Goal: Task Accomplishment & Management: Manage account settings

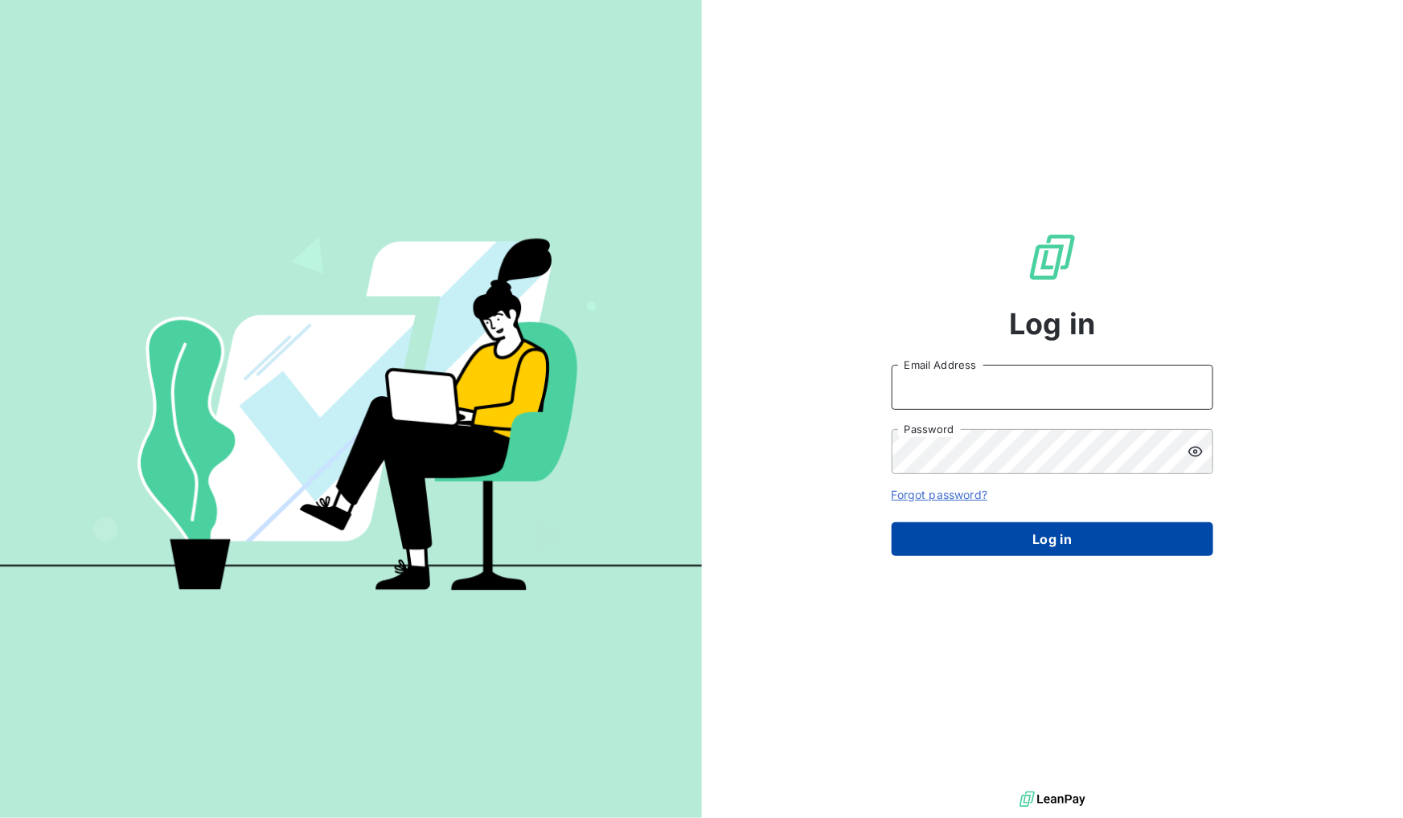
type input "[EMAIL_ADDRESS][DOMAIN_NAME]"
click at [1047, 547] on button "Log in" at bounding box center [1053, 540] width 322 height 34
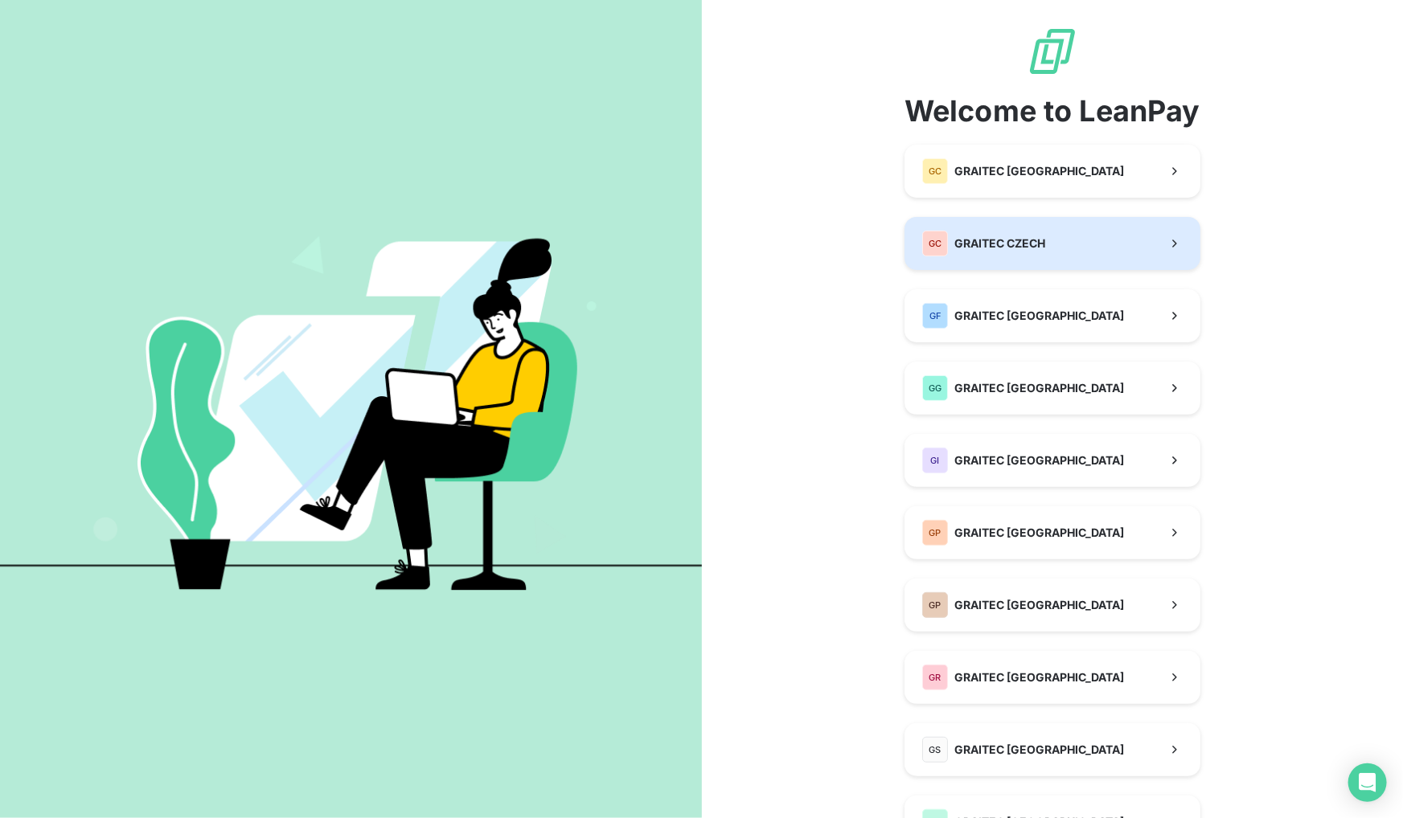
click at [1027, 244] on span "GRAITEC CZECH" at bounding box center [999, 244] width 91 height 16
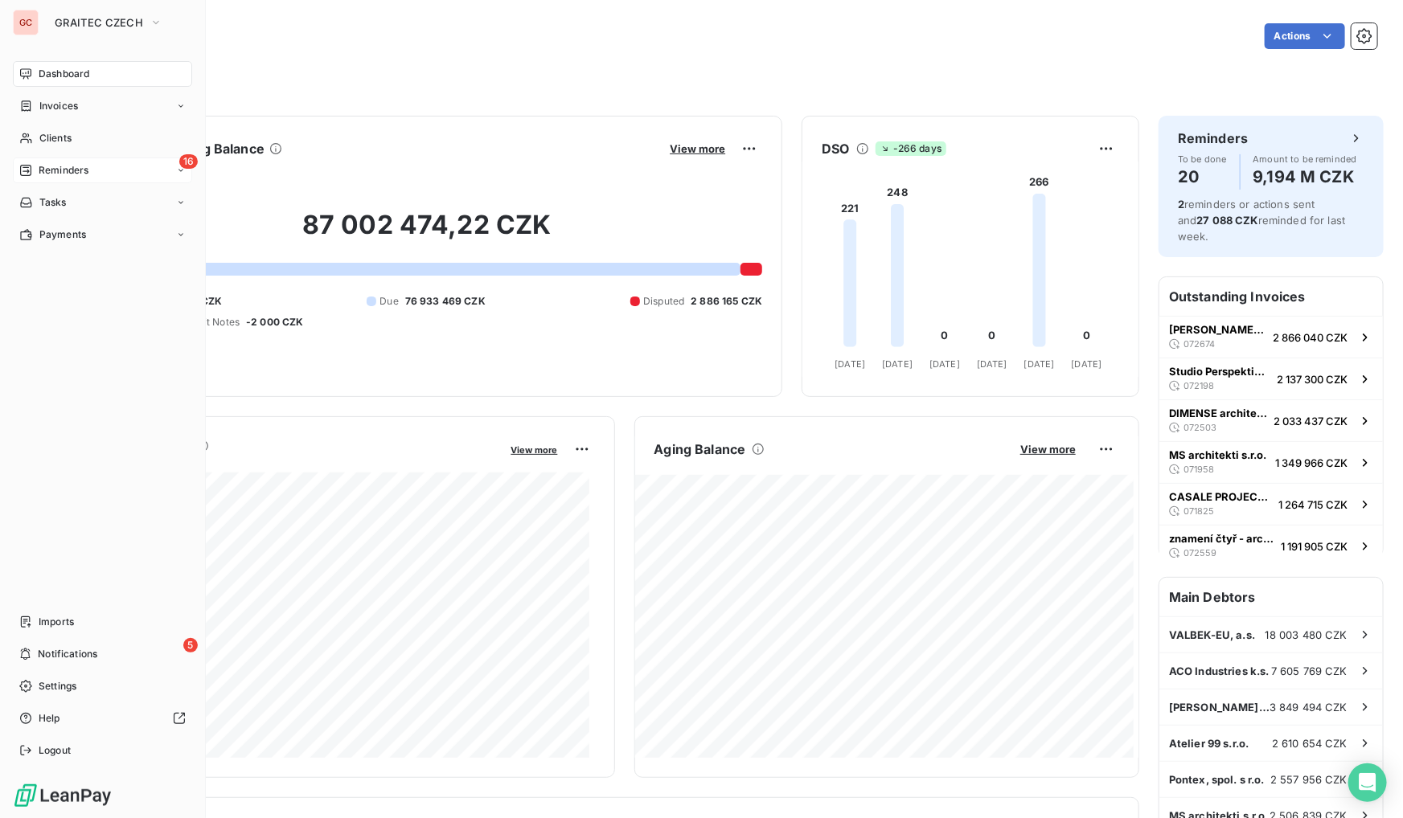
click at [88, 172] on div "16 Reminders" at bounding box center [102, 171] width 179 height 26
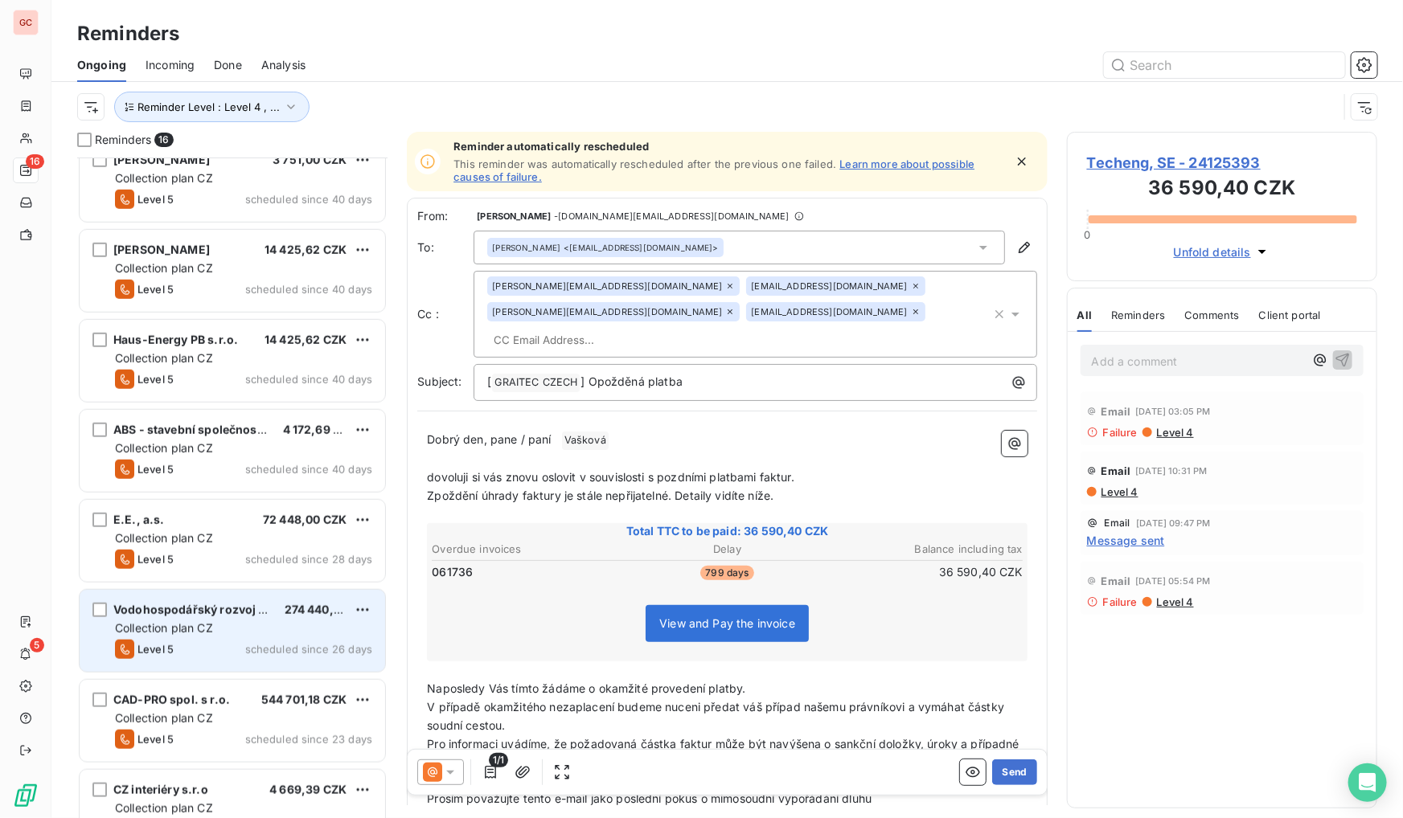
scroll to position [415, 0]
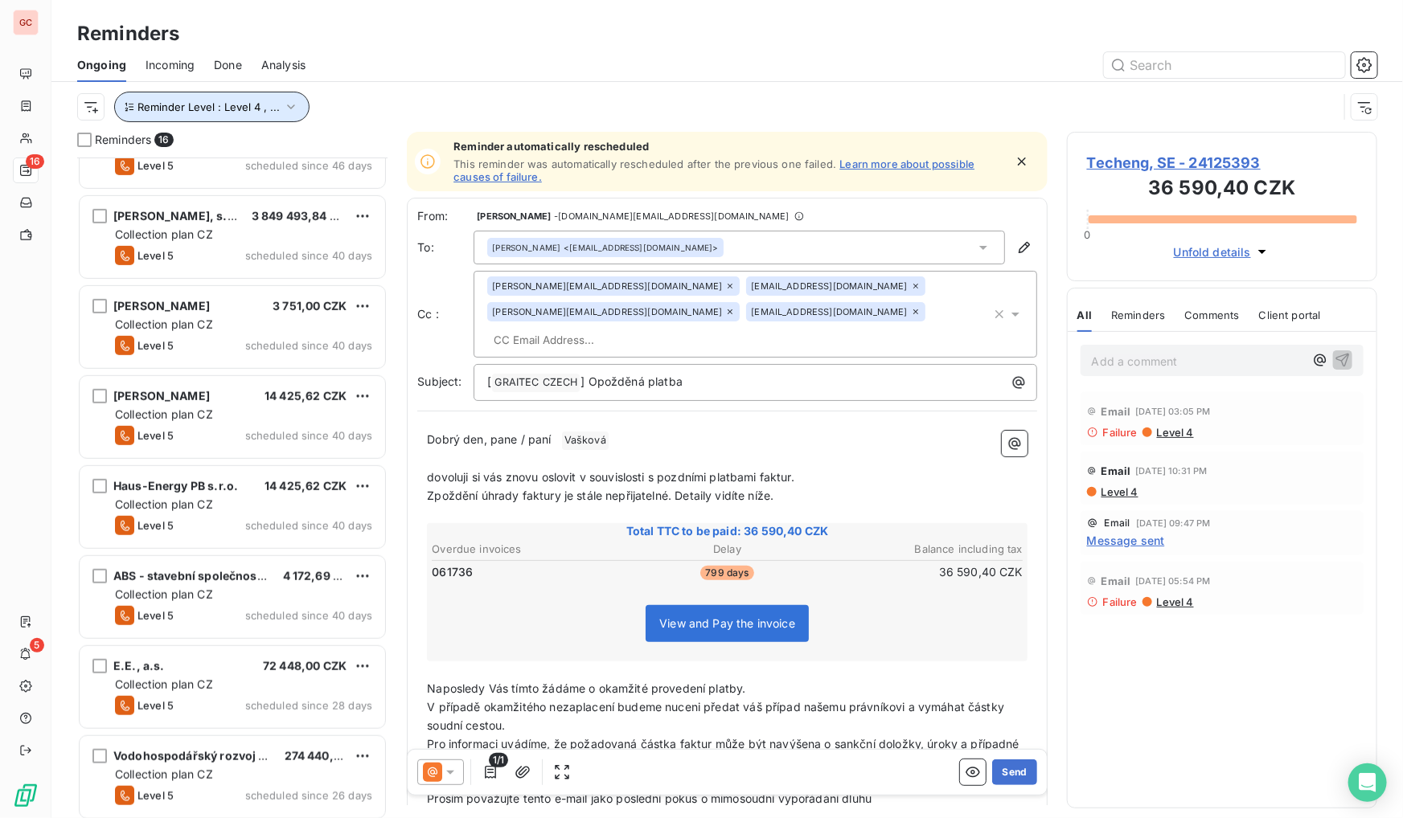
click at [214, 109] on span "Reminder Level : Level 4 , ..." at bounding box center [208, 106] width 142 height 13
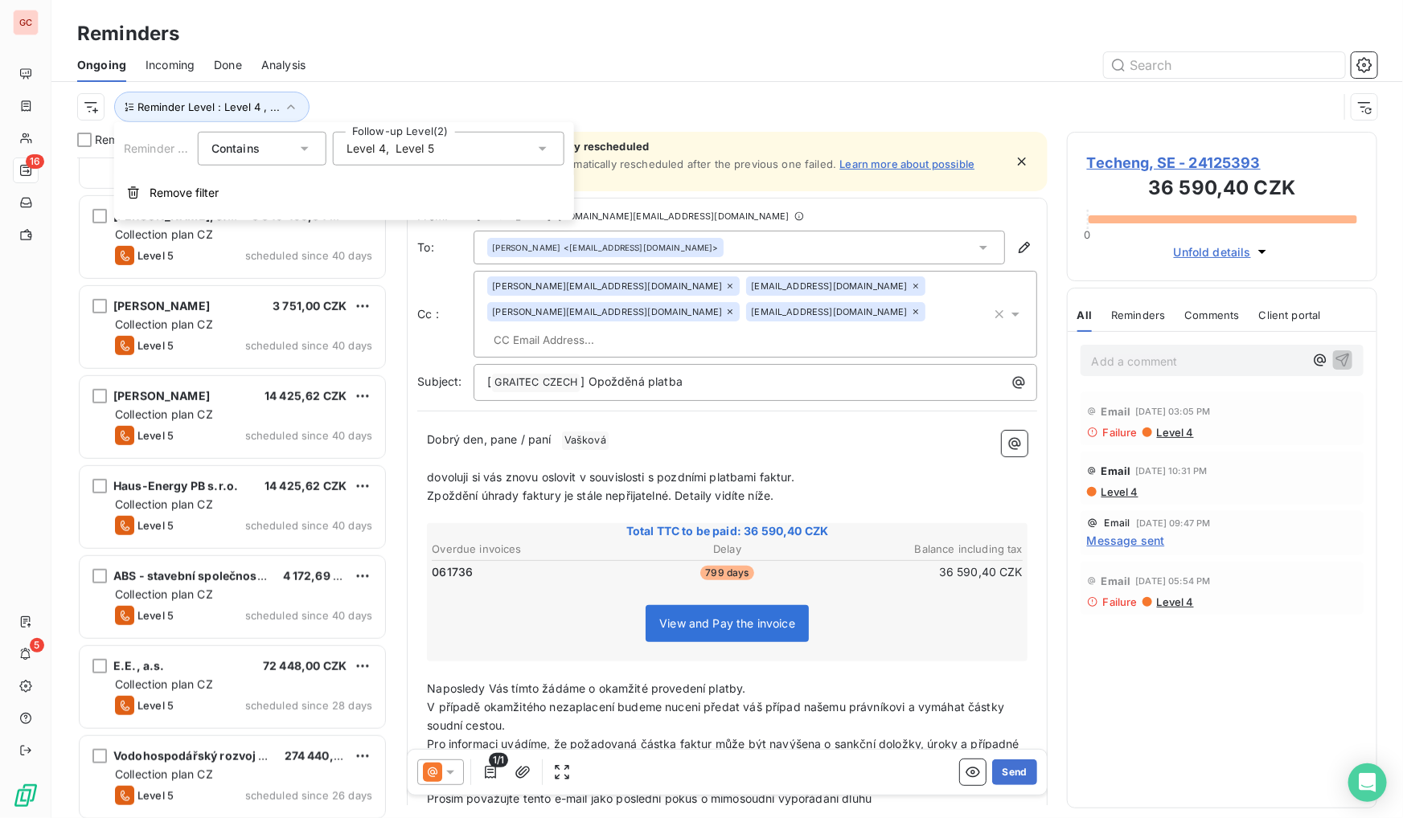
click at [398, 150] on span "Level 5" at bounding box center [415, 149] width 39 height 16
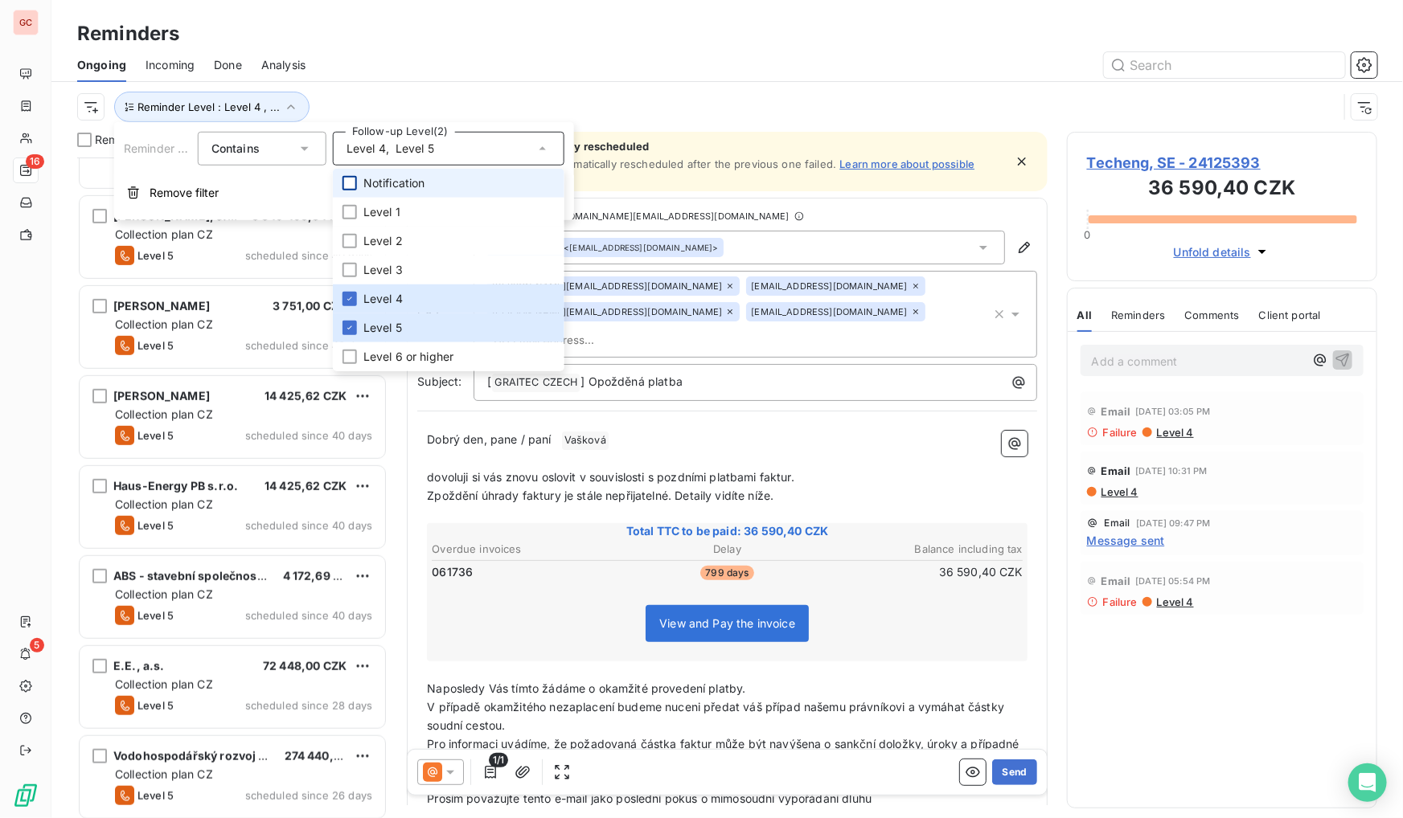
click at [354, 178] on div at bounding box center [349, 183] width 14 height 14
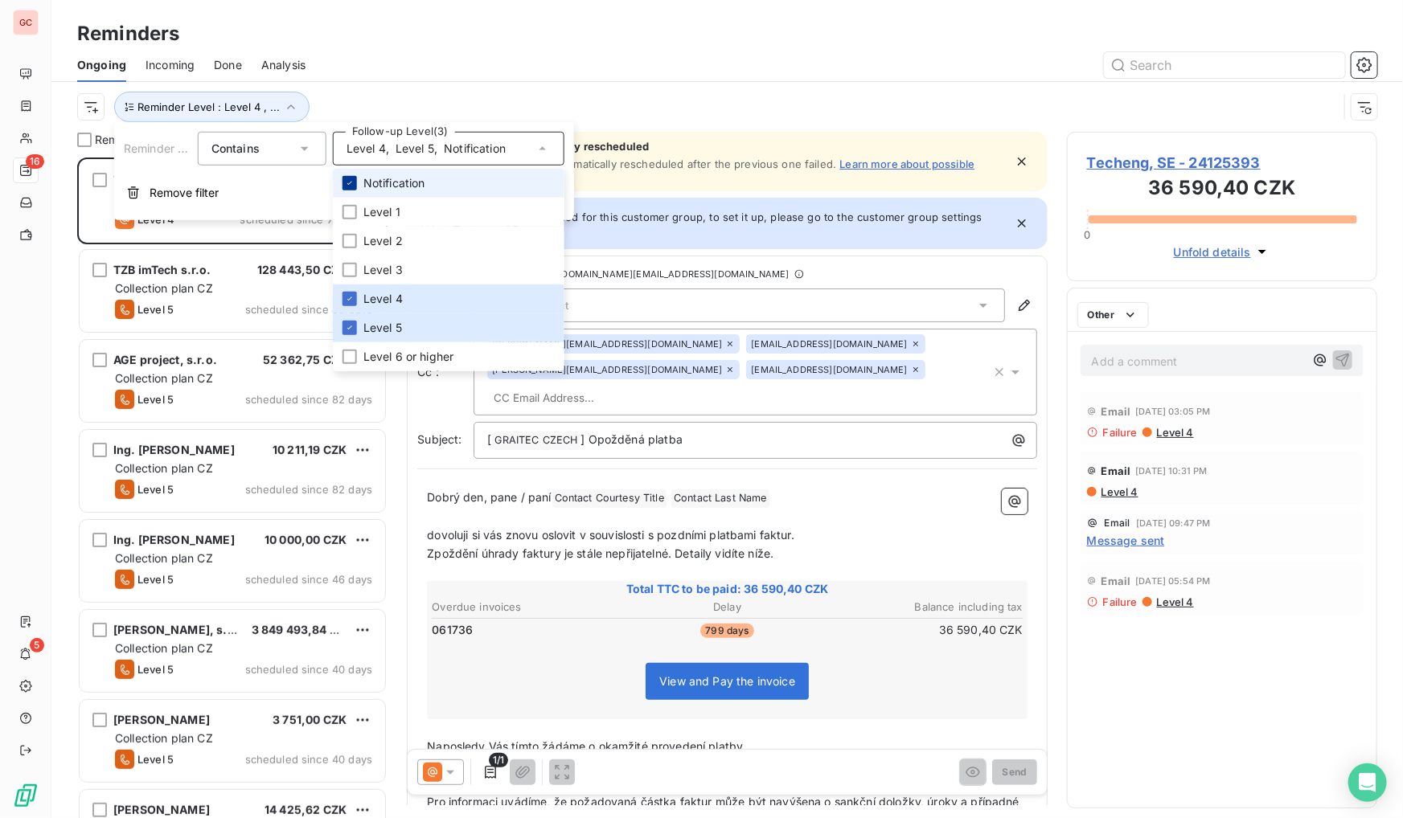
scroll to position [650, 299]
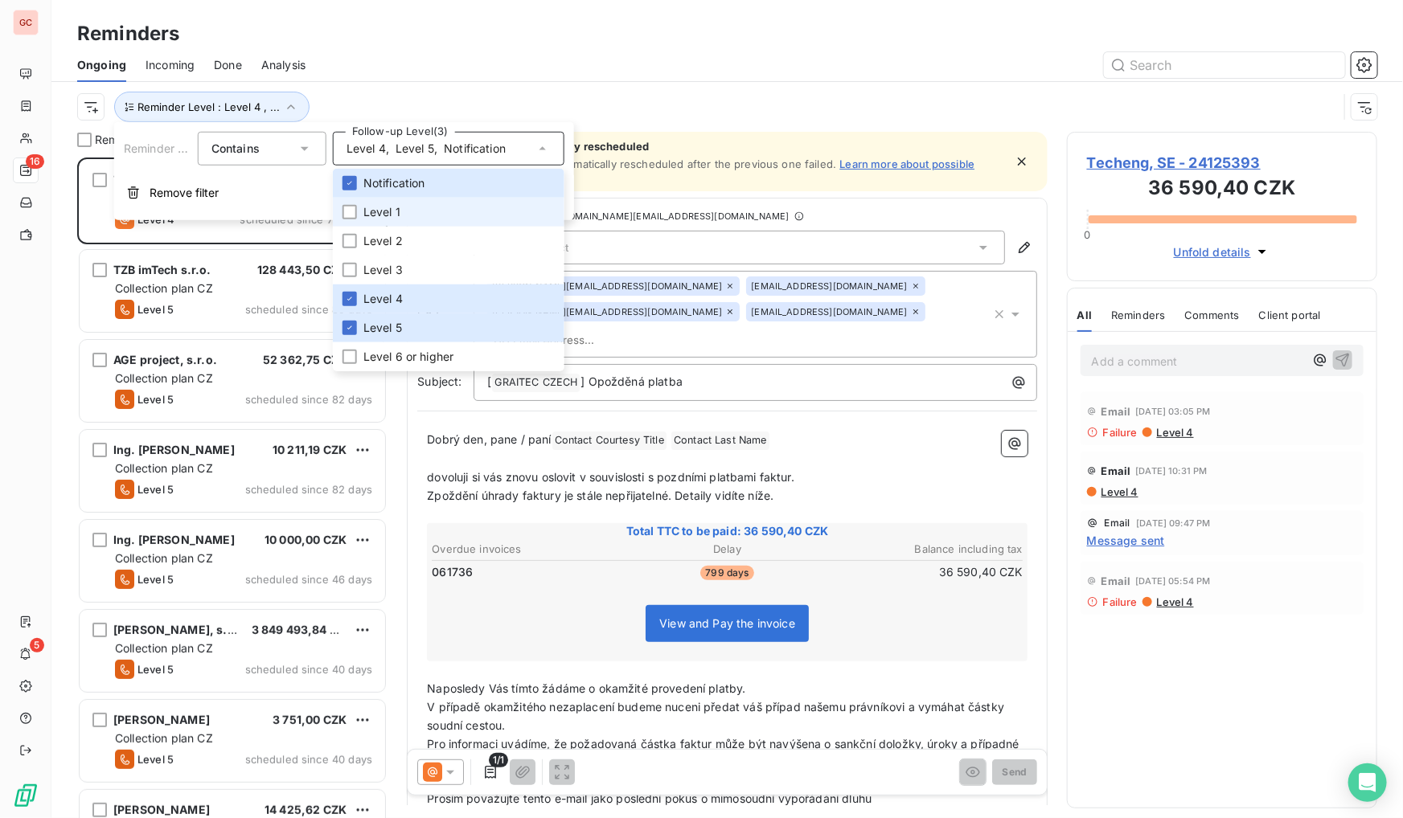
click at [339, 214] on li "Level 1" at bounding box center [449, 212] width 232 height 29
click at [346, 245] on div at bounding box center [349, 241] width 14 height 14
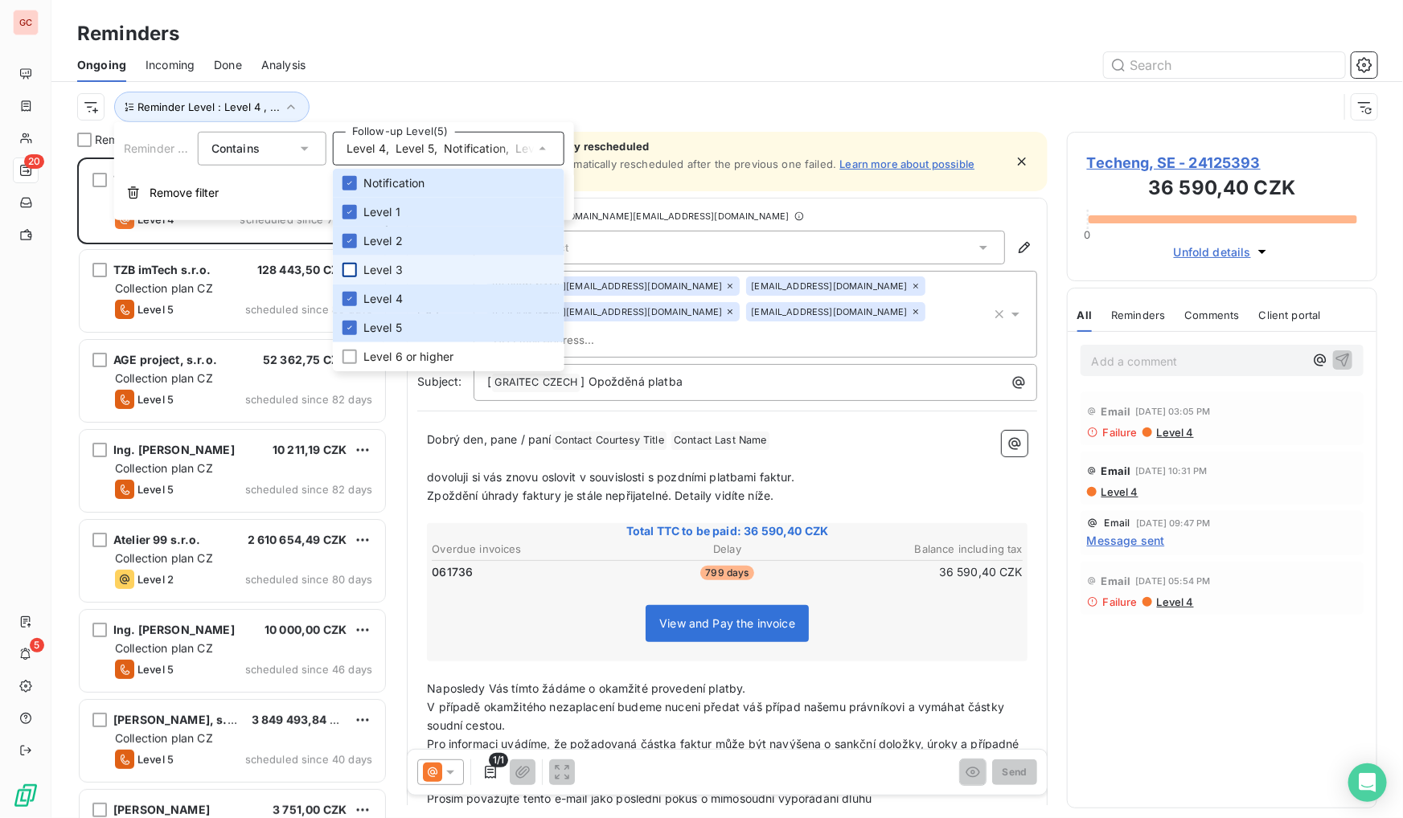
click at [351, 269] on div at bounding box center [349, 270] width 14 height 14
click at [351, 184] on icon at bounding box center [350, 183] width 10 height 10
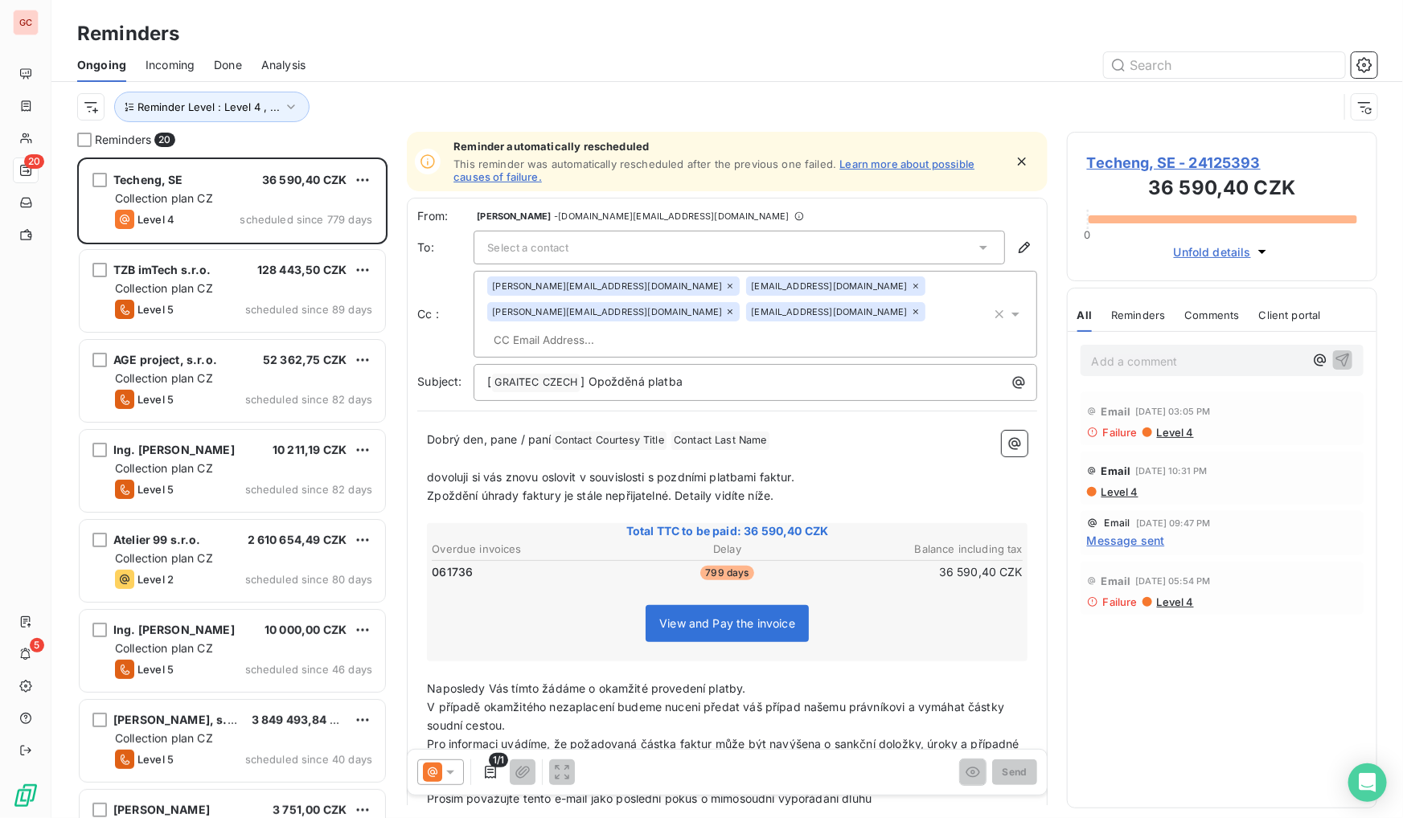
click at [480, 68] on div at bounding box center [851, 65] width 1052 height 26
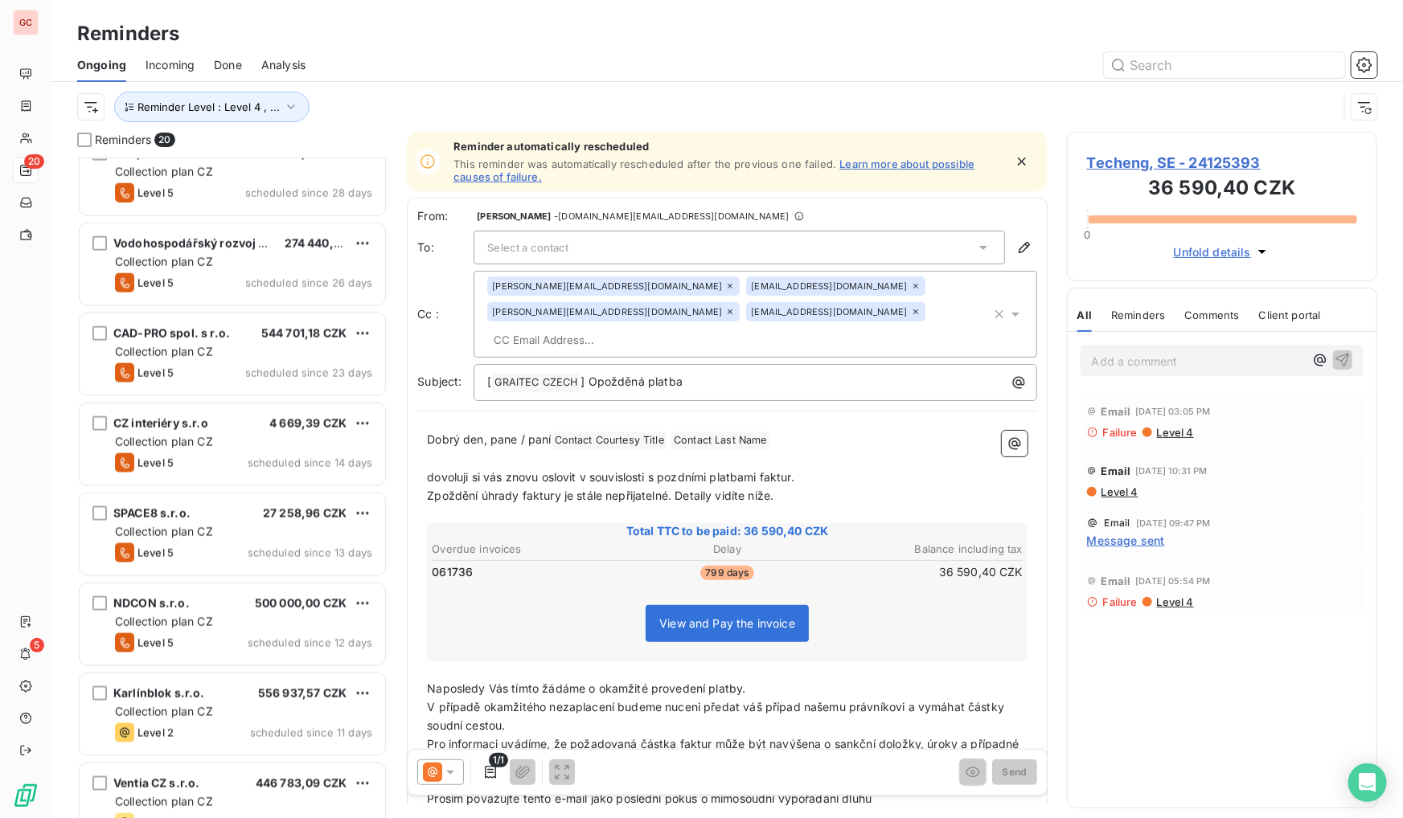
scroll to position [994, 0]
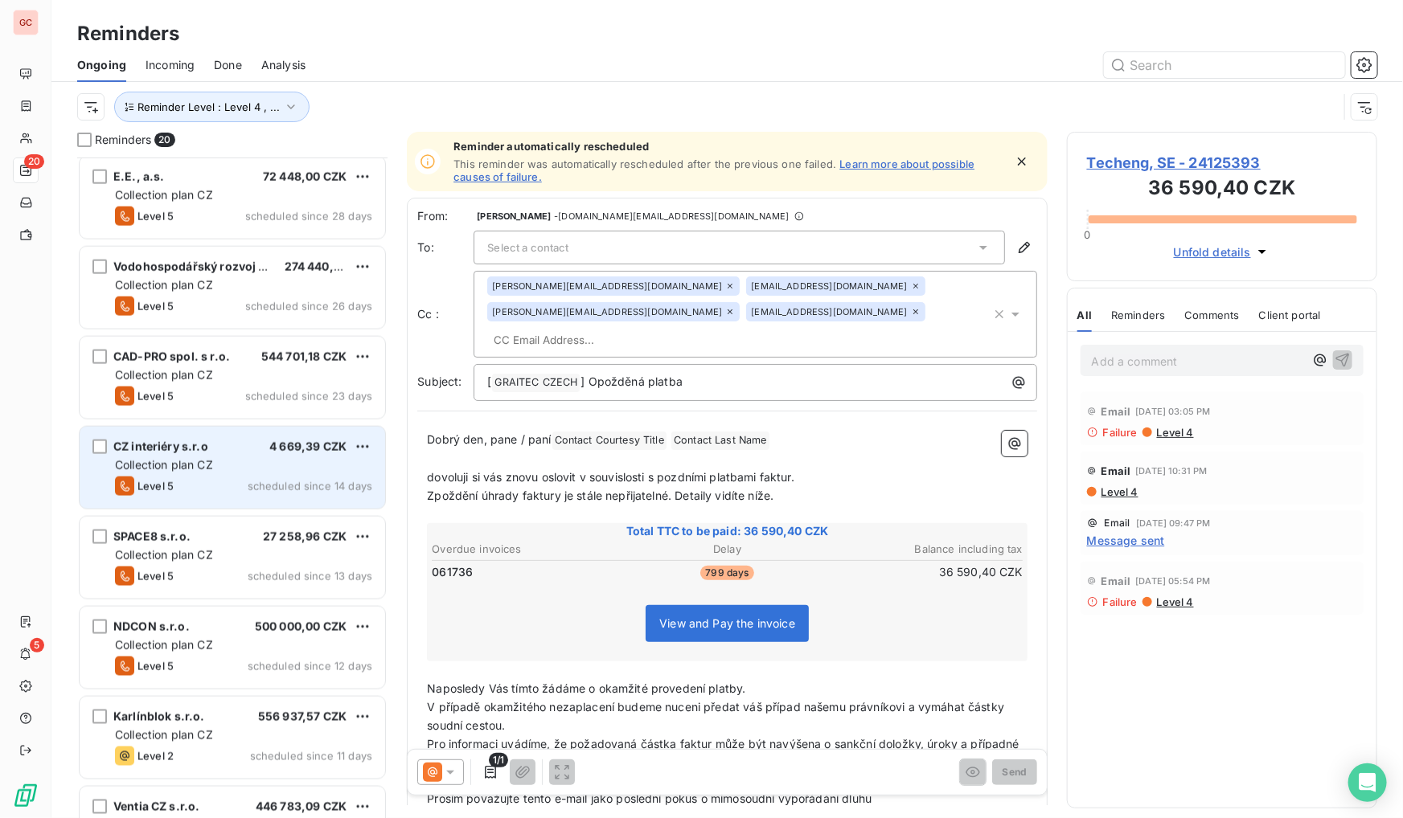
click at [246, 469] on div "Collection plan CZ" at bounding box center [243, 465] width 257 height 16
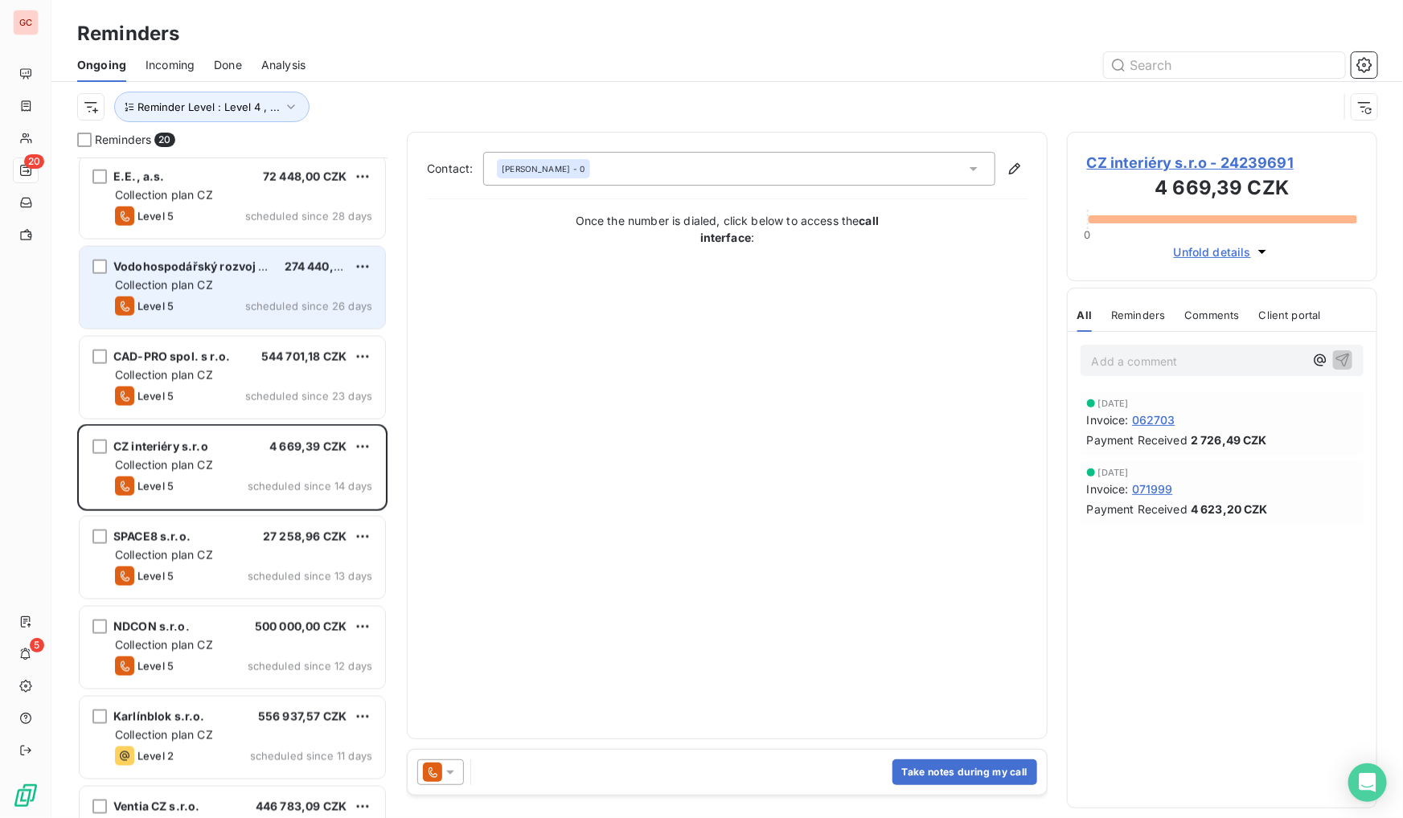
click at [272, 273] on div "Vodohospodářský rozvoj a výstavba a.s. 274 440,94 CZK Collection plan CZ Level …" at bounding box center [232, 288] width 305 height 82
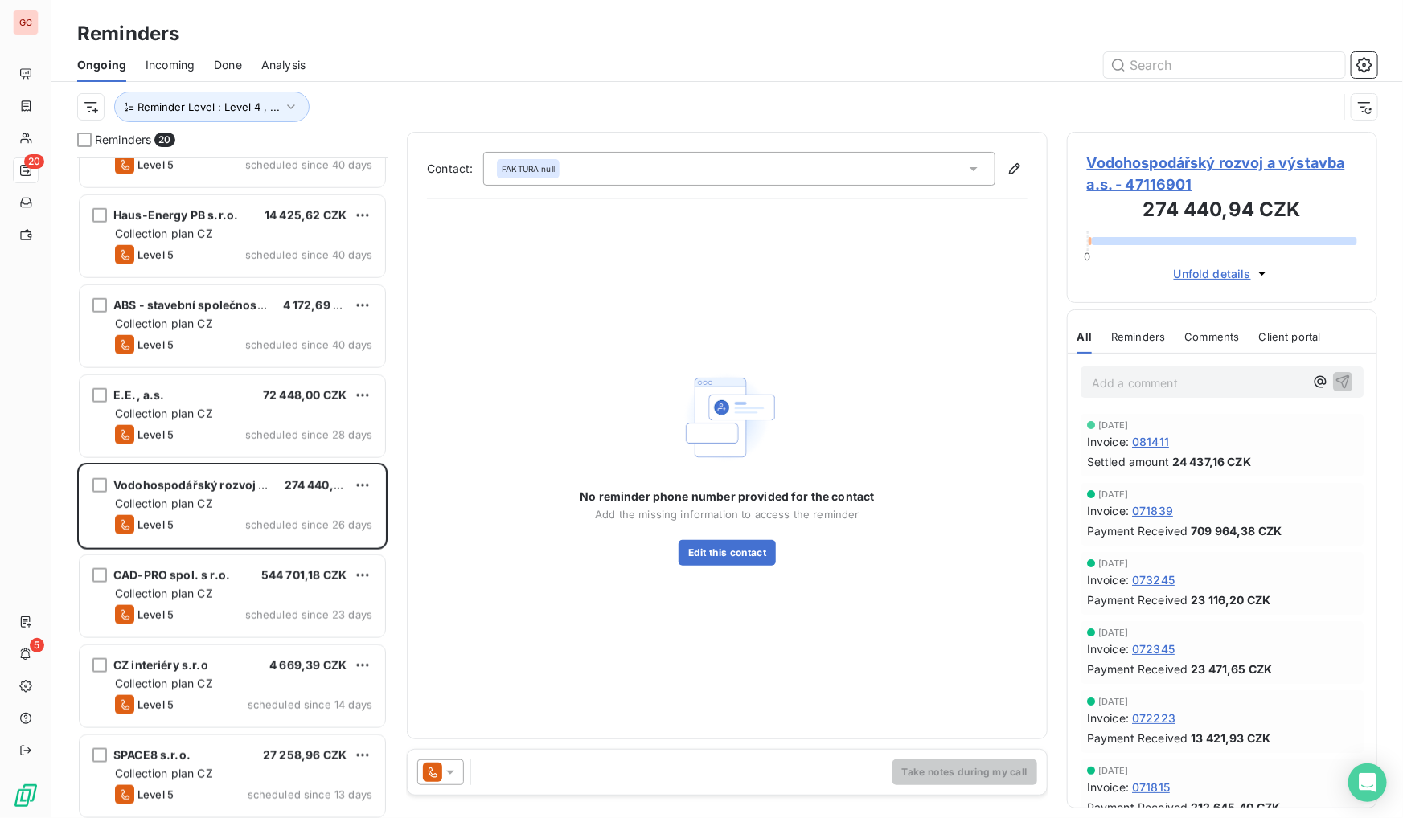
scroll to position [775, 0]
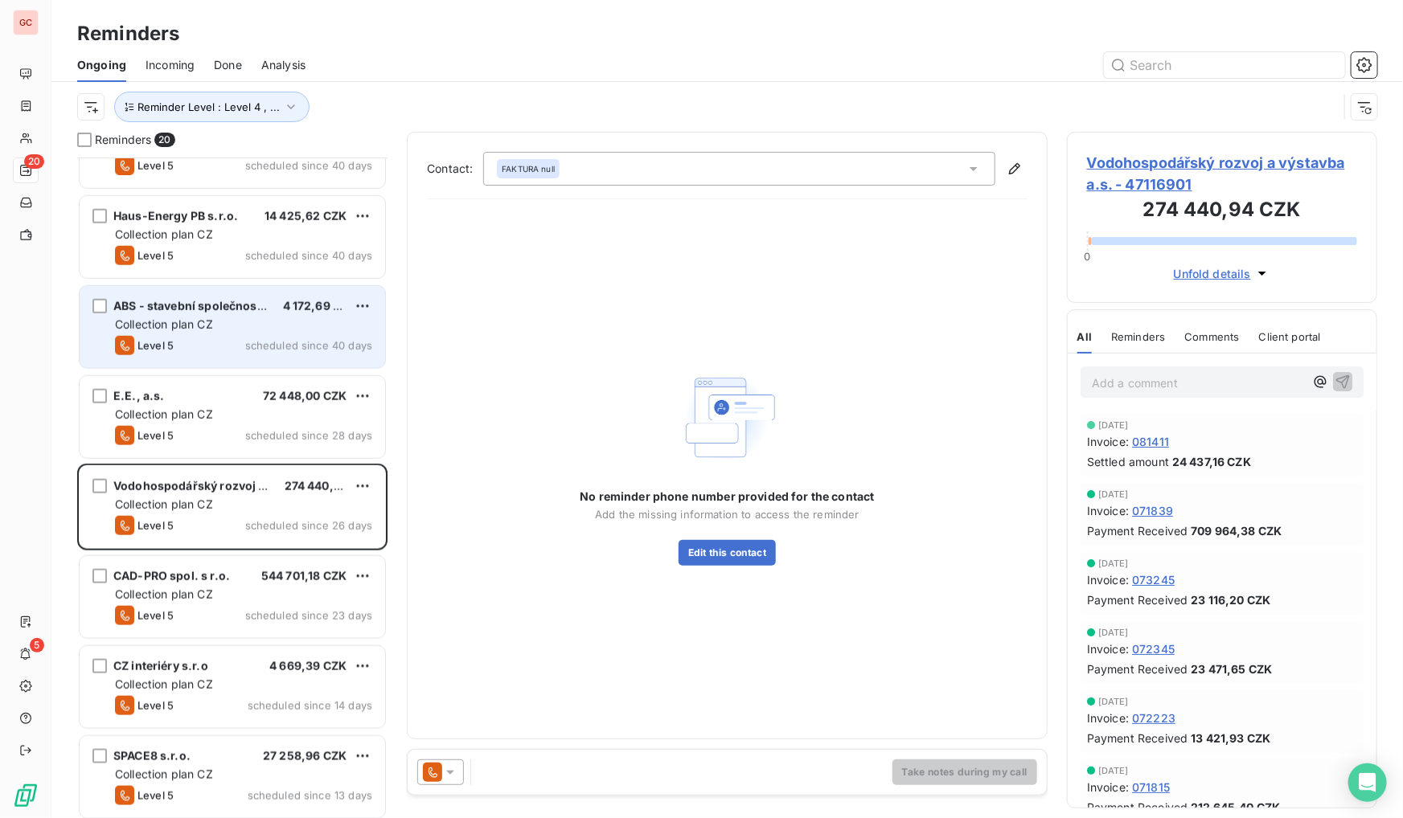
click at [281, 330] on div "Collection plan CZ" at bounding box center [243, 325] width 257 height 16
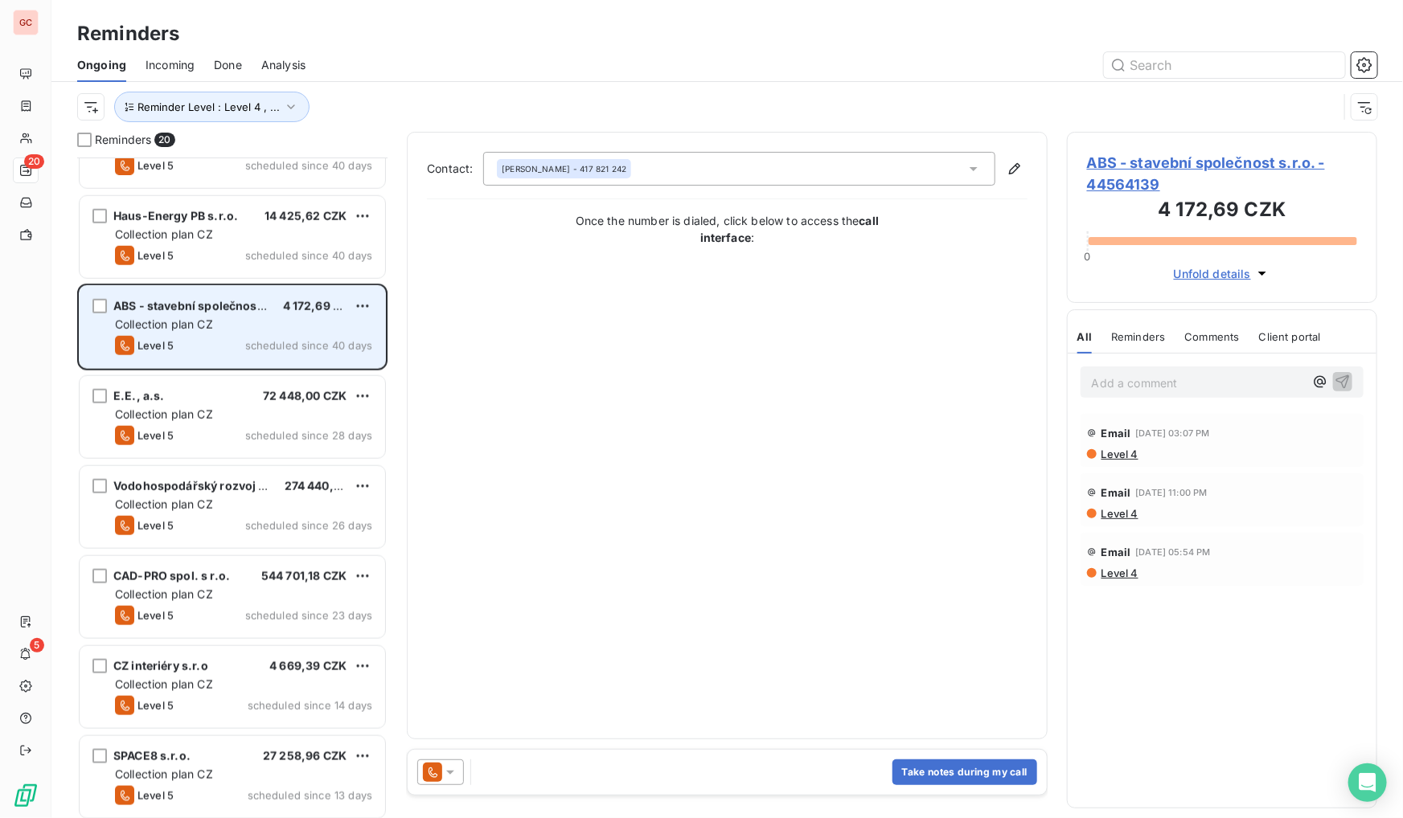
scroll to position [629, 0]
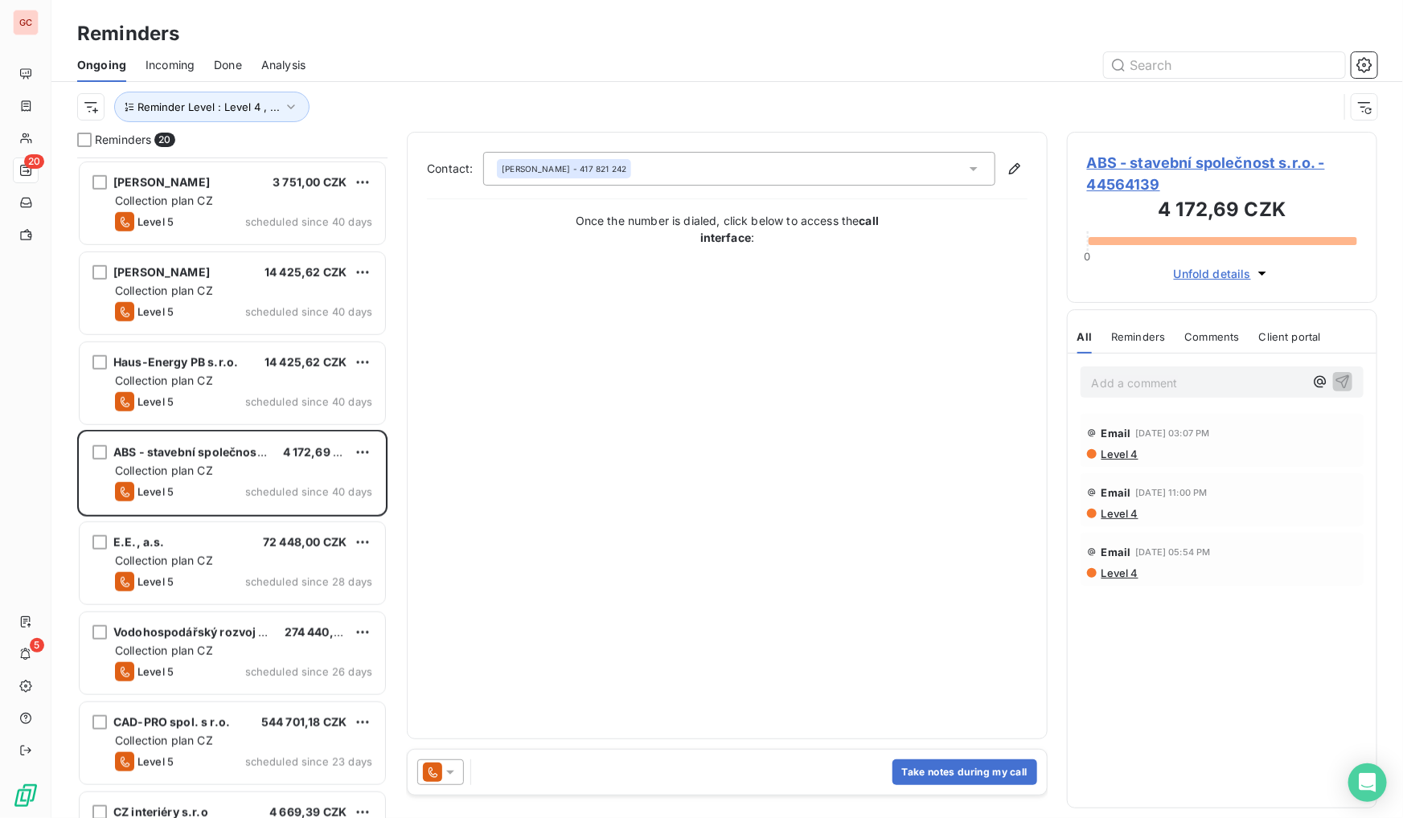
click at [1117, 169] on span "ABS - stavební společnost s.r.o. - 44564139" at bounding box center [1222, 173] width 270 height 43
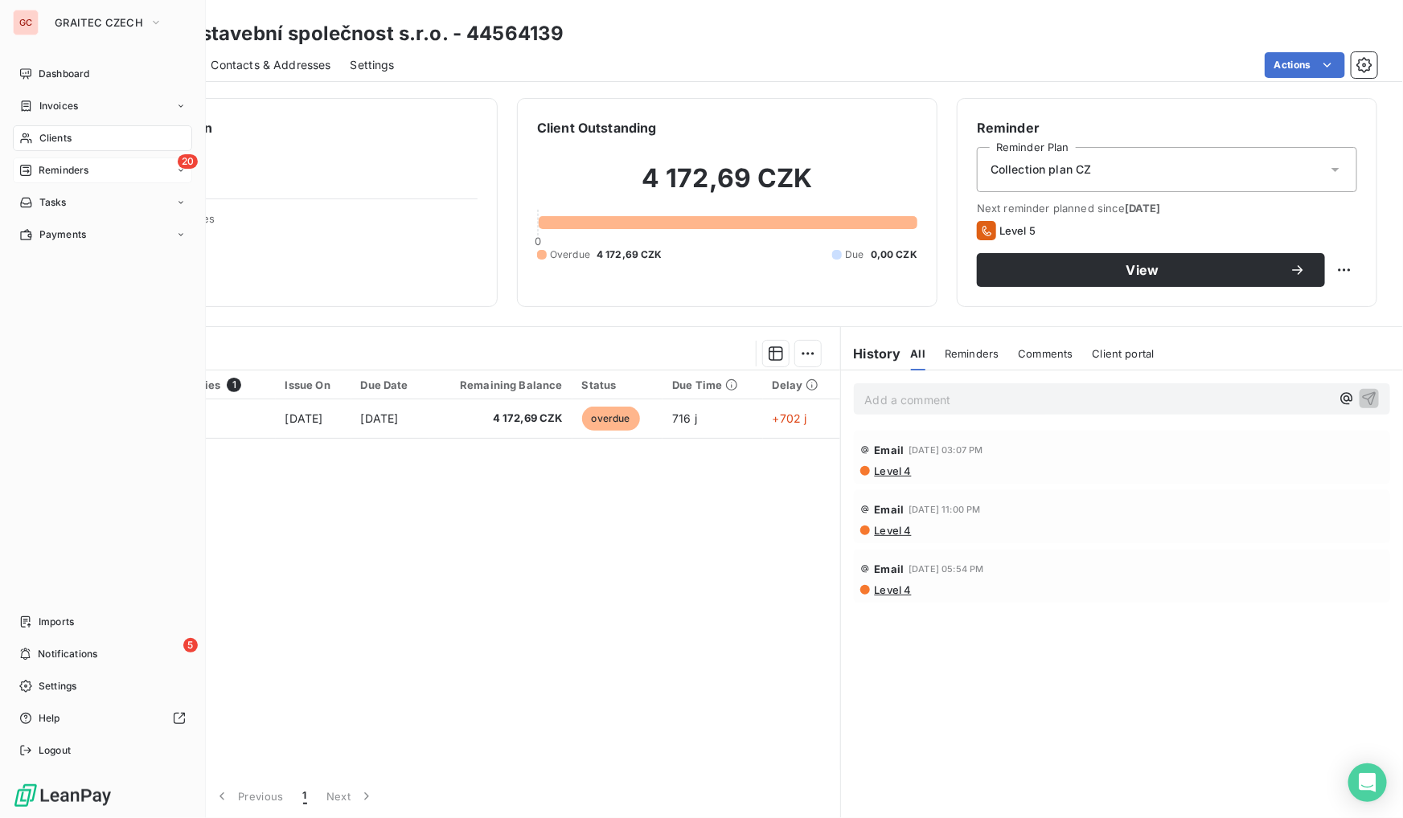
click at [52, 162] on div "20 Reminders" at bounding box center [102, 171] width 179 height 26
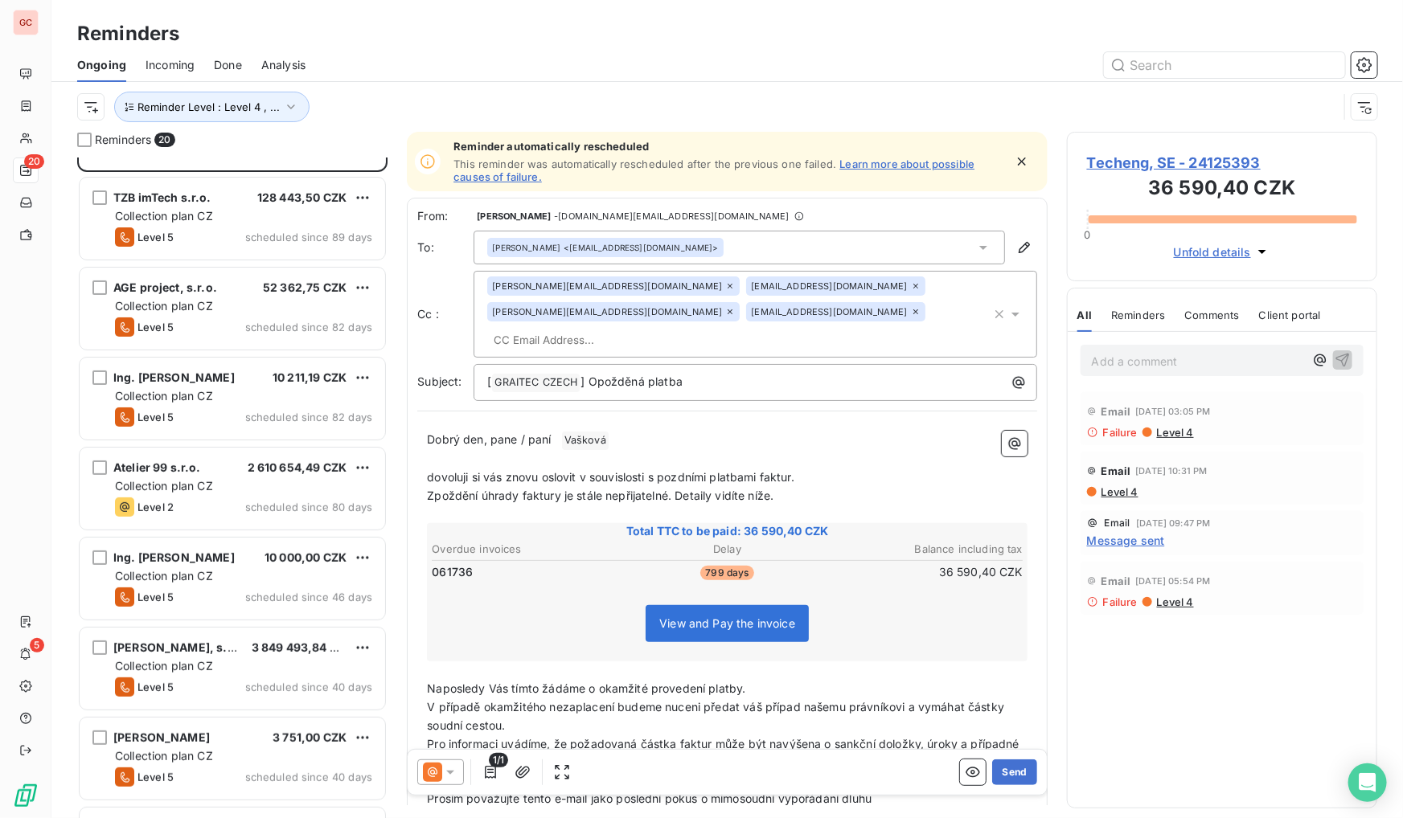
scroll to position [219, 0]
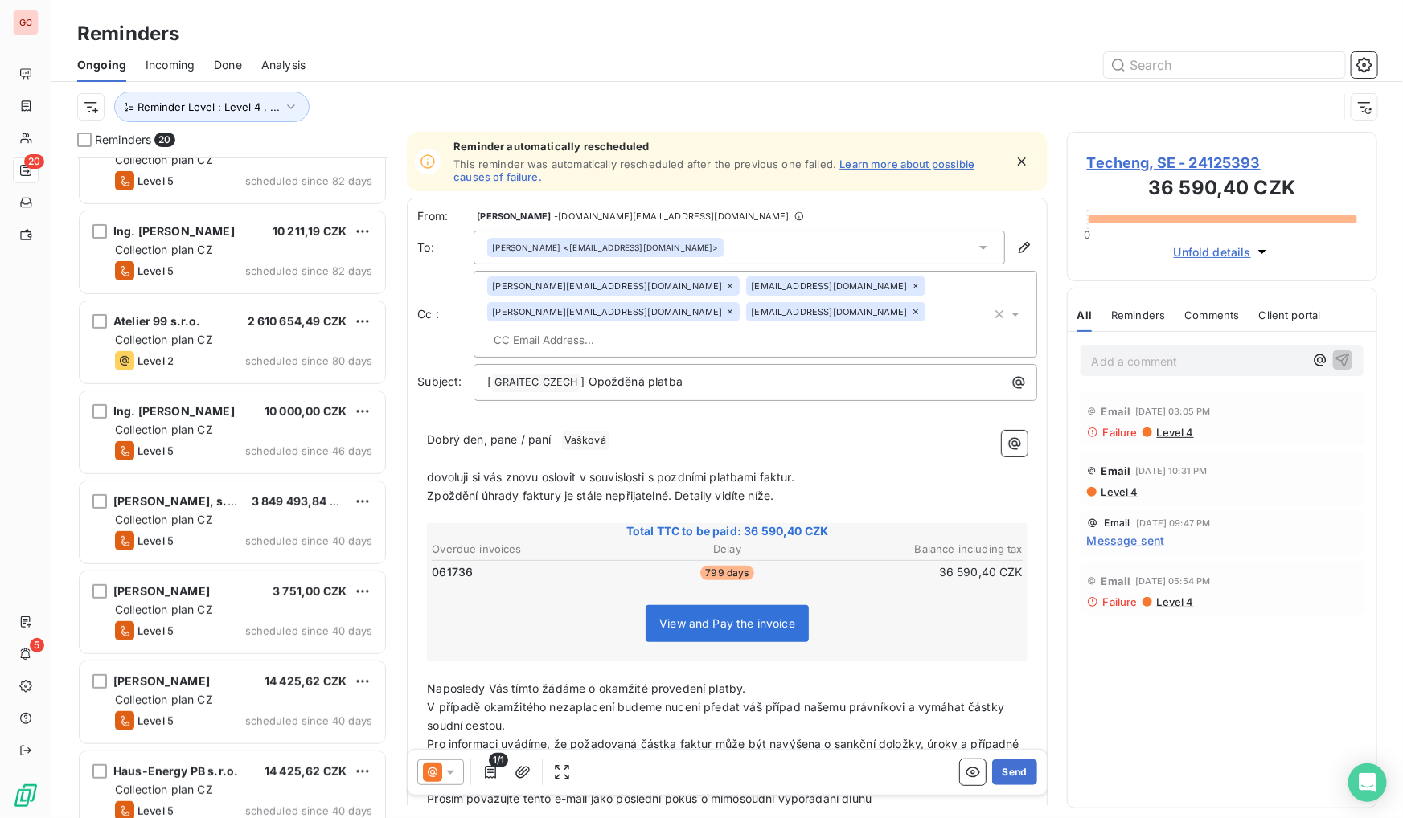
click at [199, 569] on div "[PERSON_NAME] 3 751,00 CZK Collection plan CZ Level 5 scheduled since 40 days" at bounding box center [232, 614] width 310 height 90
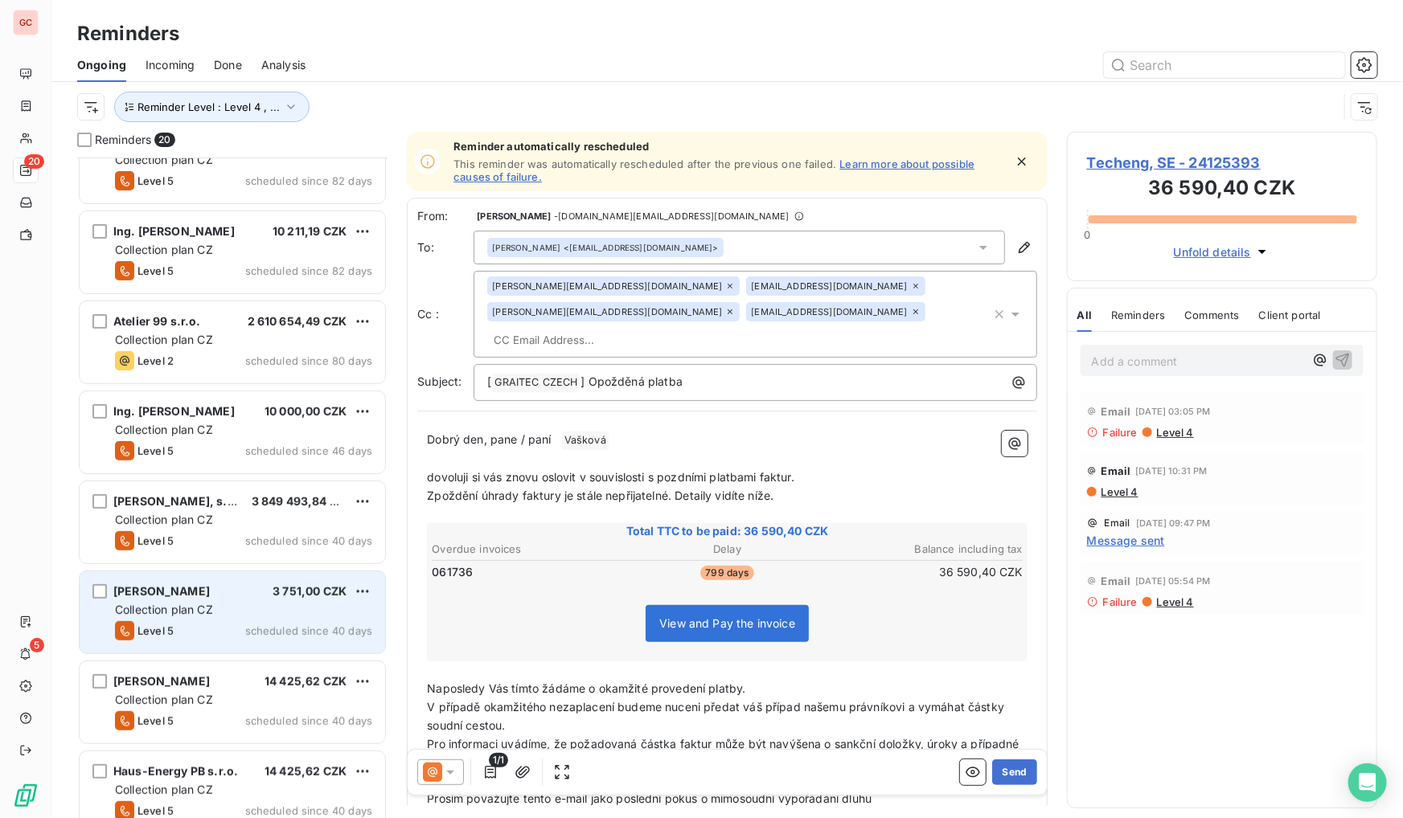
click at [205, 588] on div "[PERSON_NAME] 3 751,00 CZK" at bounding box center [243, 591] width 257 height 14
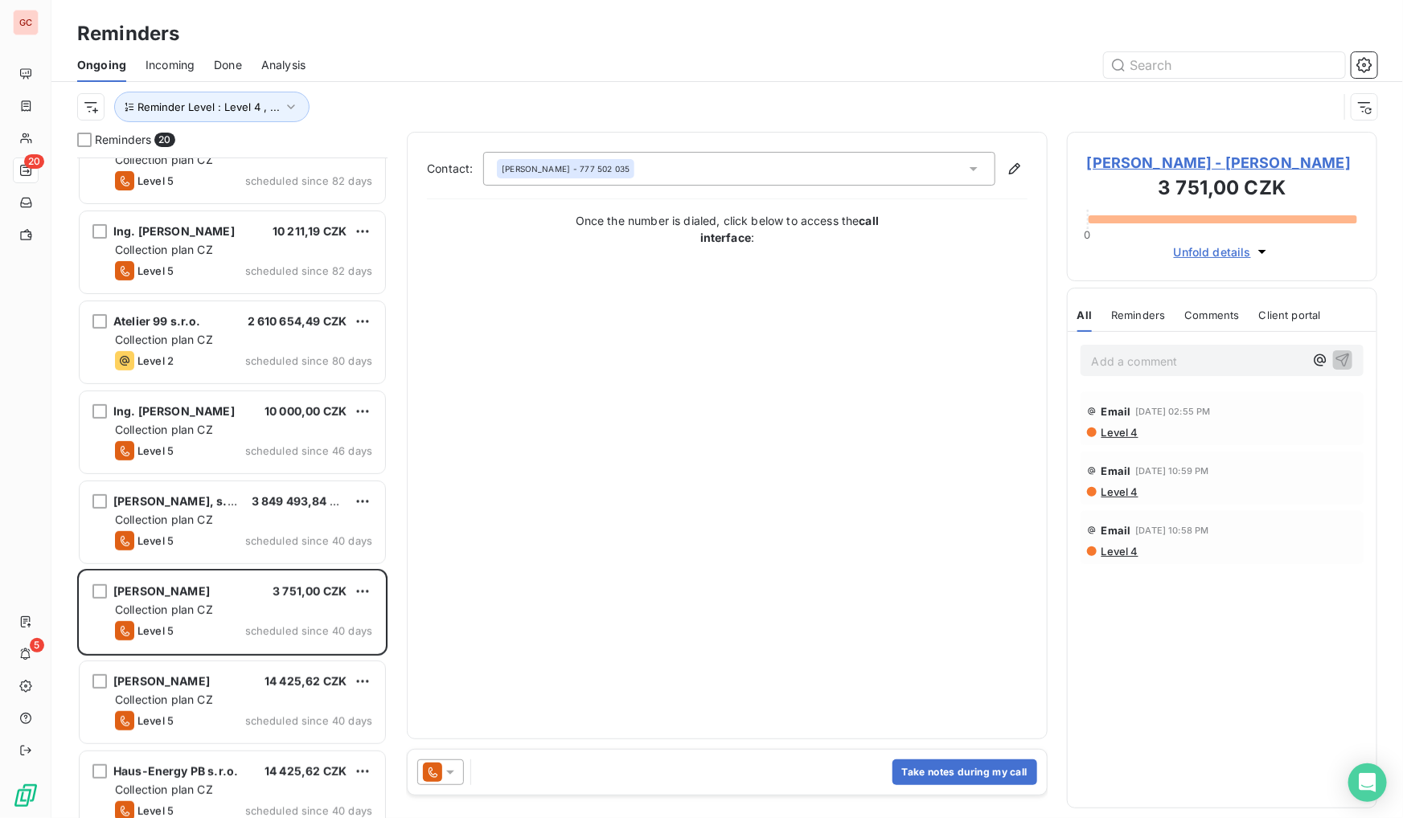
click at [1134, 162] on span "[PERSON_NAME] - [PERSON_NAME]" at bounding box center [1222, 163] width 270 height 22
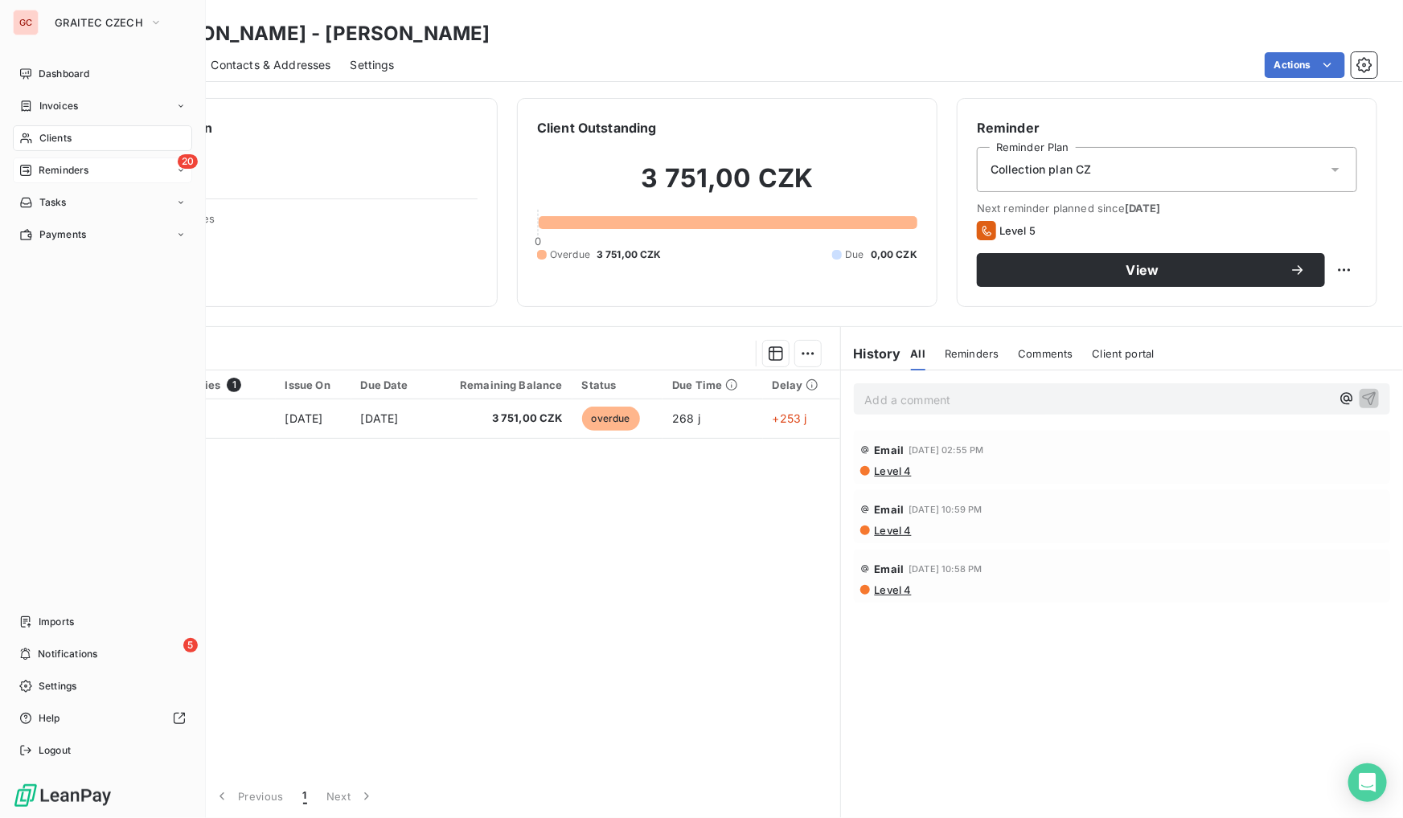
click at [72, 177] on div "20 Reminders" at bounding box center [102, 171] width 179 height 26
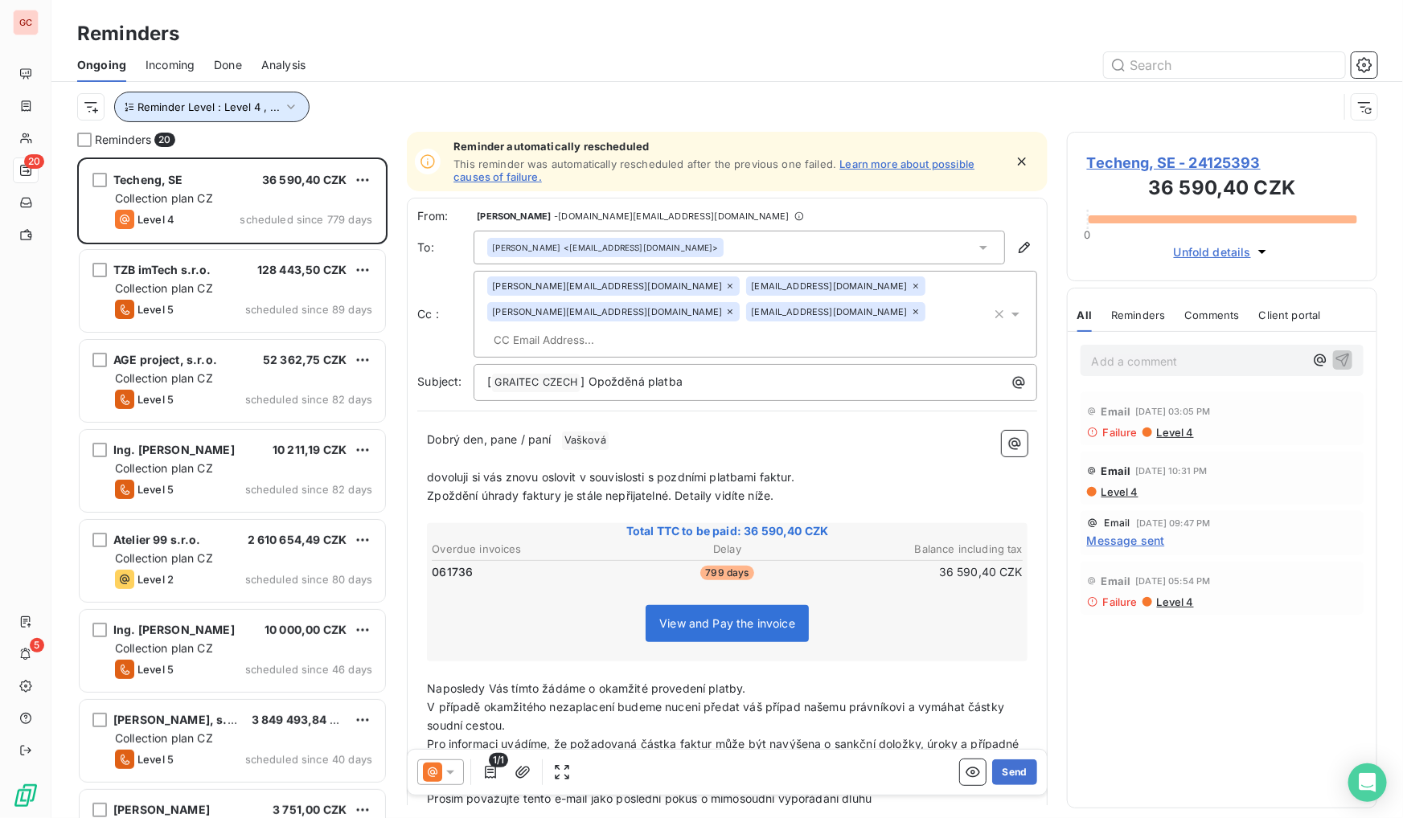
click at [260, 115] on button "Reminder Level : Level 4 , ..." at bounding box center [211, 107] width 195 height 31
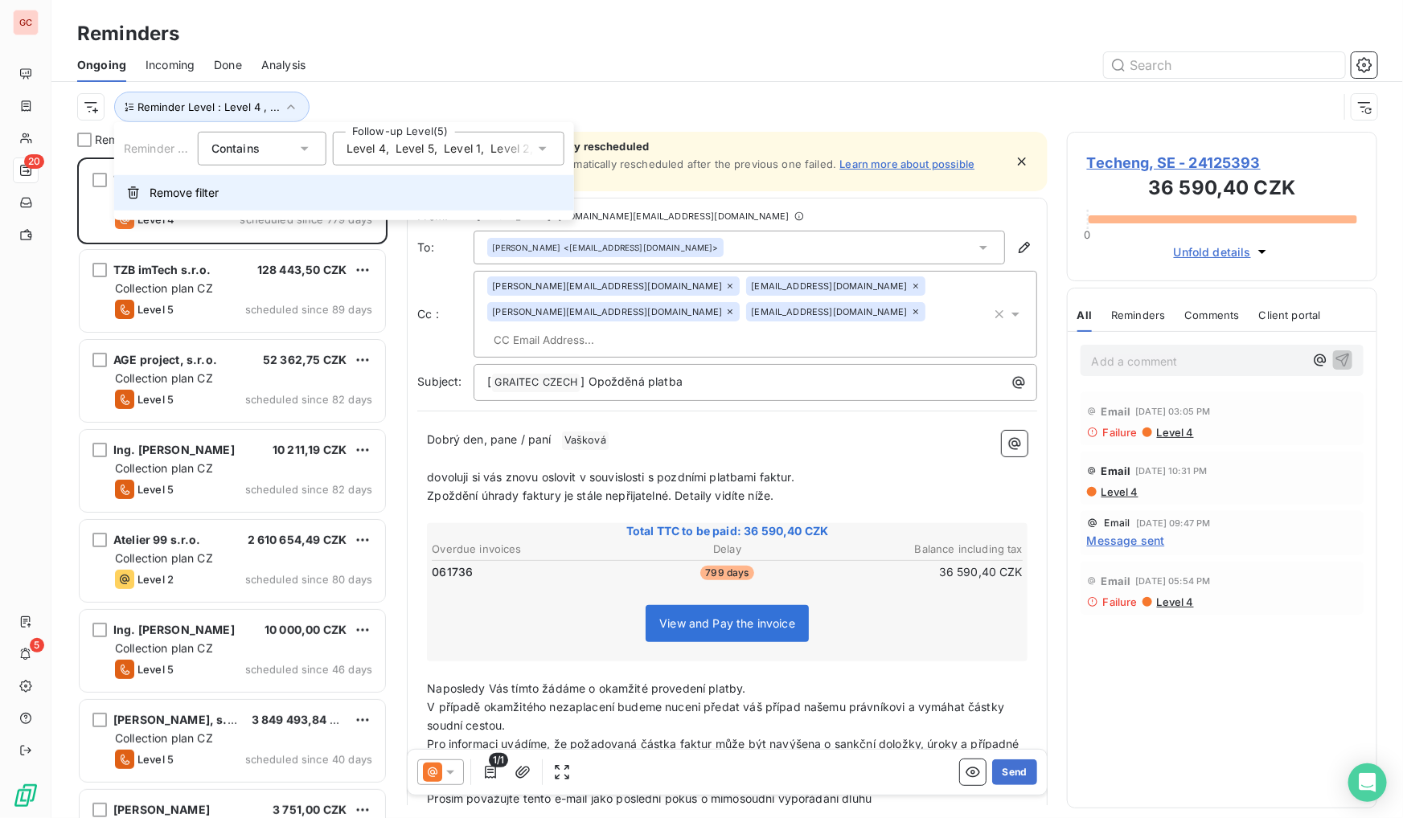
click at [203, 185] on span "Remove filter" at bounding box center [184, 193] width 69 height 16
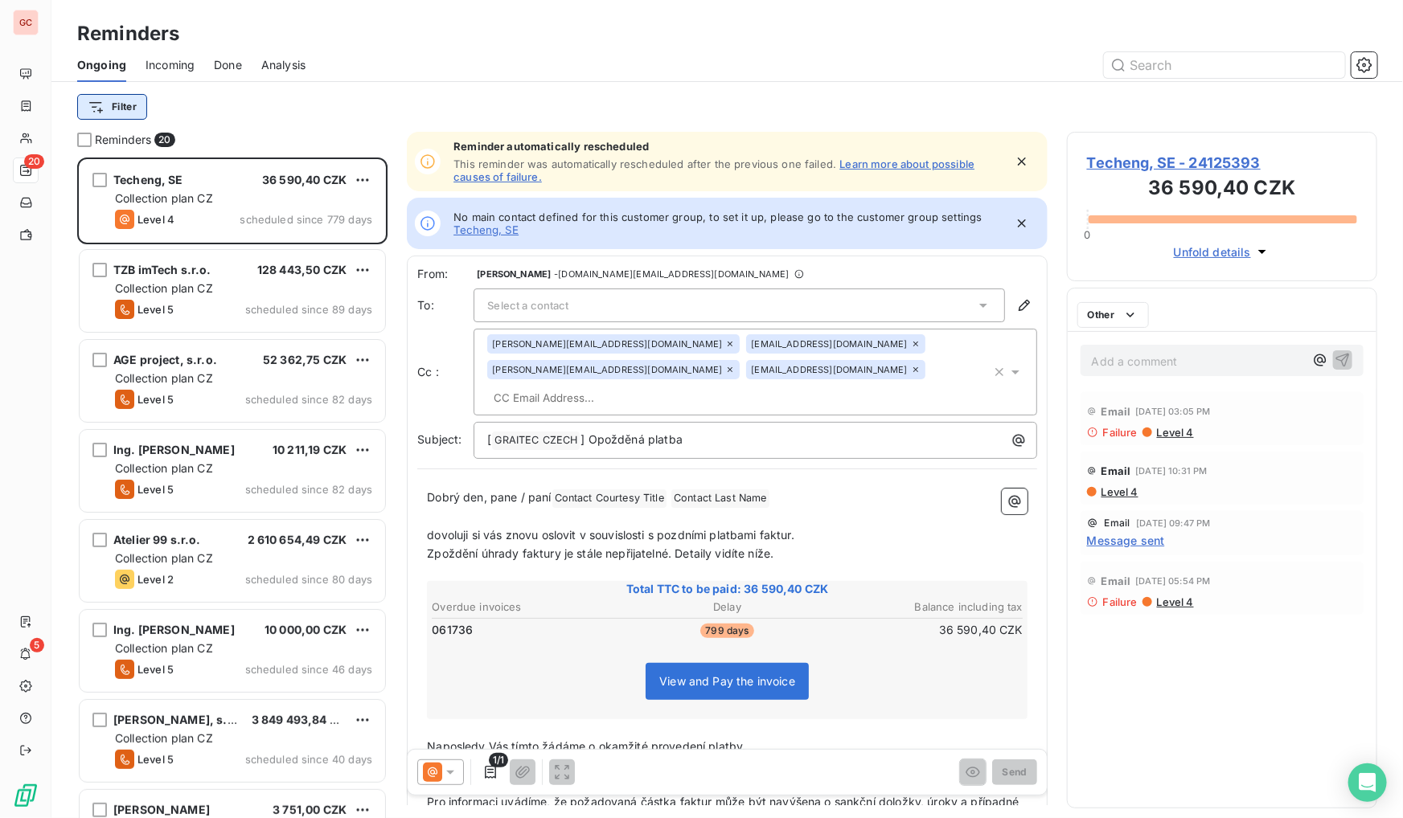
click at [133, 100] on html "GC 20 5 Reminders Ongoing Incoming Done Analysis Filter Reminders 20 Techeng, S…" at bounding box center [701, 409] width 1403 height 818
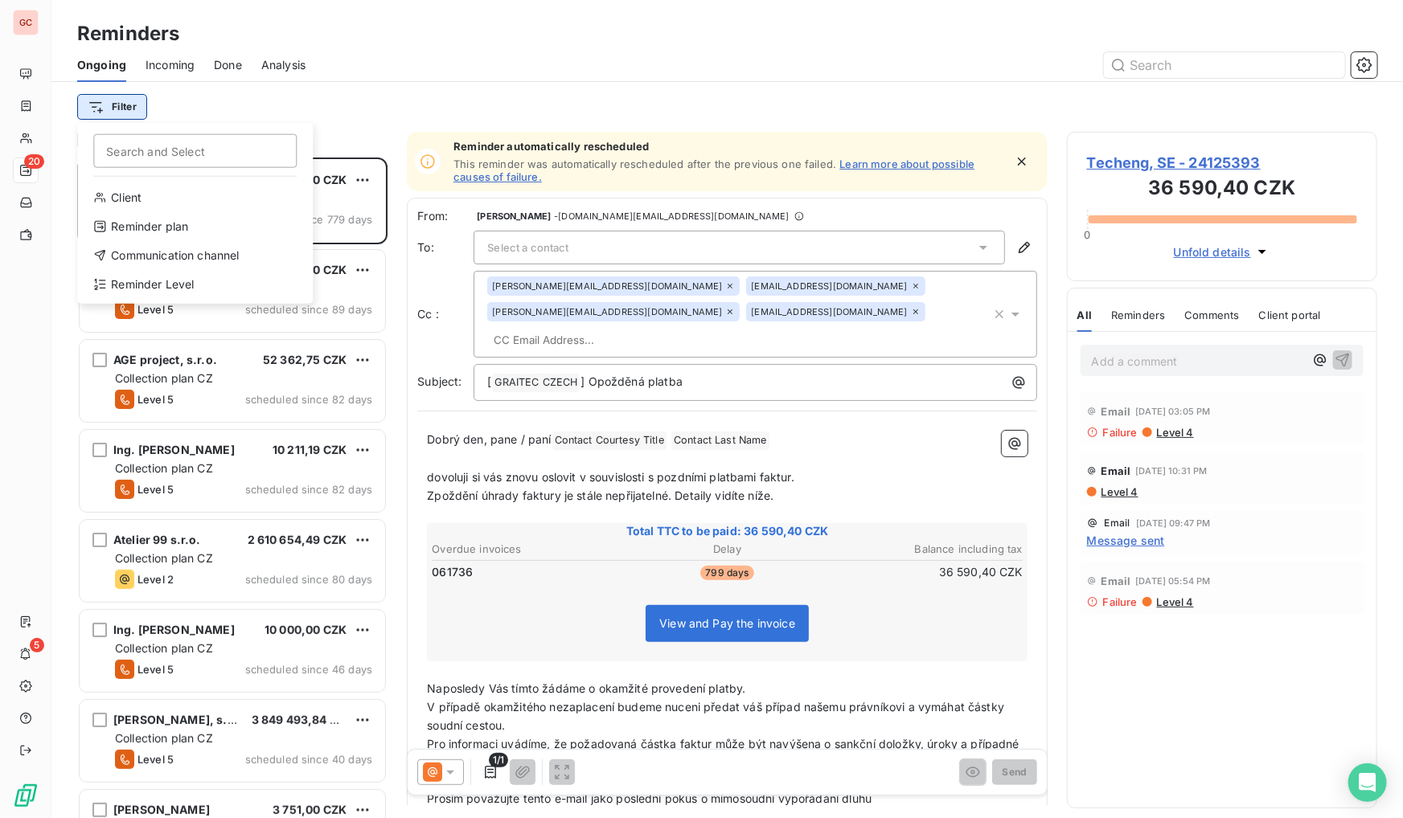
scroll to position [650, 299]
click at [160, 281] on div "Reminder Level" at bounding box center [195, 285] width 223 height 26
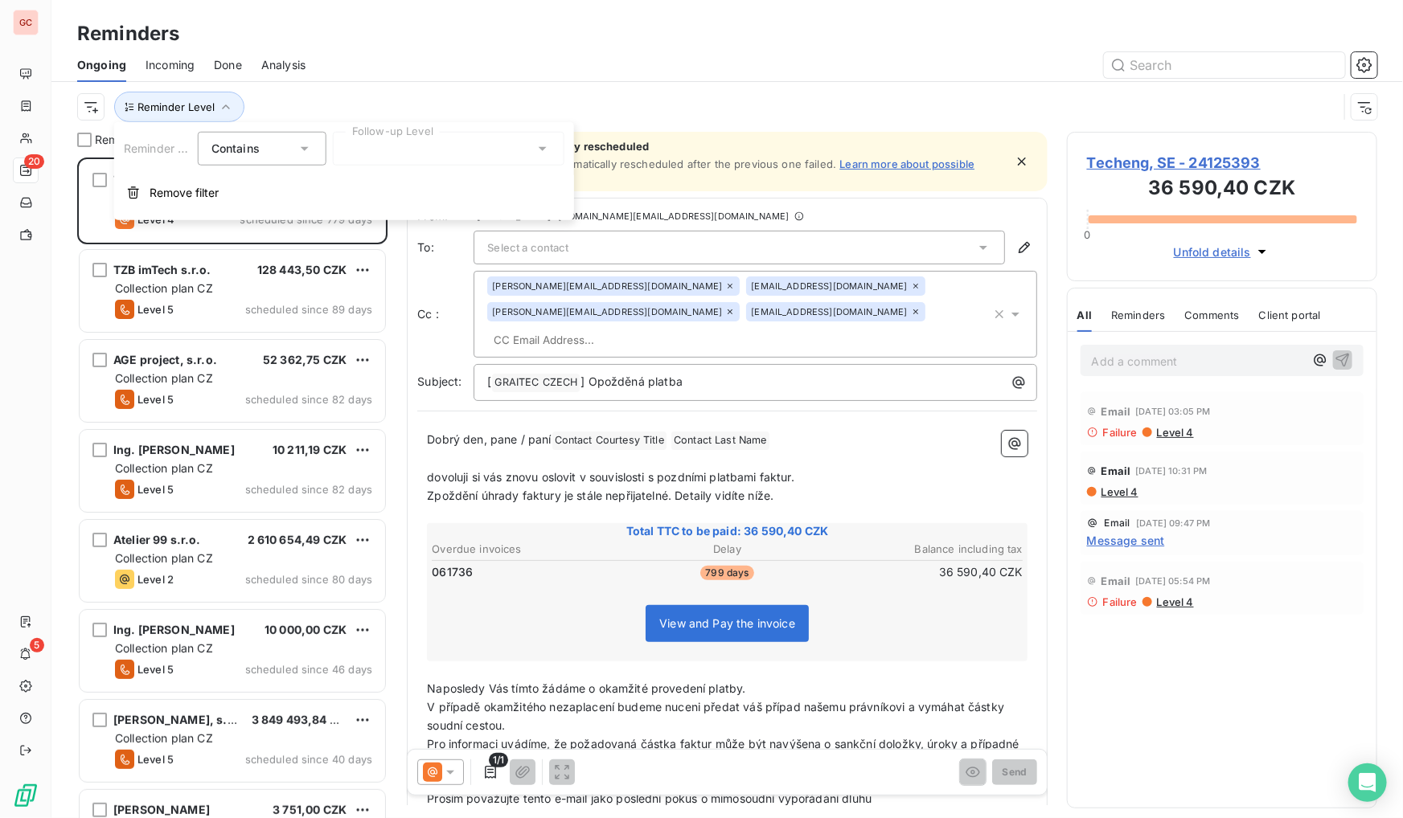
click at [387, 152] on div at bounding box center [449, 149] width 232 height 34
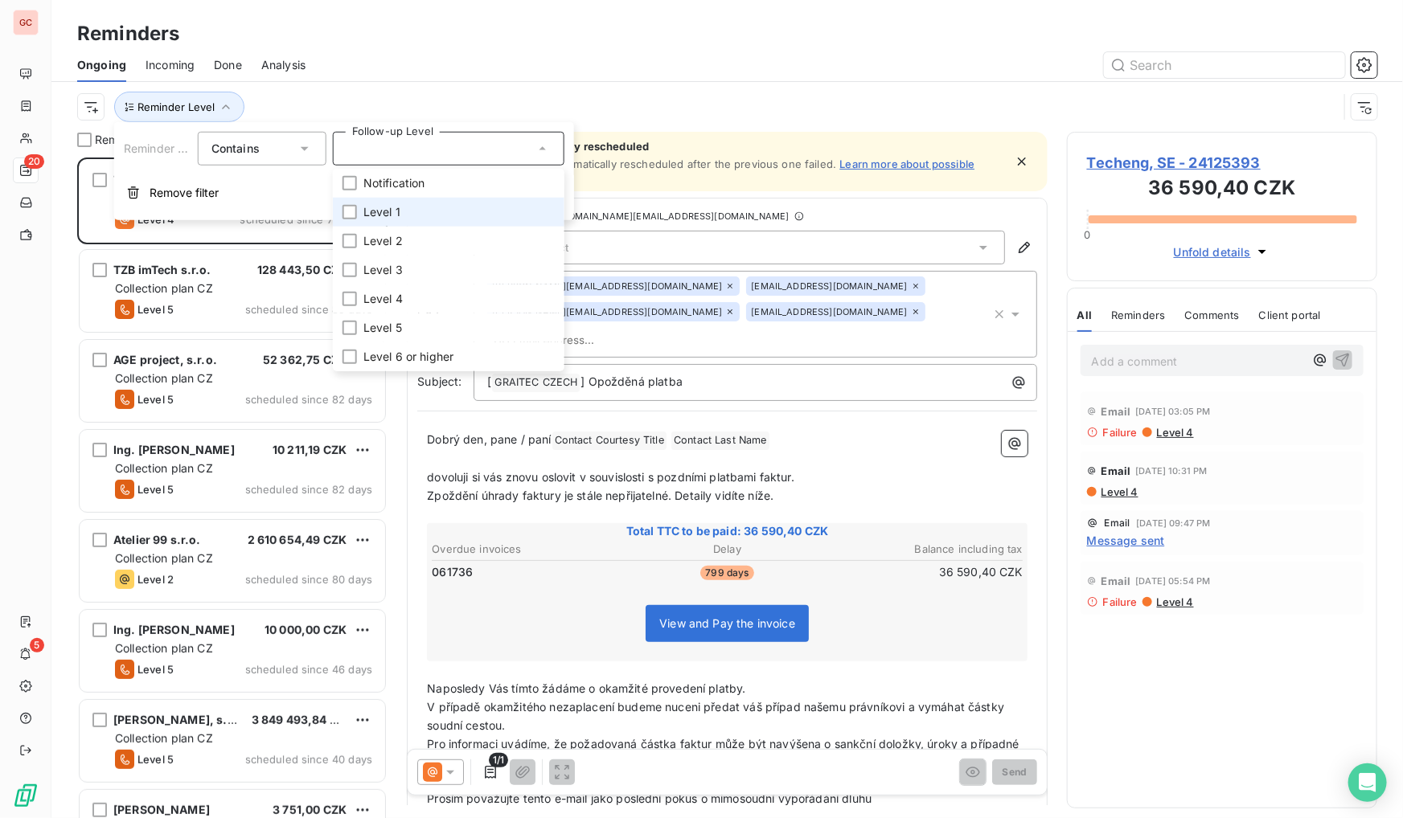
click at [363, 217] on span "Level 1" at bounding box center [381, 212] width 37 height 16
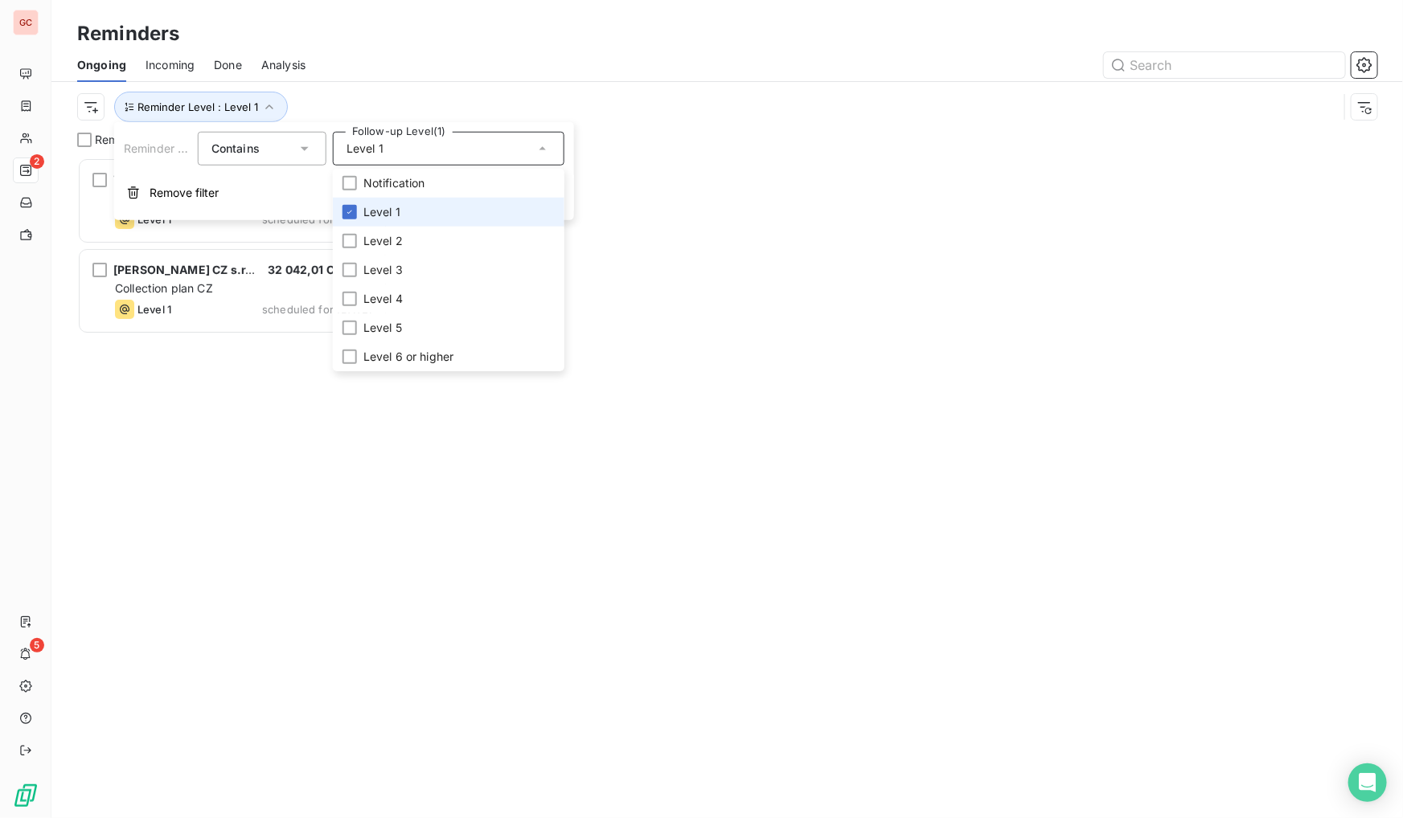
scroll to position [11, 11]
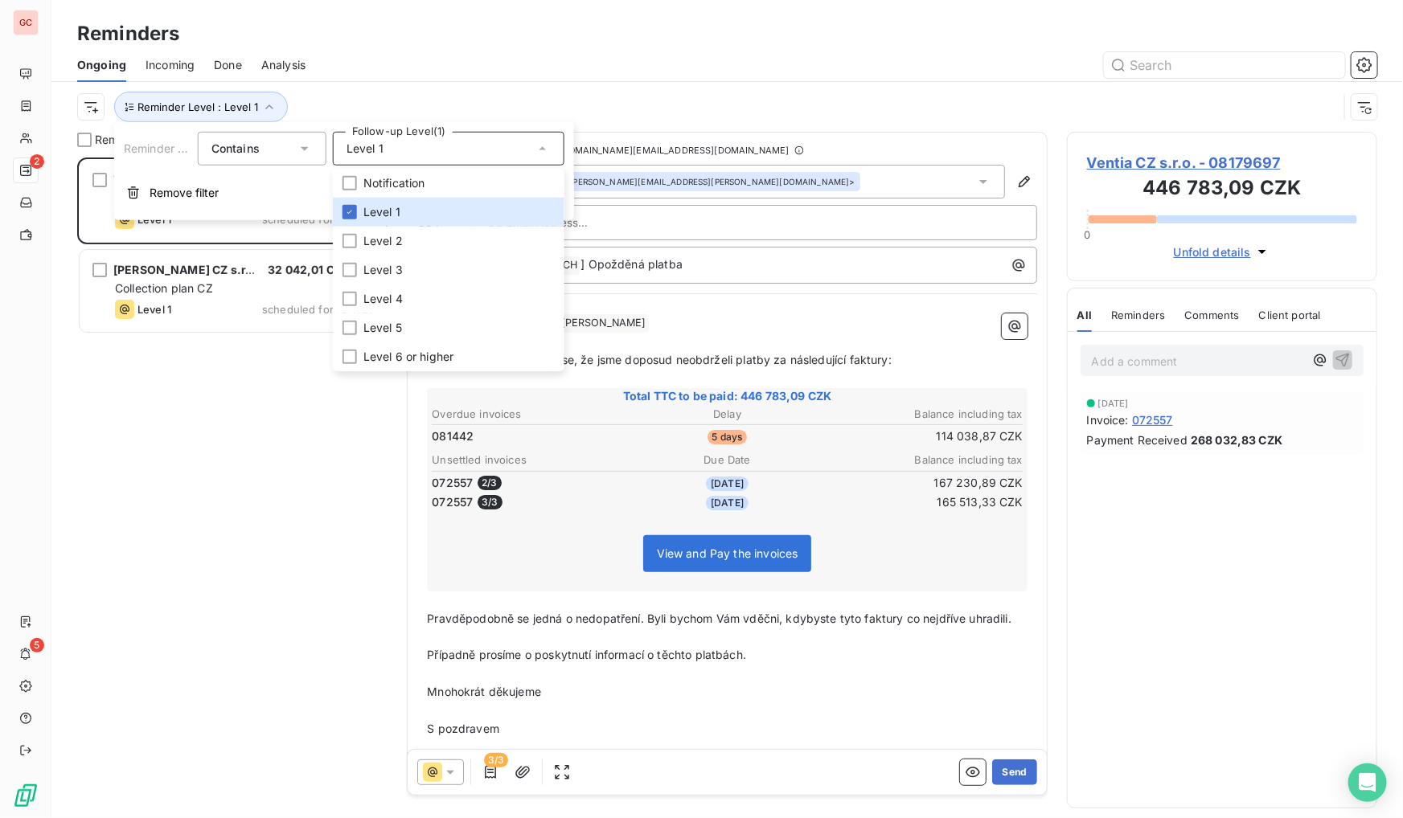
click at [419, 29] on div "Reminders" at bounding box center [726, 33] width 1351 height 29
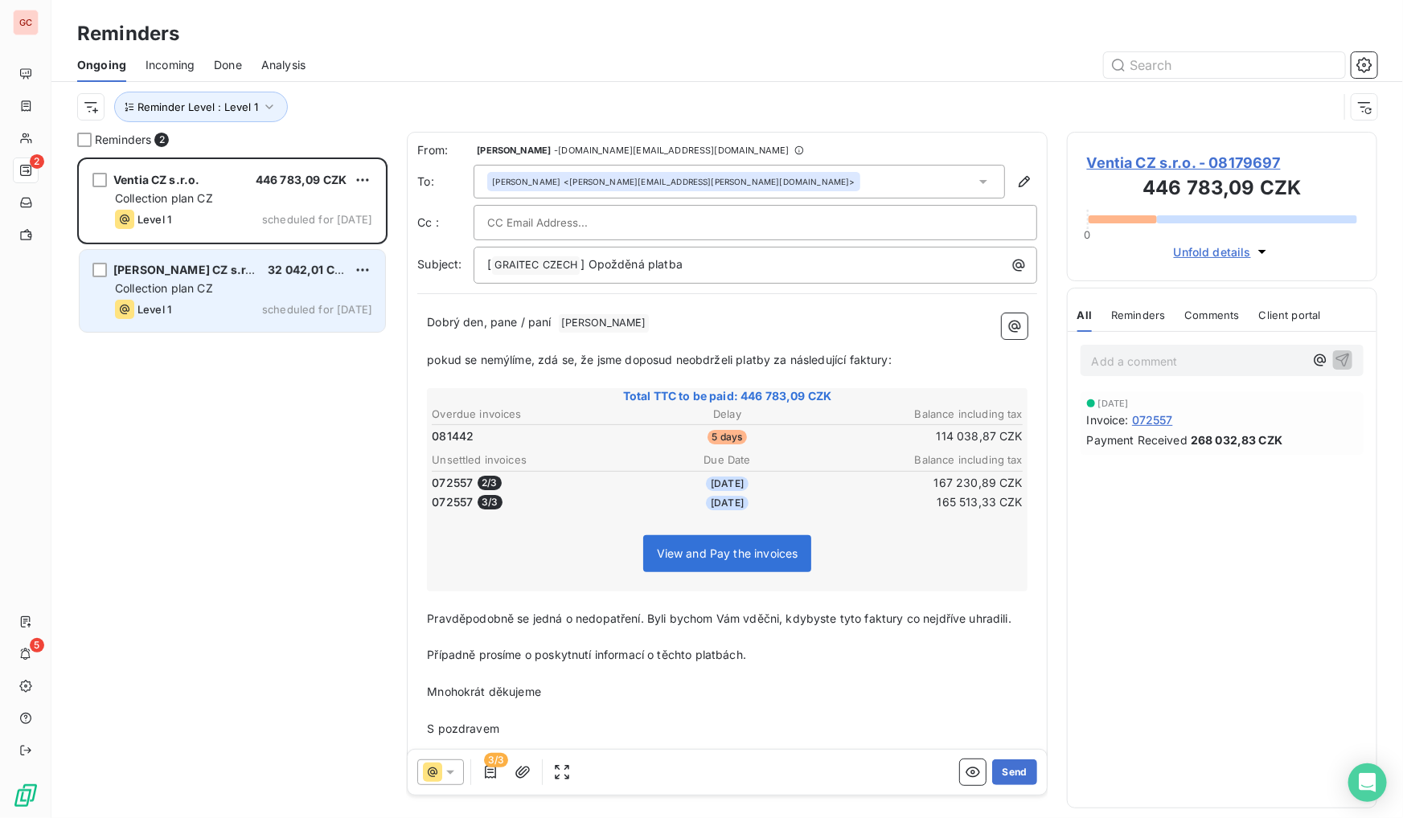
click at [206, 281] on span "Collection plan CZ" at bounding box center [164, 288] width 98 height 14
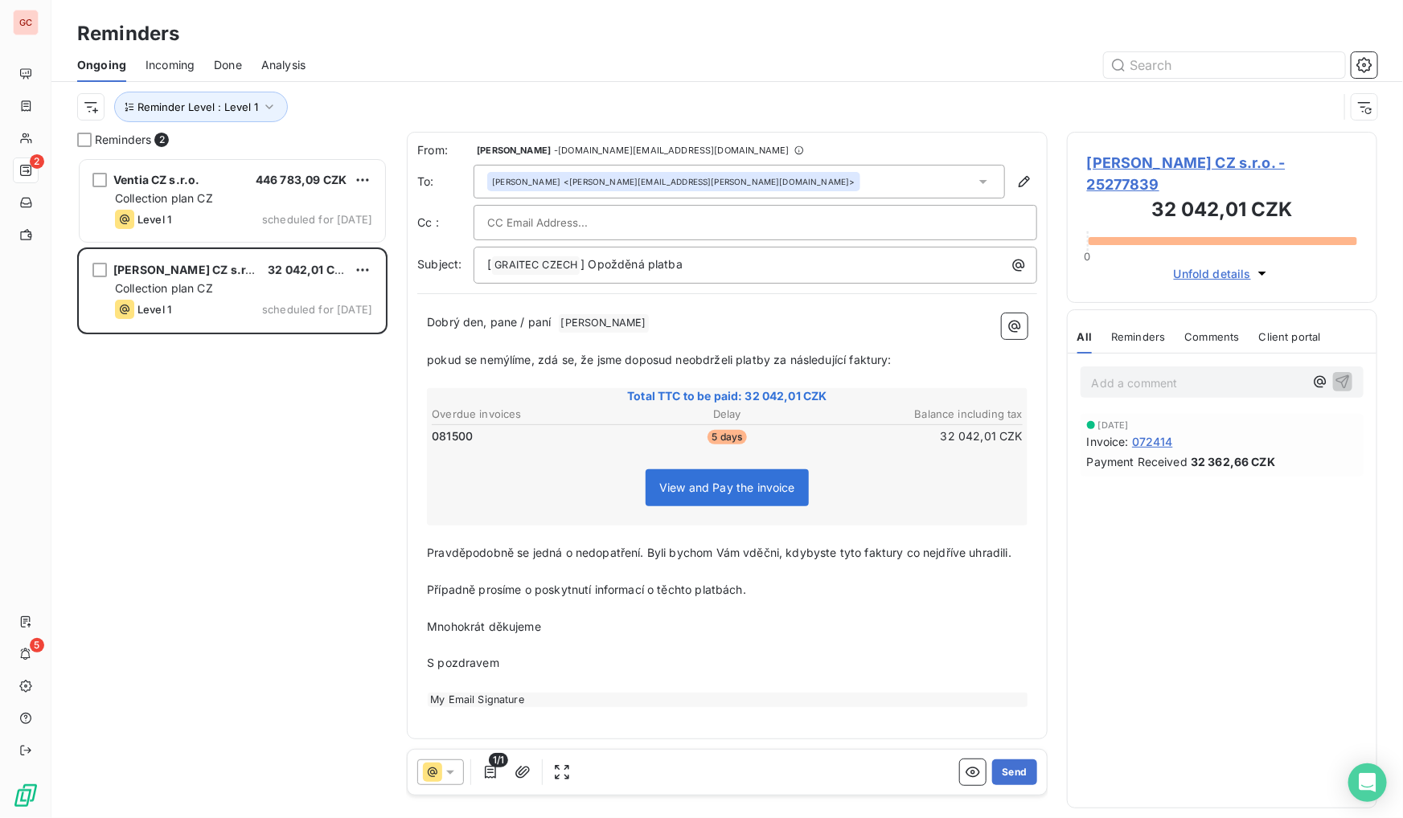
click at [1152, 158] on span "[PERSON_NAME] CZ s.r.o. - 25277839" at bounding box center [1222, 173] width 270 height 43
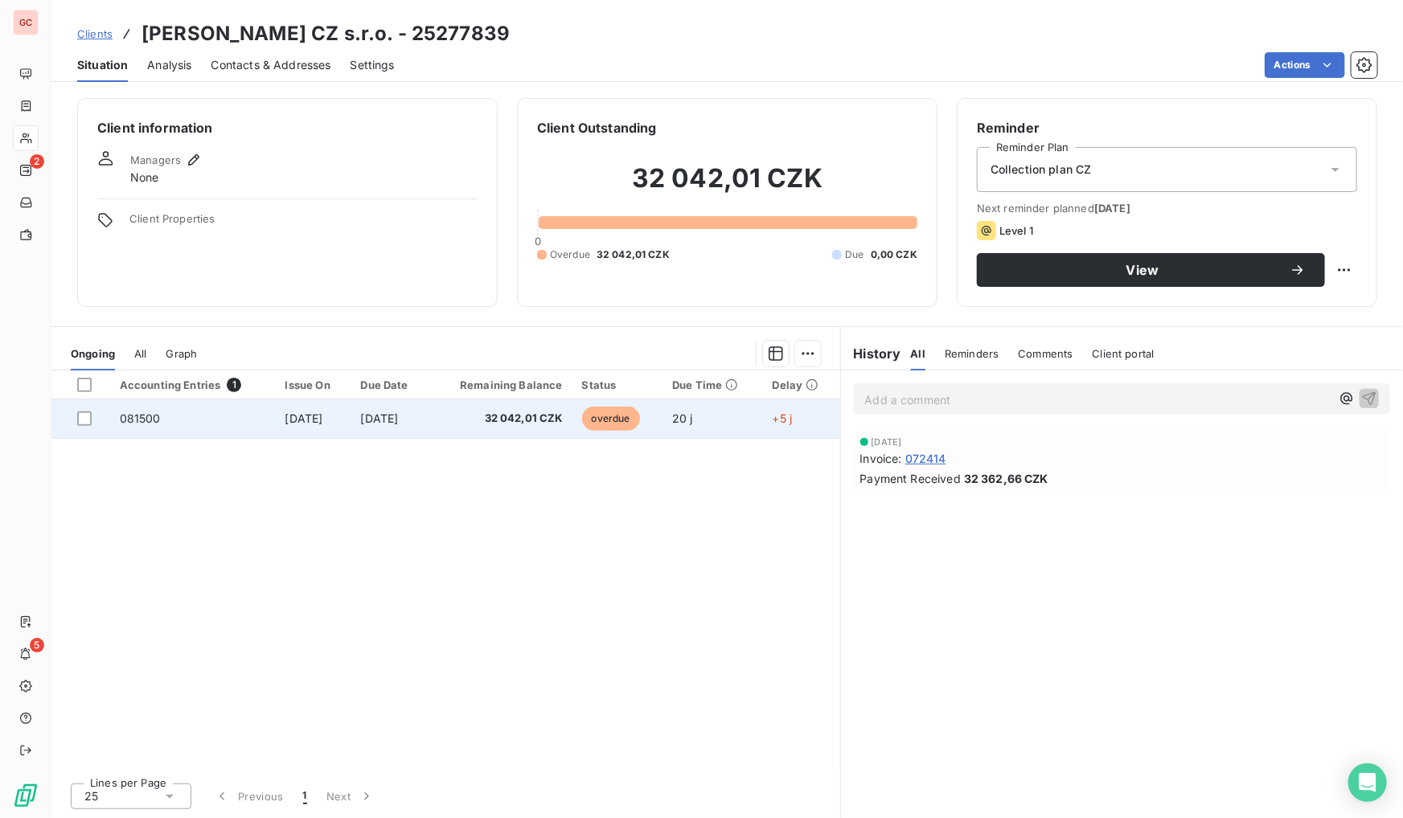
click at [298, 418] on span "[DATE]" at bounding box center [304, 419] width 38 height 14
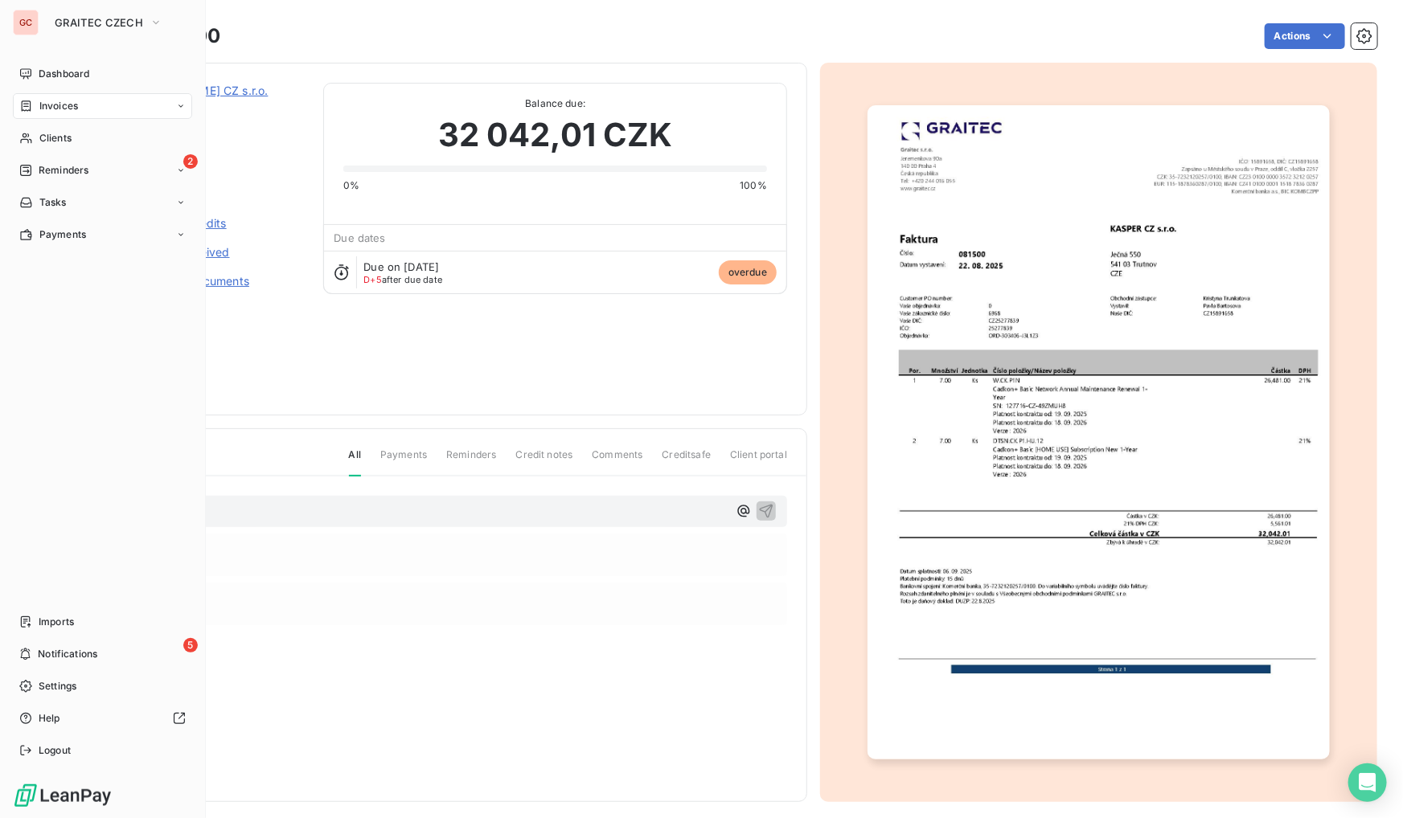
click at [40, 165] on span "Reminders" at bounding box center [64, 170] width 50 height 14
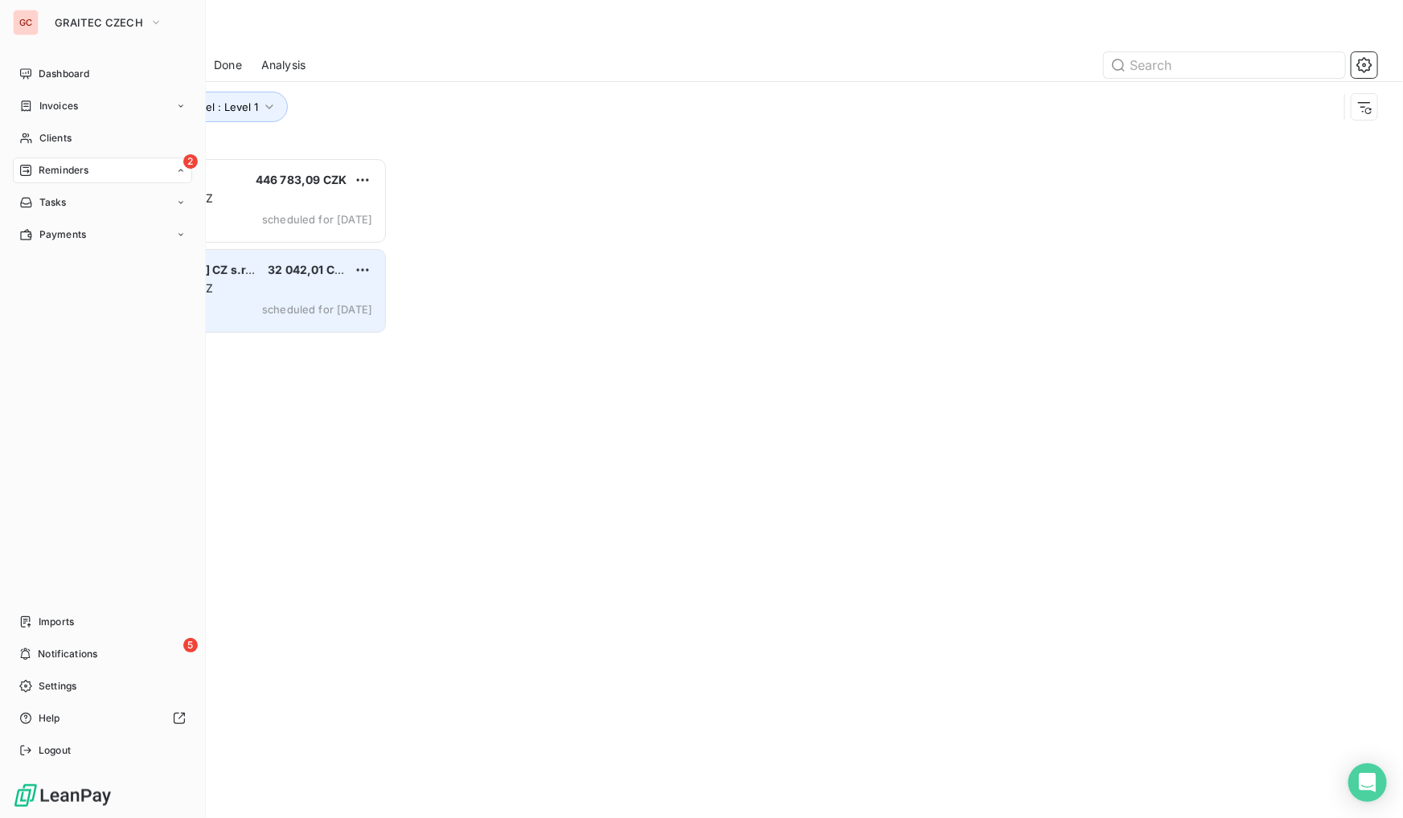
scroll to position [650, 299]
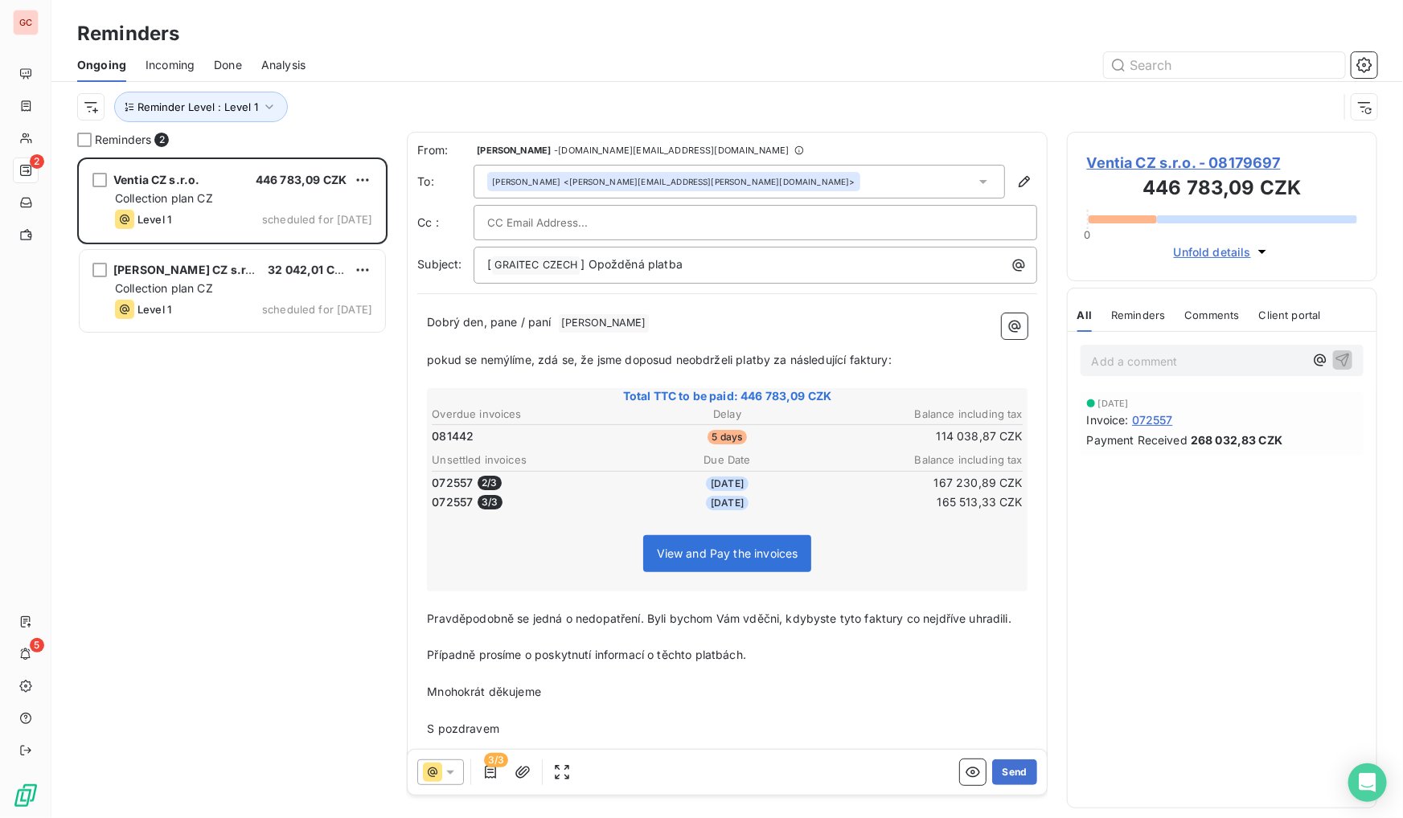
click at [1151, 157] on span "Ventia CZ s.r.o. - 08179697" at bounding box center [1222, 163] width 270 height 22
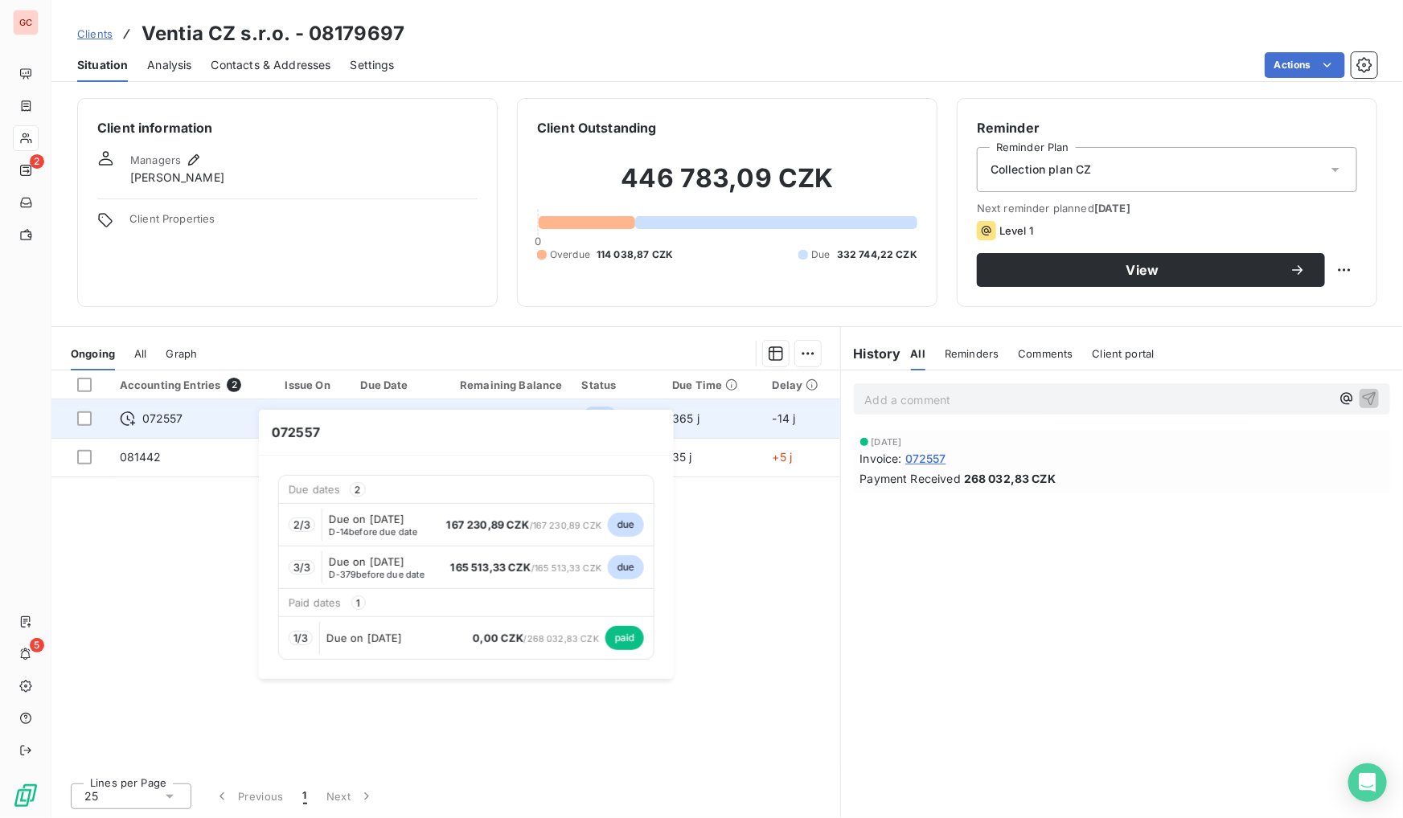
click at [168, 421] on span "072557" at bounding box center [162, 419] width 41 height 16
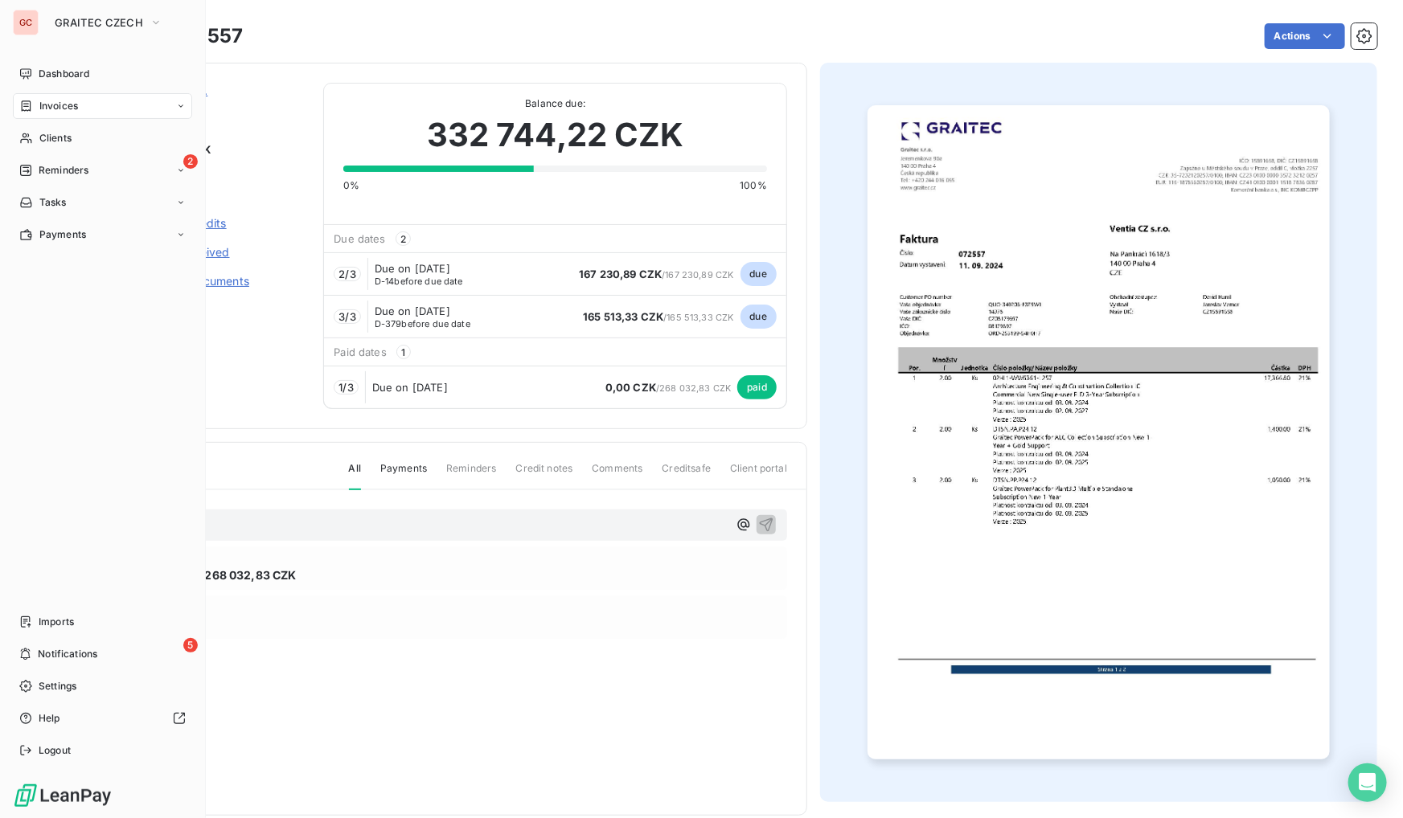
click at [49, 99] on span "Invoices" at bounding box center [58, 106] width 39 height 14
click at [71, 108] on span "Invoices" at bounding box center [58, 106] width 39 height 14
click at [59, 145] on span "Invoices" at bounding box center [58, 138] width 39 height 14
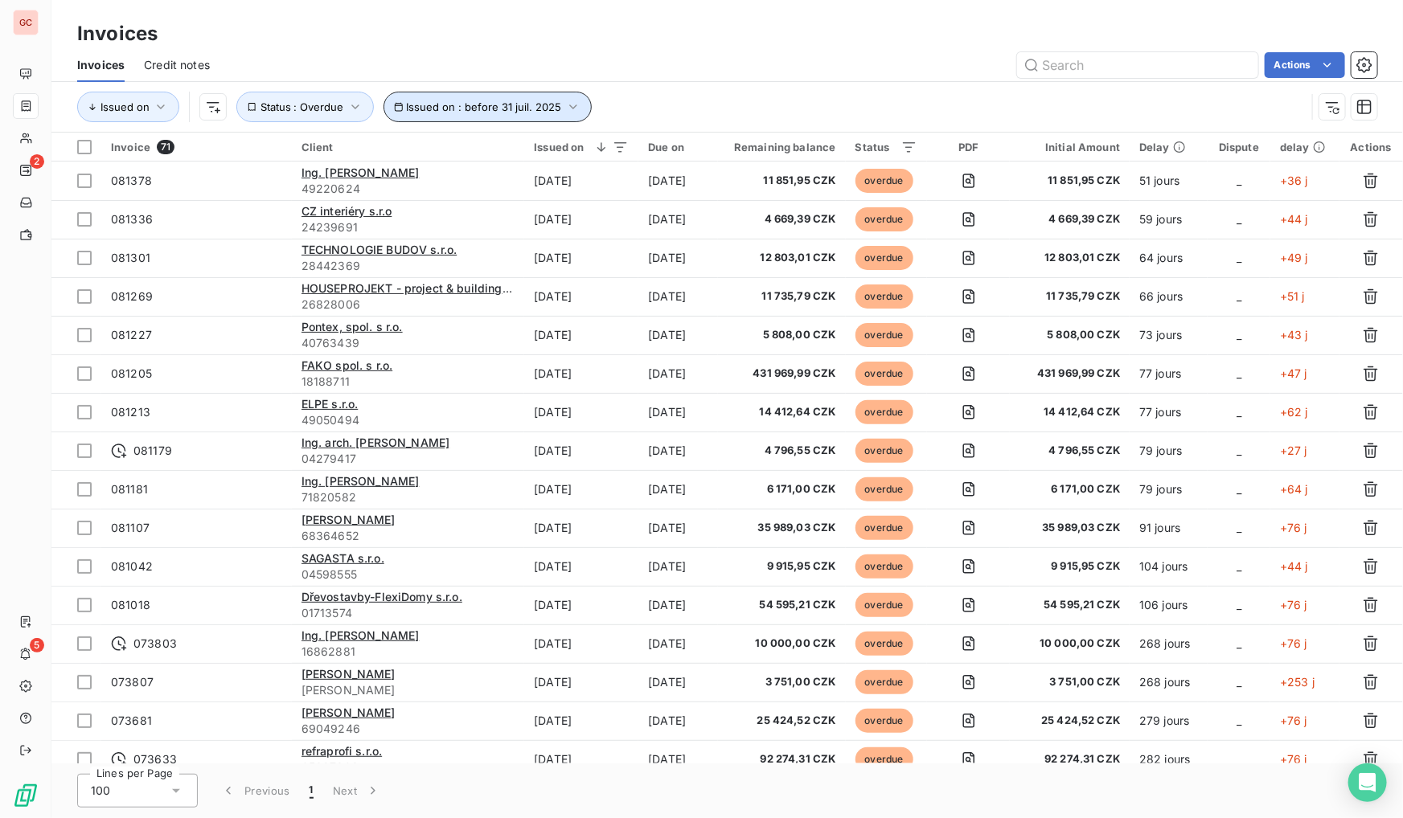
click at [542, 105] on span "Issued on : before 31 juil. 2025" at bounding box center [484, 106] width 155 height 13
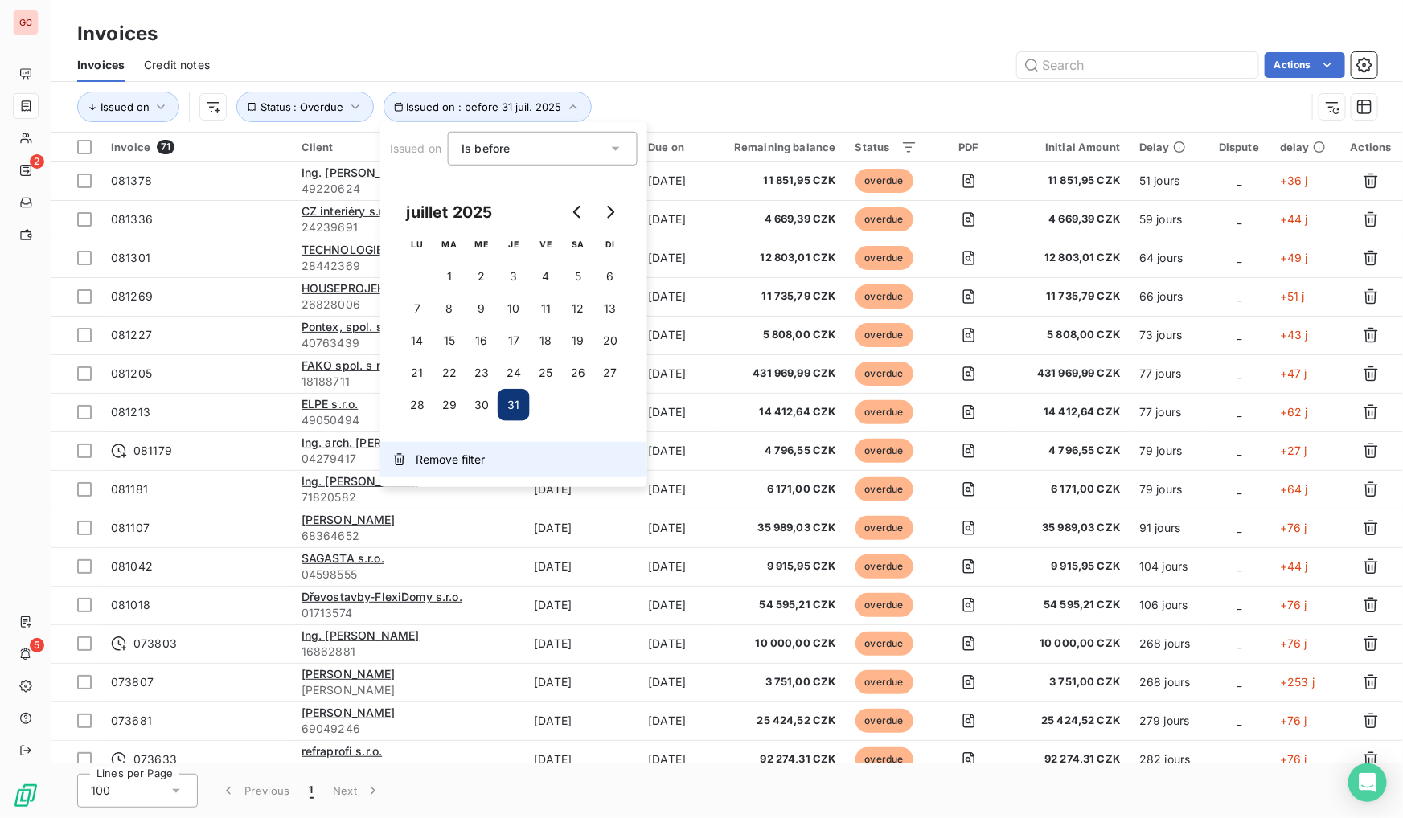
click at [425, 467] on button "Remove filter" at bounding box center [513, 459] width 267 height 35
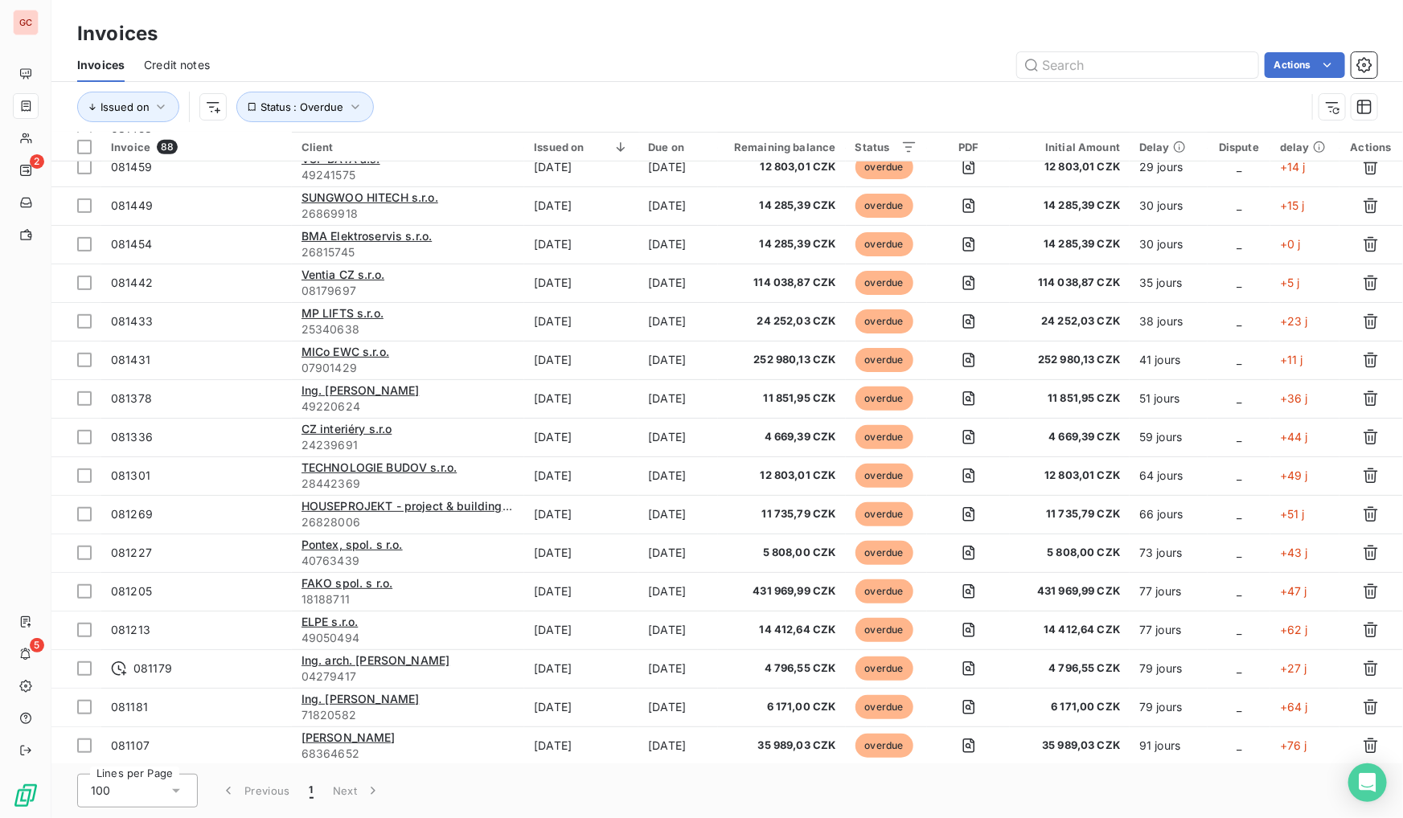
scroll to position [731, 0]
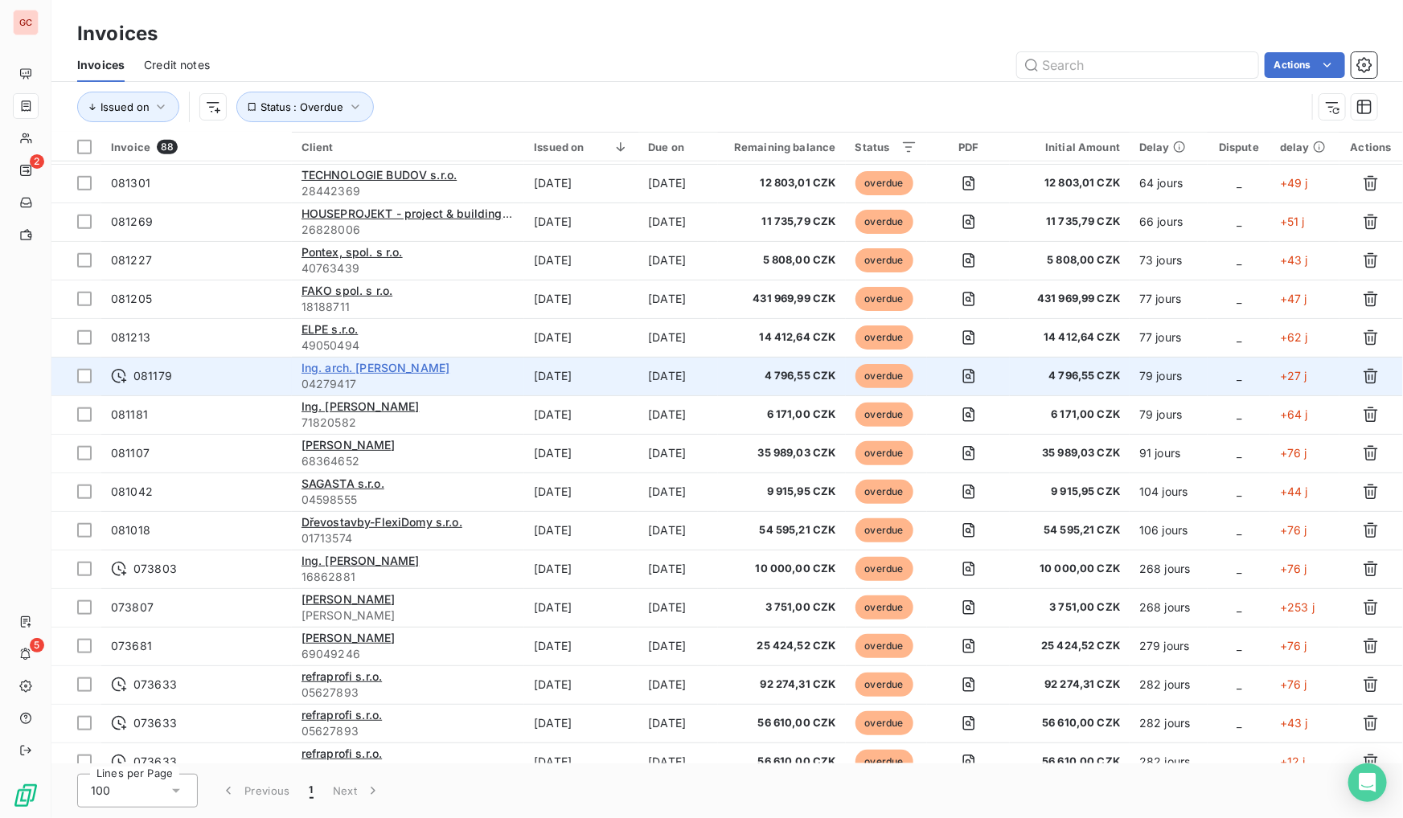
click at [409, 366] on span "Ing. arch. [PERSON_NAME]" at bounding box center [375, 368] width 149 height 14
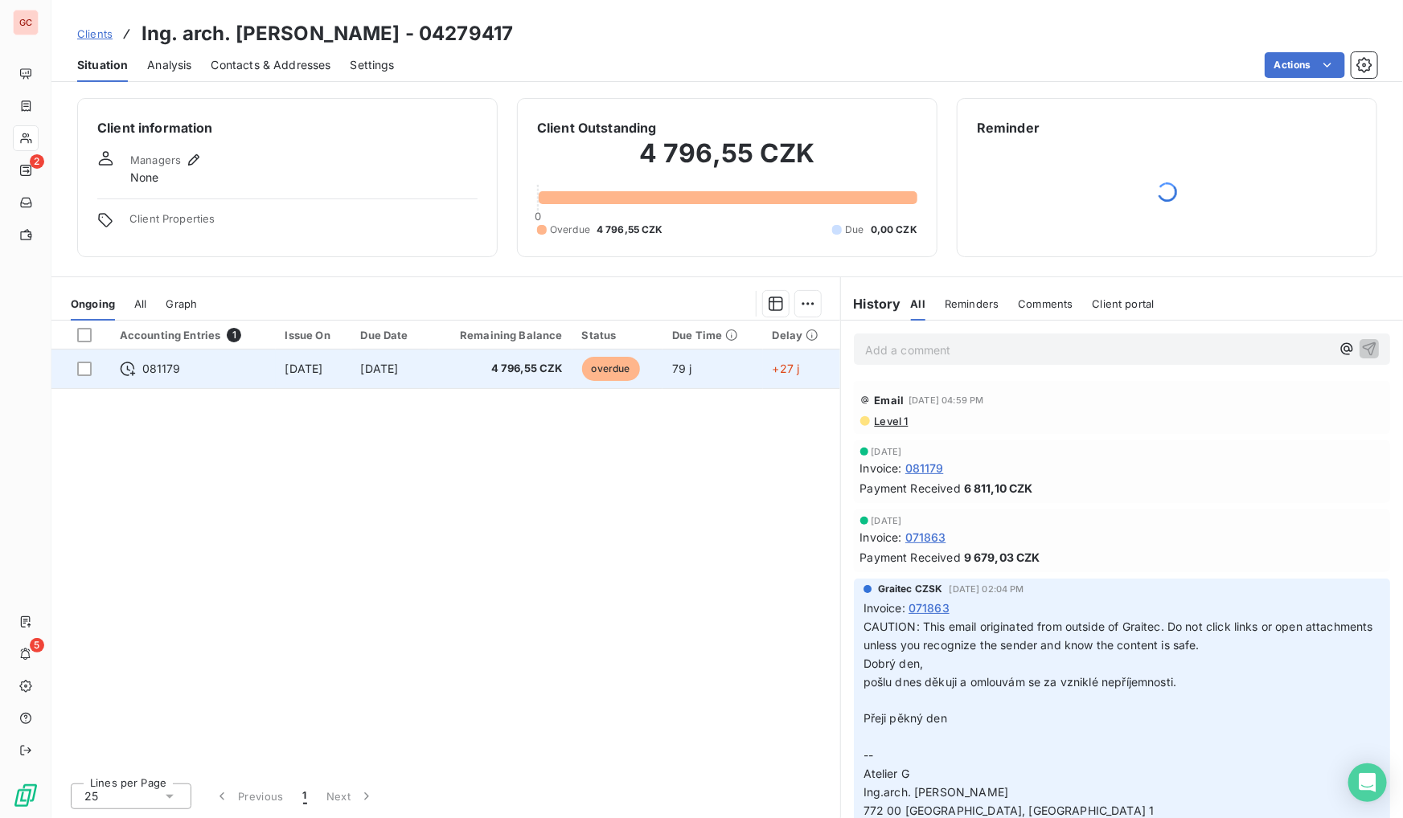
click at [318, 369] on table "Accounting Entries 1 Issue On Due Date Remaining Balance Status Due Time Delay …" at bounding box center [445, 355] width 789 height 68
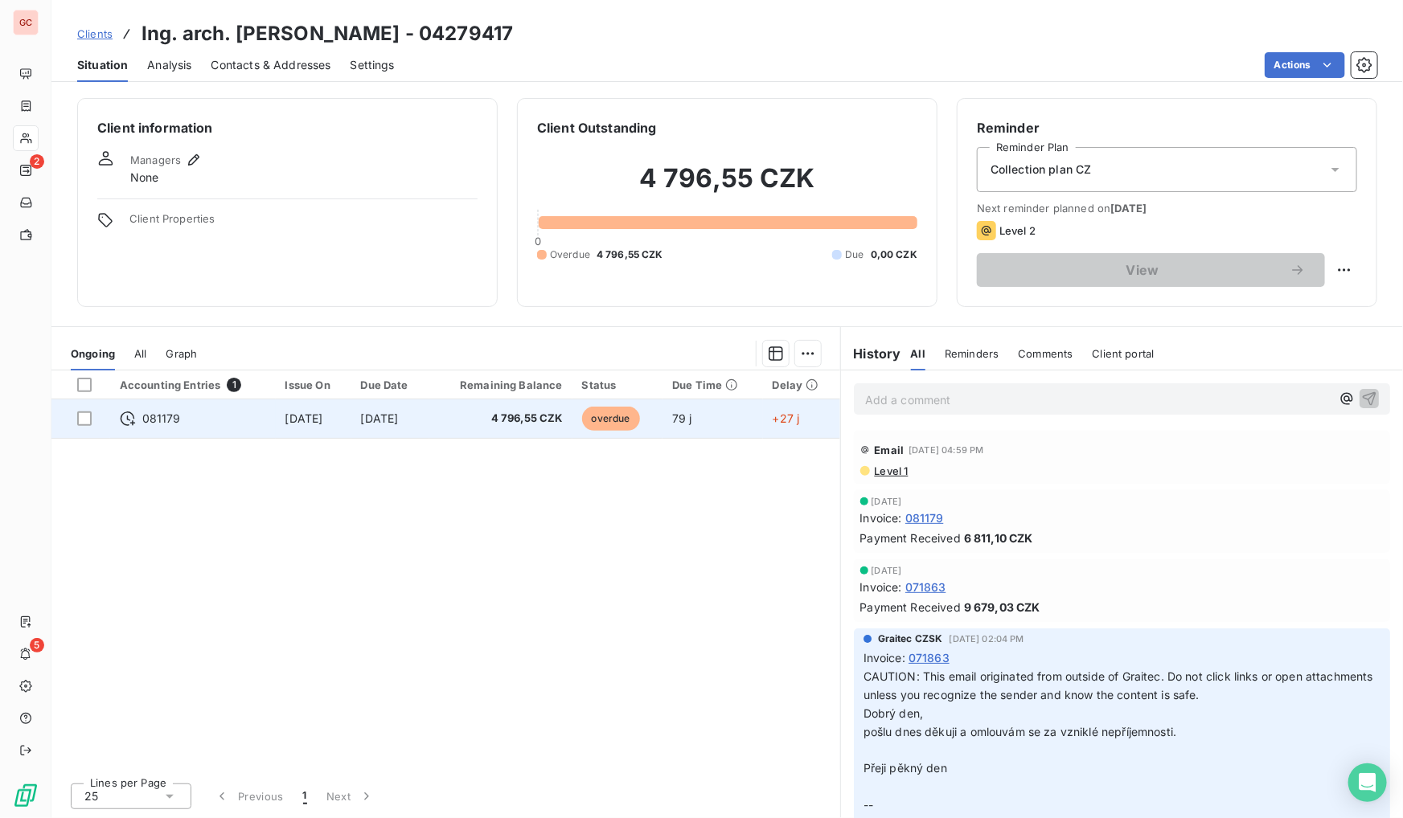
click at [294, 421] on span "[DATE]" at bounding box center [304, 419] width 38 height 14
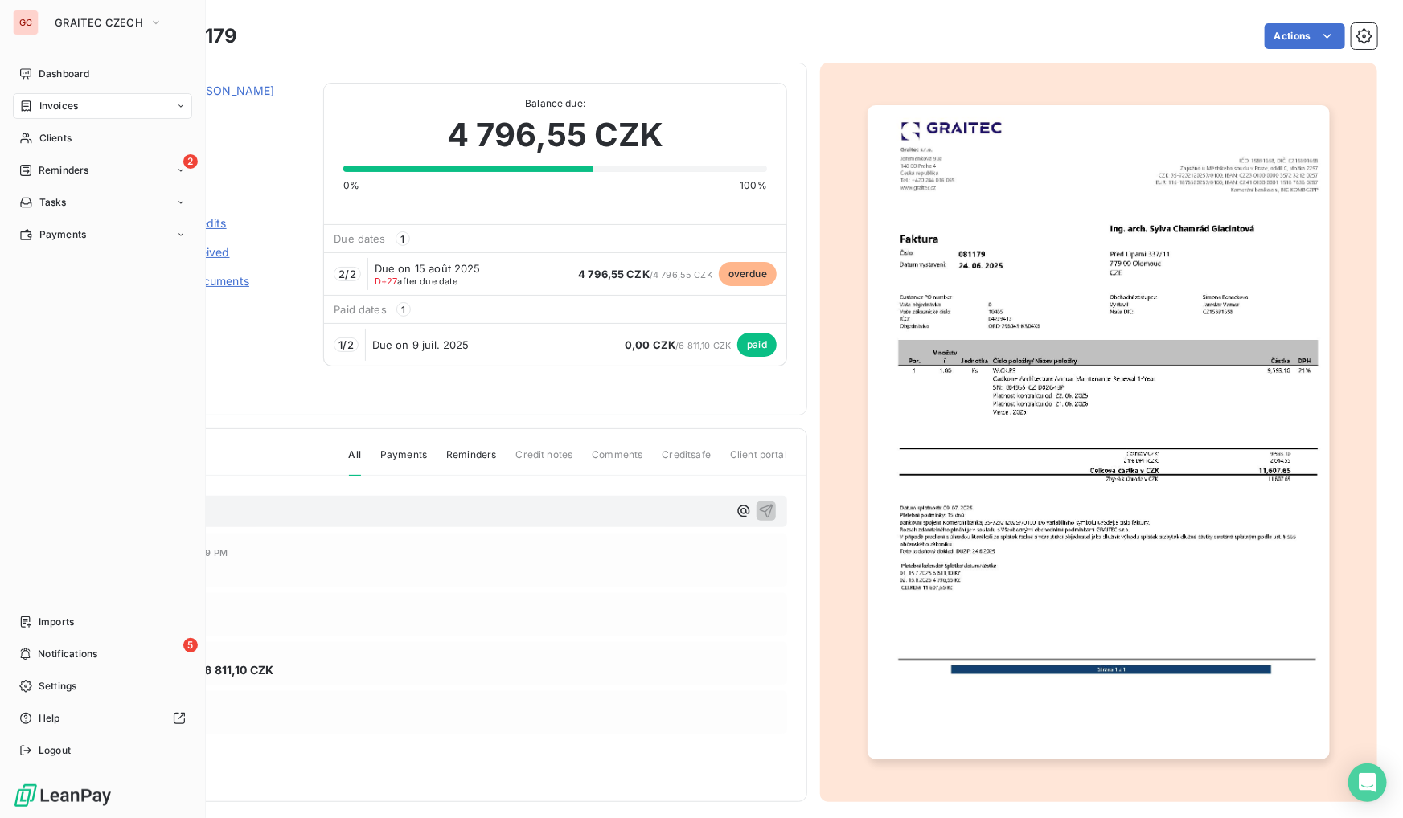
click at [65, 102] on span "Invoices" at bounding box center [58, 106] width 39 height 14
click at [64, 100] on span "Invoices" at bounding box center [58, 106] width 39 height 14
click at [62, 137] on span "Invoices" at bounding box center [58, 138] width 39 height 14
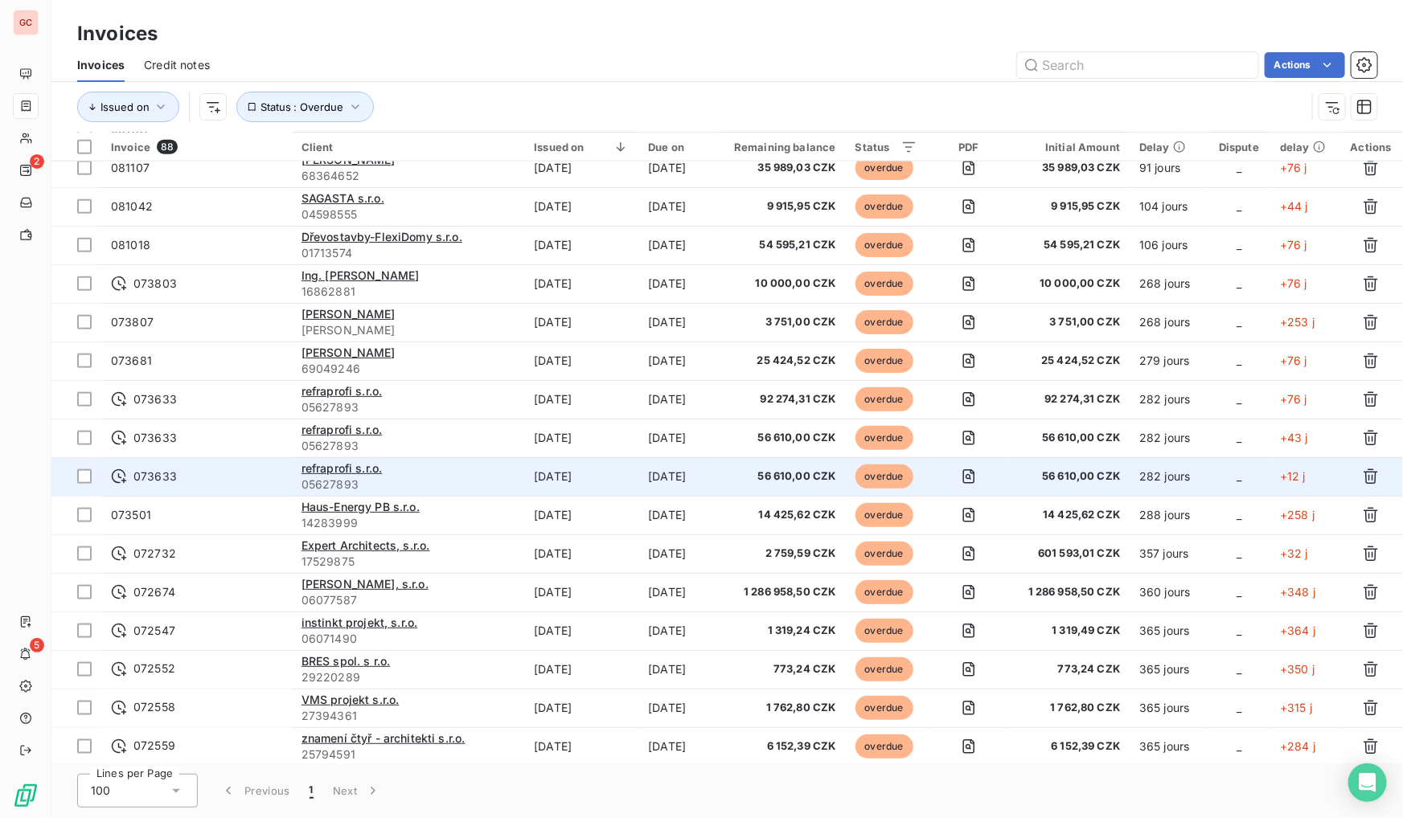
scroll to position [1096, 0]
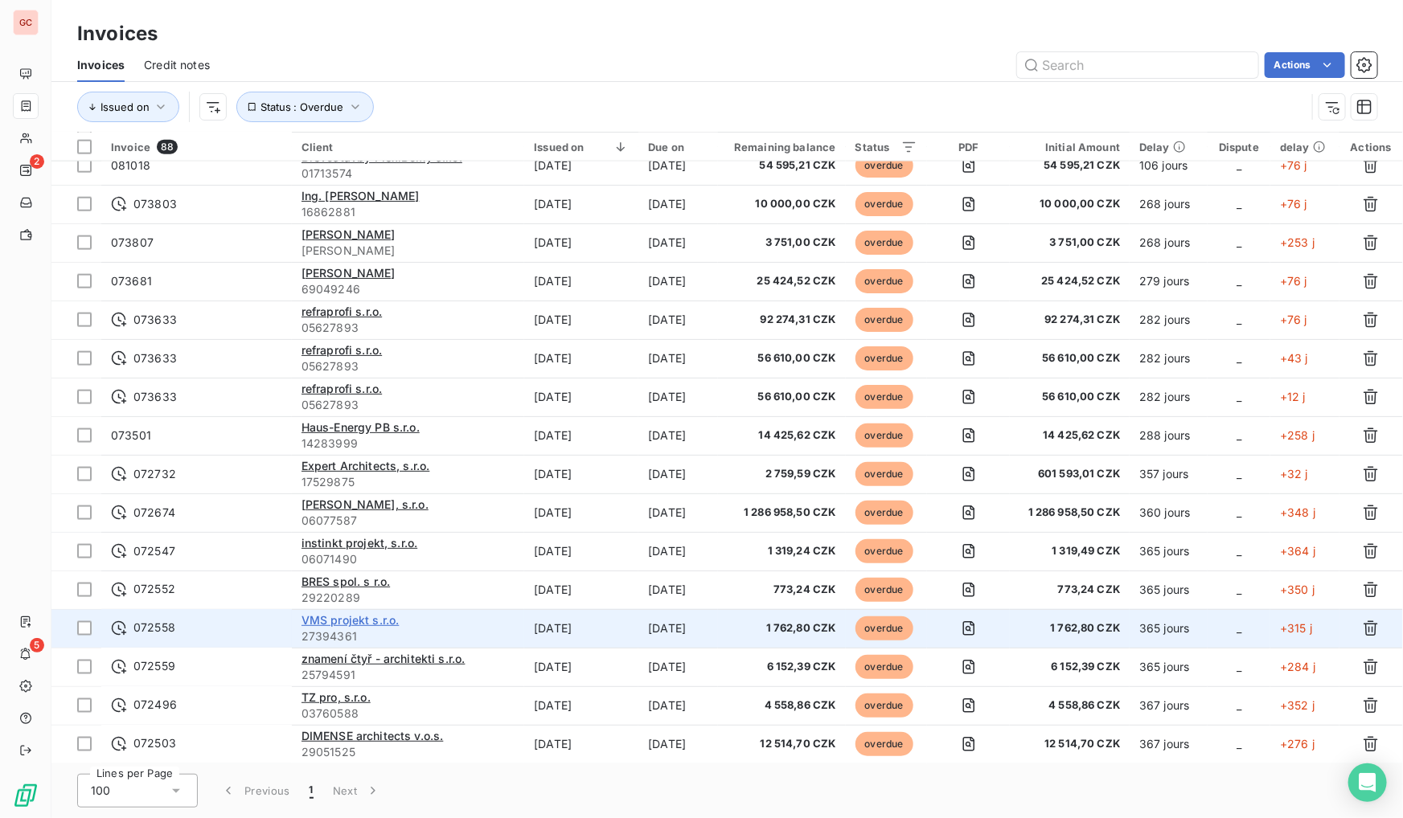
click at [321, 623] on span "VMS projekt s.r.o." at bounding box center [350, 620] width 98 height 14
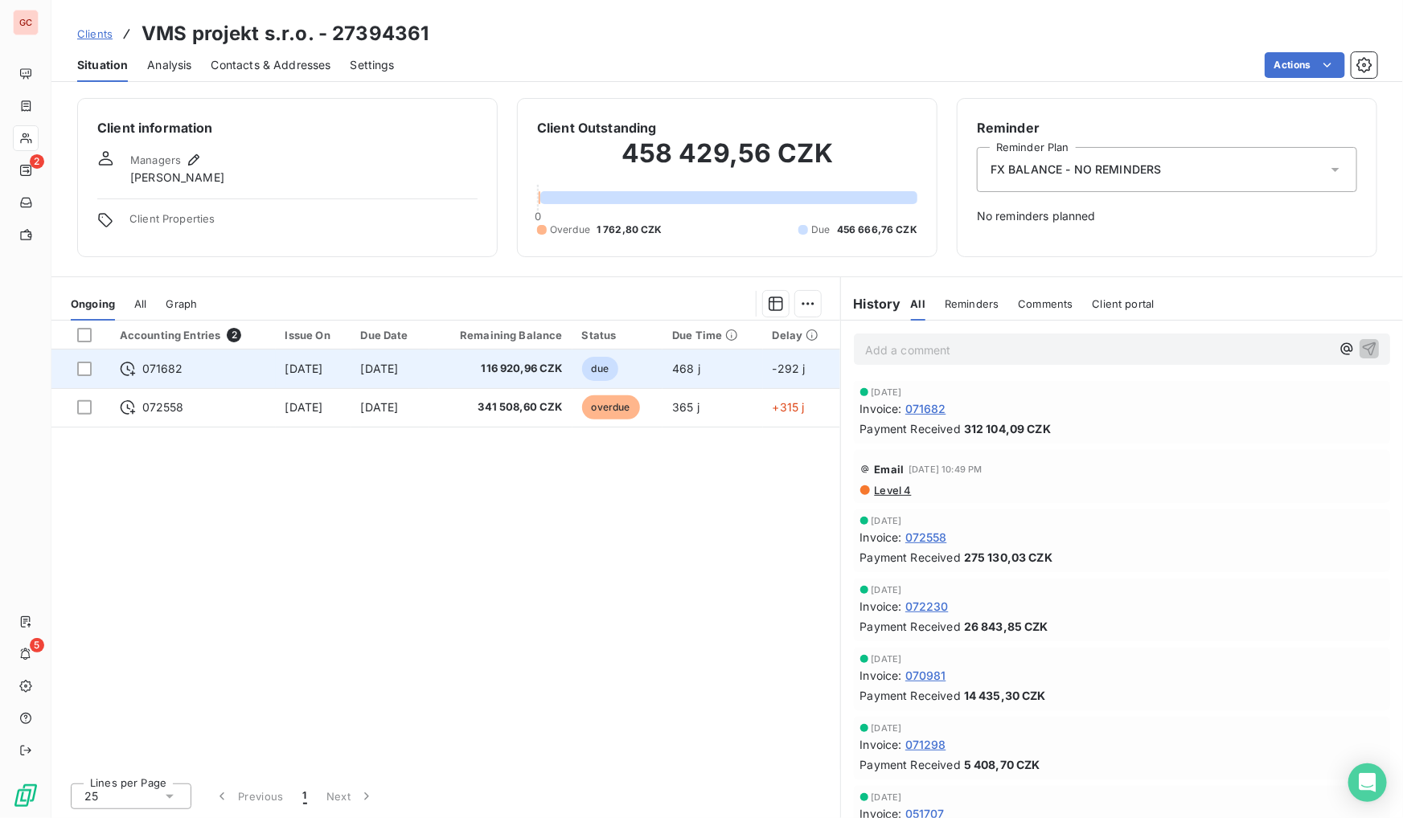
click at [162, 370] on span "071682" at bounding box center [162, 369] width 41 height 16
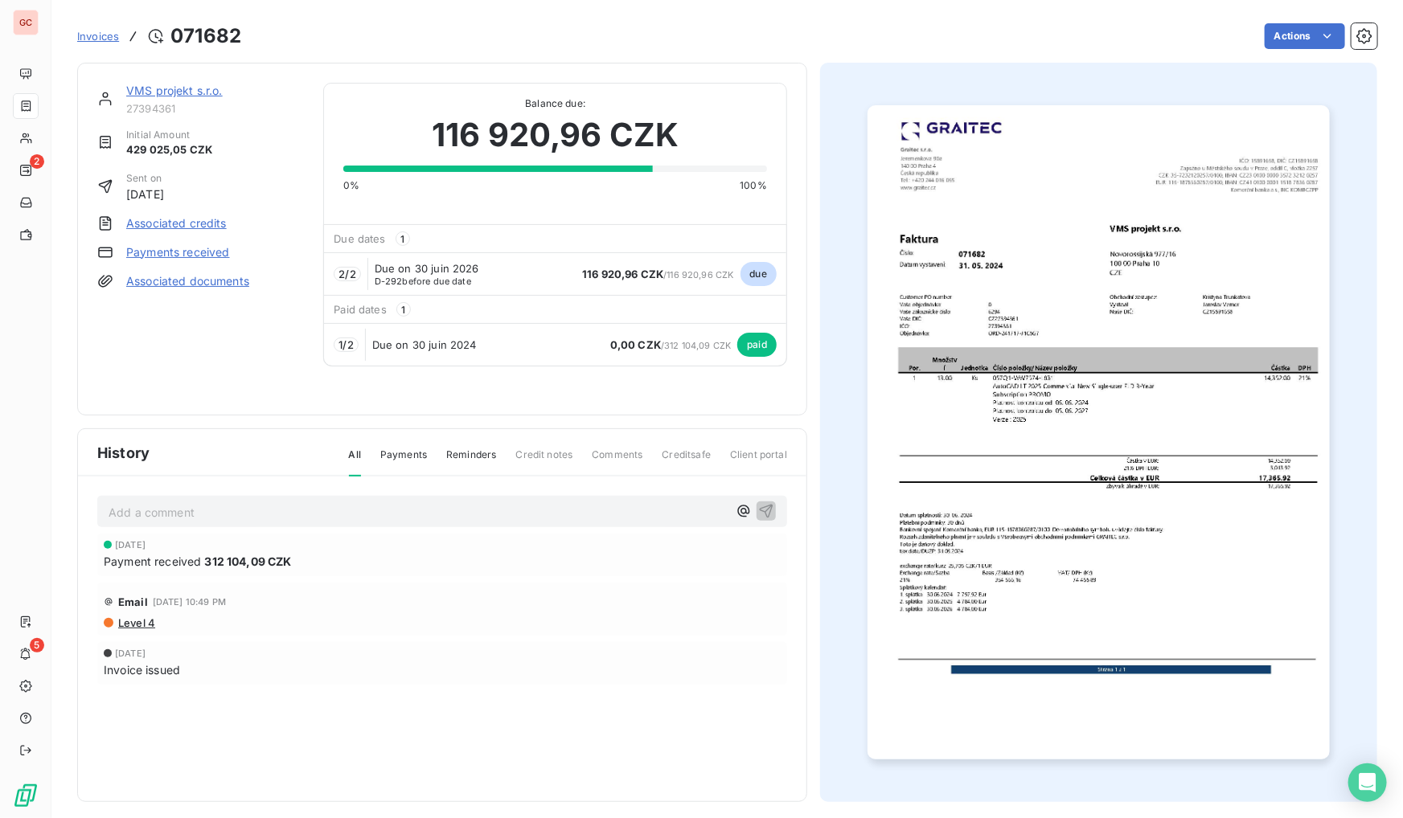
click at [183, 84] on link "VMS projekt s.r.o." at bounding box center [174, 91] width 96 height 14
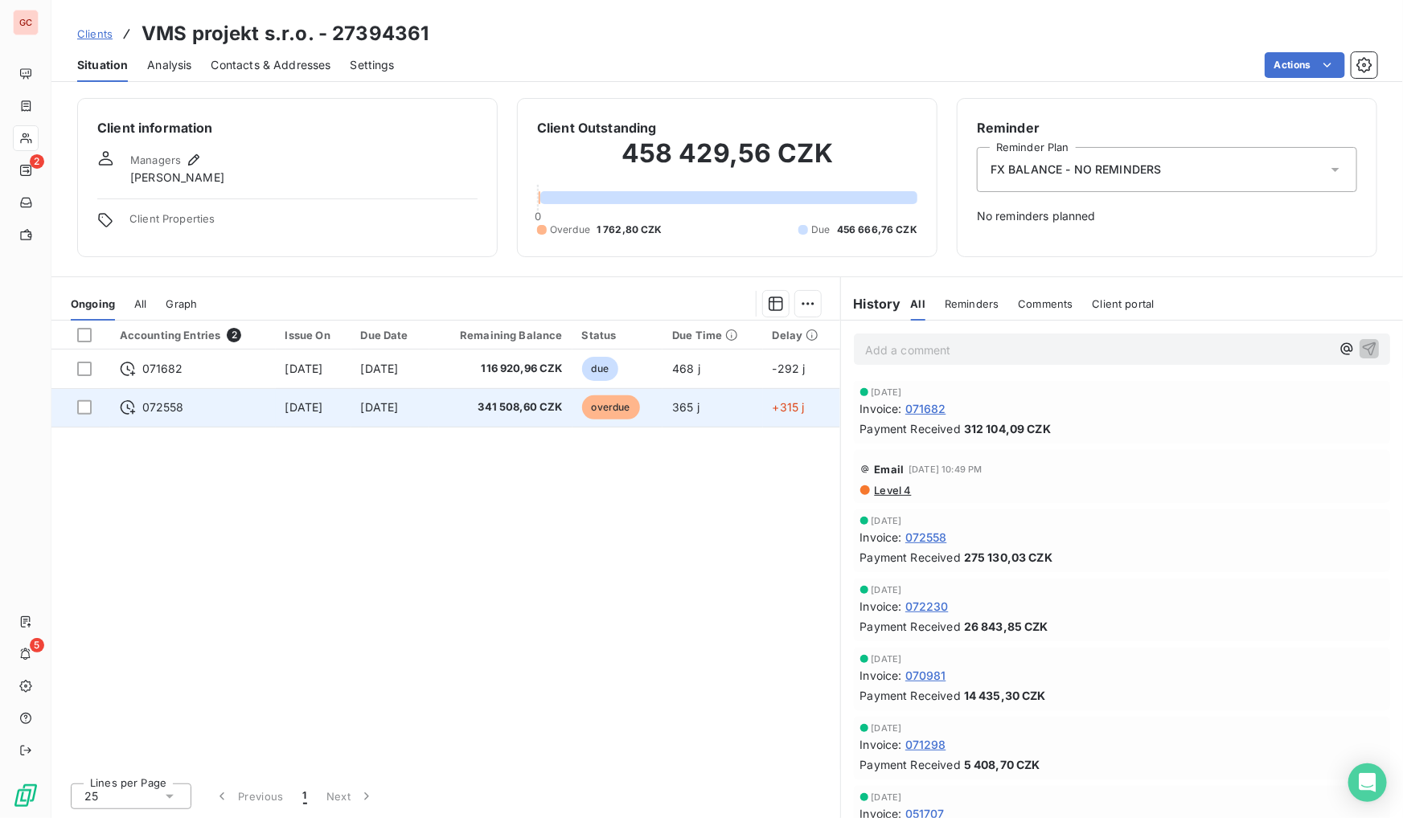
click at [338, 410] on td "[DATE]" at bounding box center [314, 407] width 76 height 39
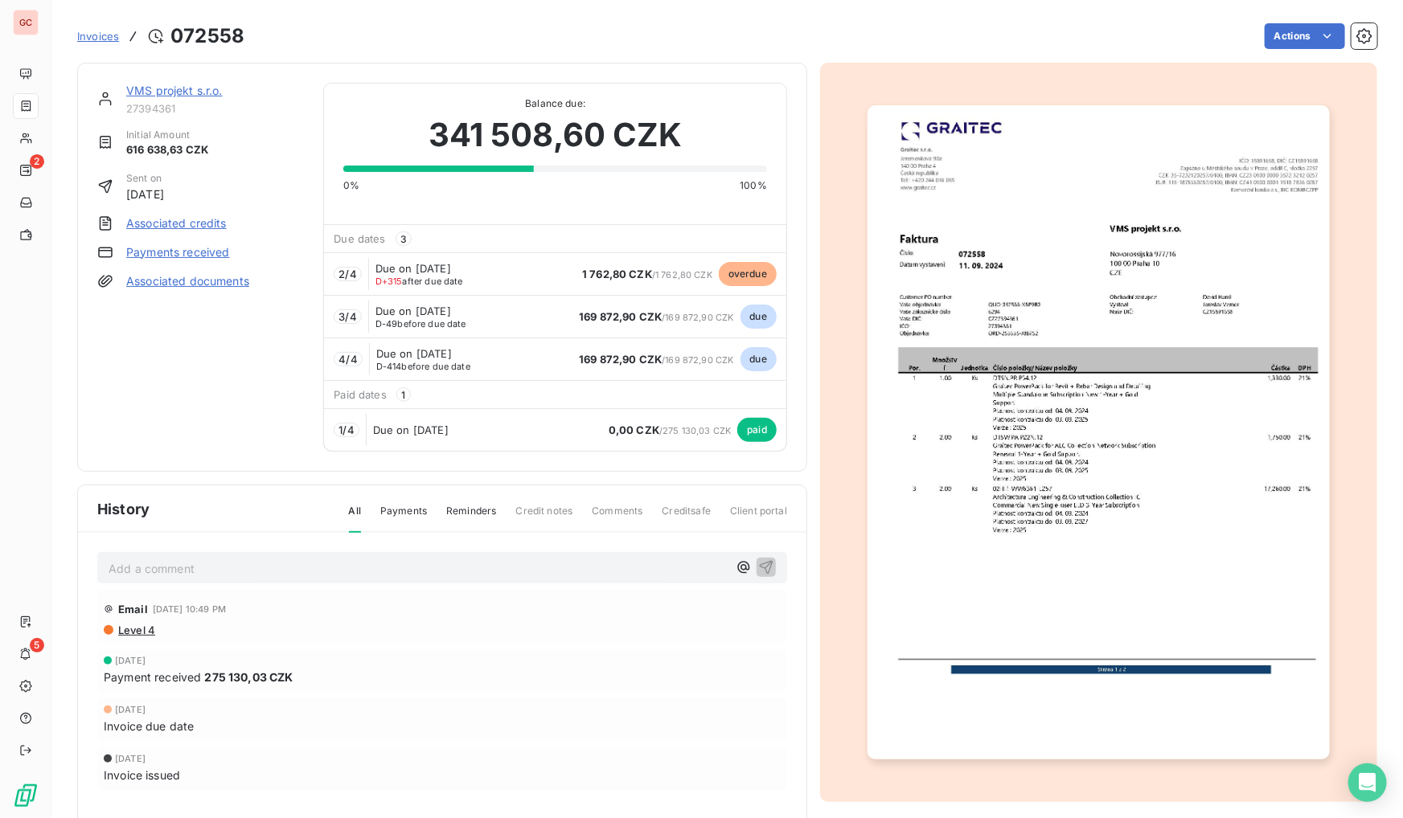
click at [163, 94] on link "VMS projekt s.r.o." at bounding box center [174, 91] width 96 height 14
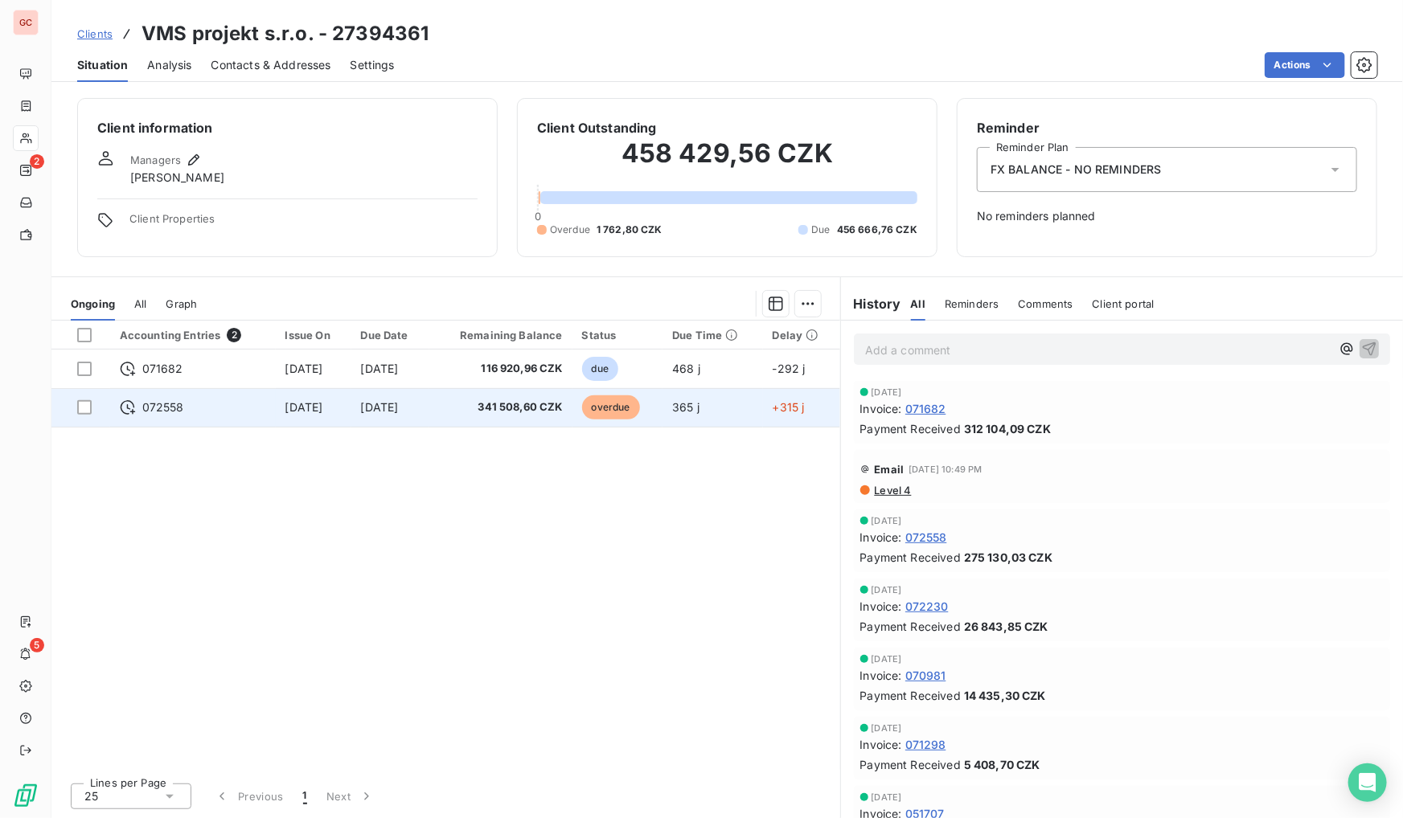
click at [504, 409] on span "341 508,60 CZK" at bounding box center [501, 408] width 124 height 16
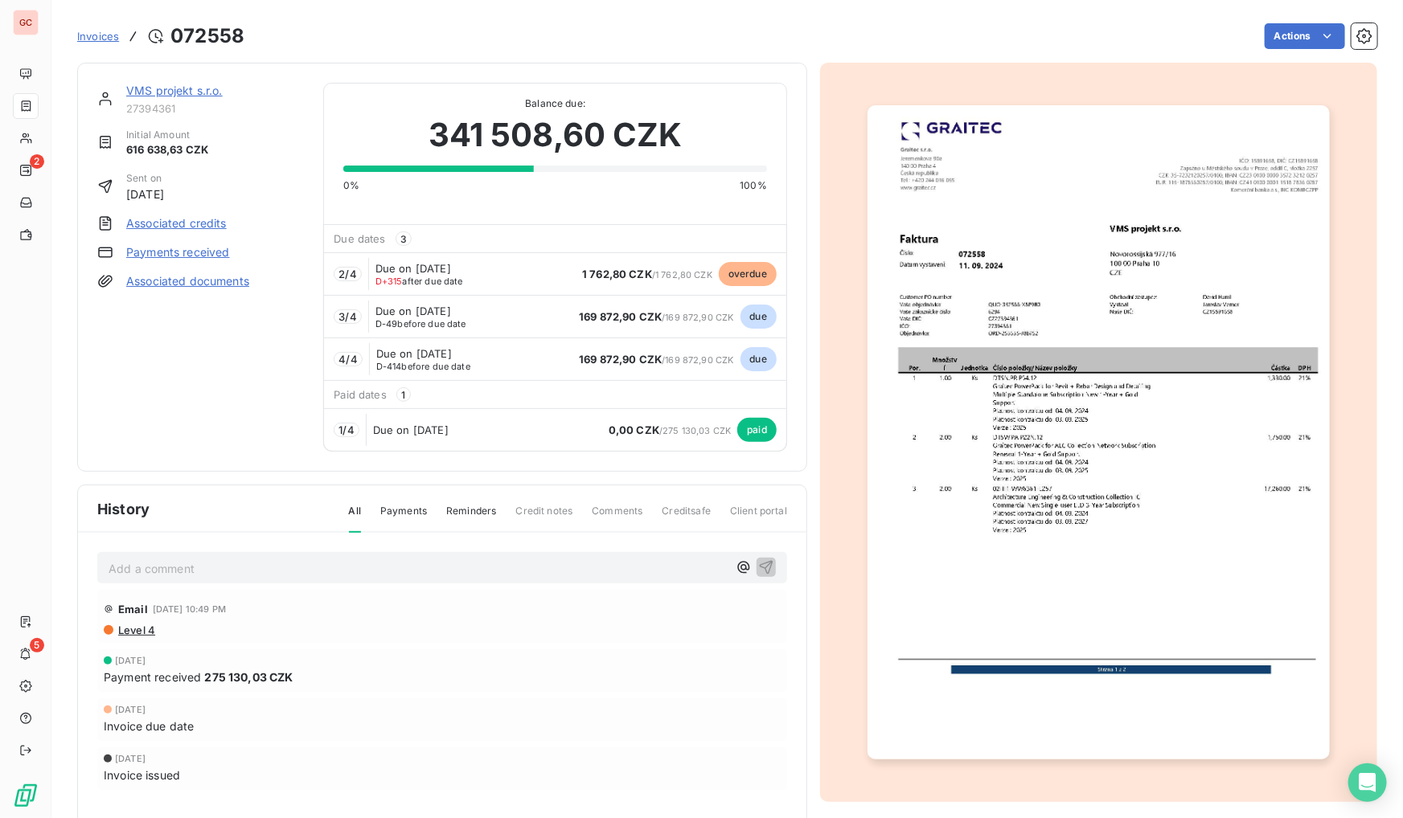
drag, startPoint x: 413, startPoint y: 266, endPoint x: 481, endPoint y: 269, distance: 67.6
click at [481, 269] on div "2 / 4 Due on [DATE] D+315 after due date 1 762,80 CZK / 1 762,80 CZK overdue" at bounding box center [555, 273] width 462 height 43
drag, startPoint x: 481, startPoint y: 269, endPoint x: 466, endPoint y: 271, distance: 14.7
click at [451, 271] on span "Due on [DATE]" at bounding box center [413, 268] width 76 height 13
drag, startPoint x: 409, startPoint y: 306, endPoint x: 480, endPoint y: 314, distance: 71.2
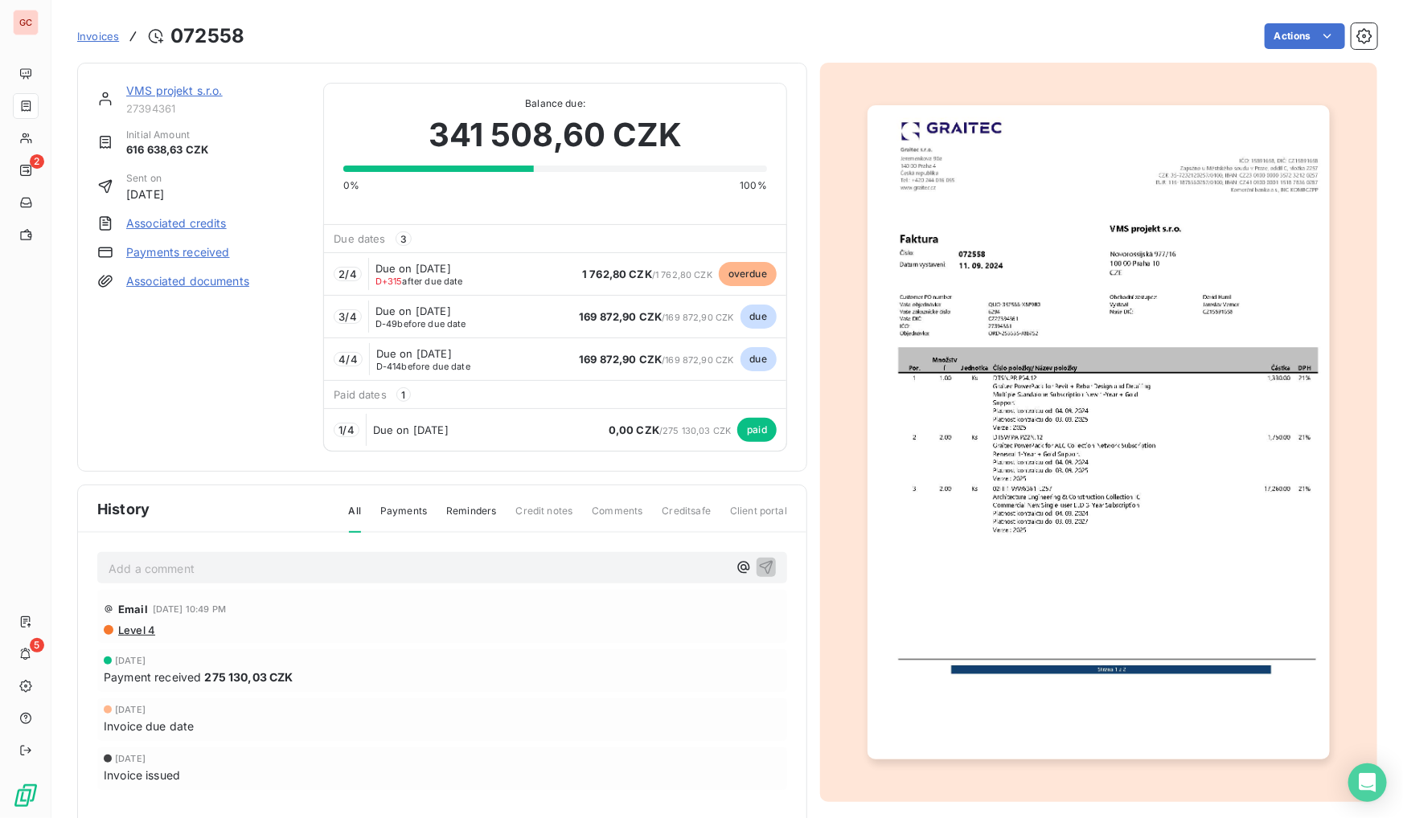
click at [480, 314] on div "3 / 4 Due on [DATE] D-49 before due date 169 872,90 CZK / 169 872,90 CZK due" at bounding box center [555, 316] width 462 height 43
drag, startPoint x: 480, startPoint y: 314, endPoint x: 498, endPoint y: 349, distance: 38.8
click at [498, 349] on div "4 / 4 Due on [DATE] D-414 before due date 169 872,90 CZK / 169 872,90 CZK due" at bounding box center [555, 359] width 462 height 43
drag, startPoint x: 427, startPoint y: 140, endPoint x: 655, endPoint y: 146, distance: 228.4
click at [655, 146] on span "341 508,60 CZK" at bounding box center [555, 135] width 254 height 48
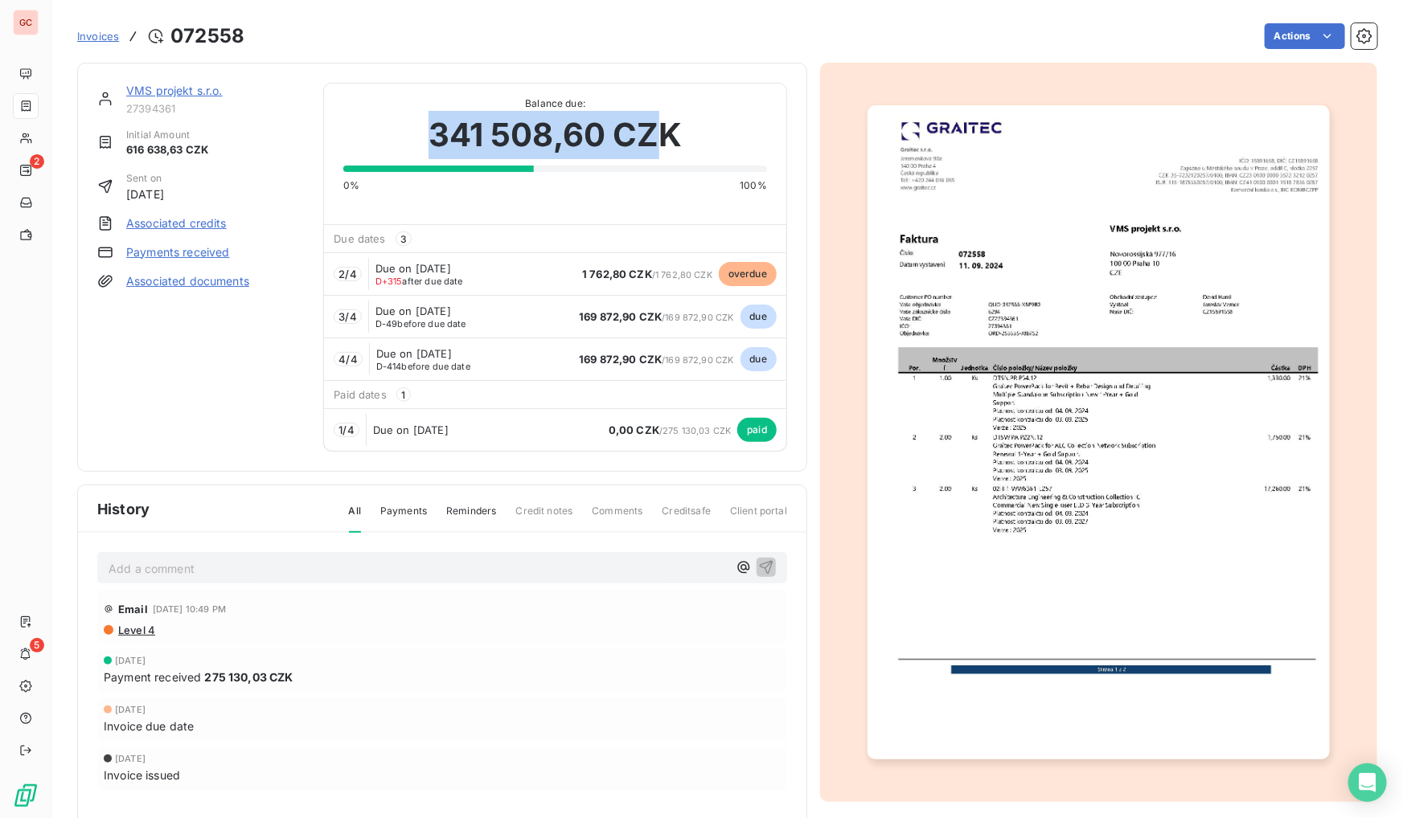
click at [998, 461] on img "button" at bounding box center [1098, 432] width 463 height 654
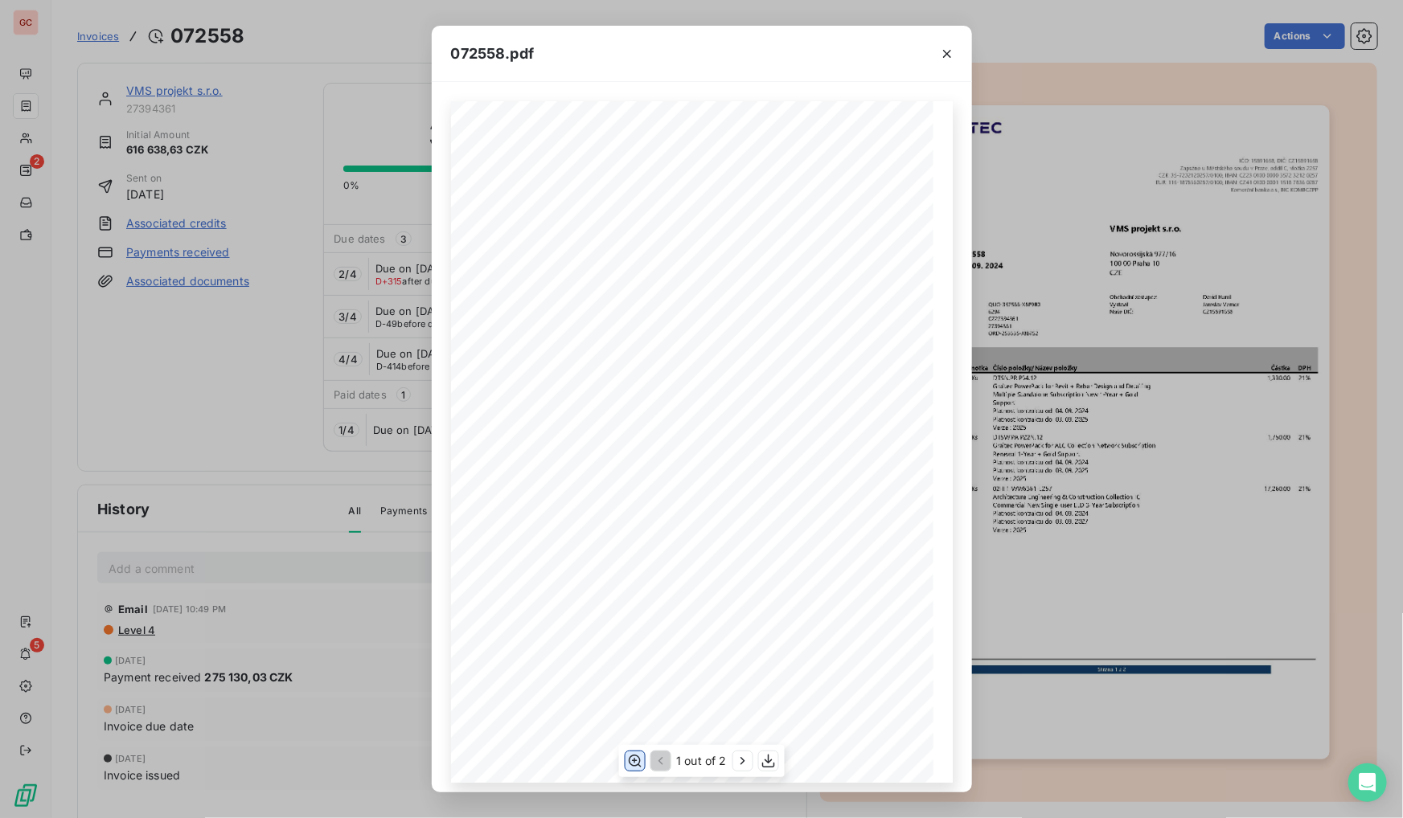
click at [634, 768] on icon "button" at bounding box center [634, 761] width 16 height 16
click at [740, 765] on icon "button" at bounding box center [742, 760] width 4 height 7
click at [260, 386] on div "072558.pdf Zbývá k úhradě v EUR: 24,611.40 Celková částka v EUR 24,611.40 Datum…" at bounding box center [701, 409] width 1403 height 818
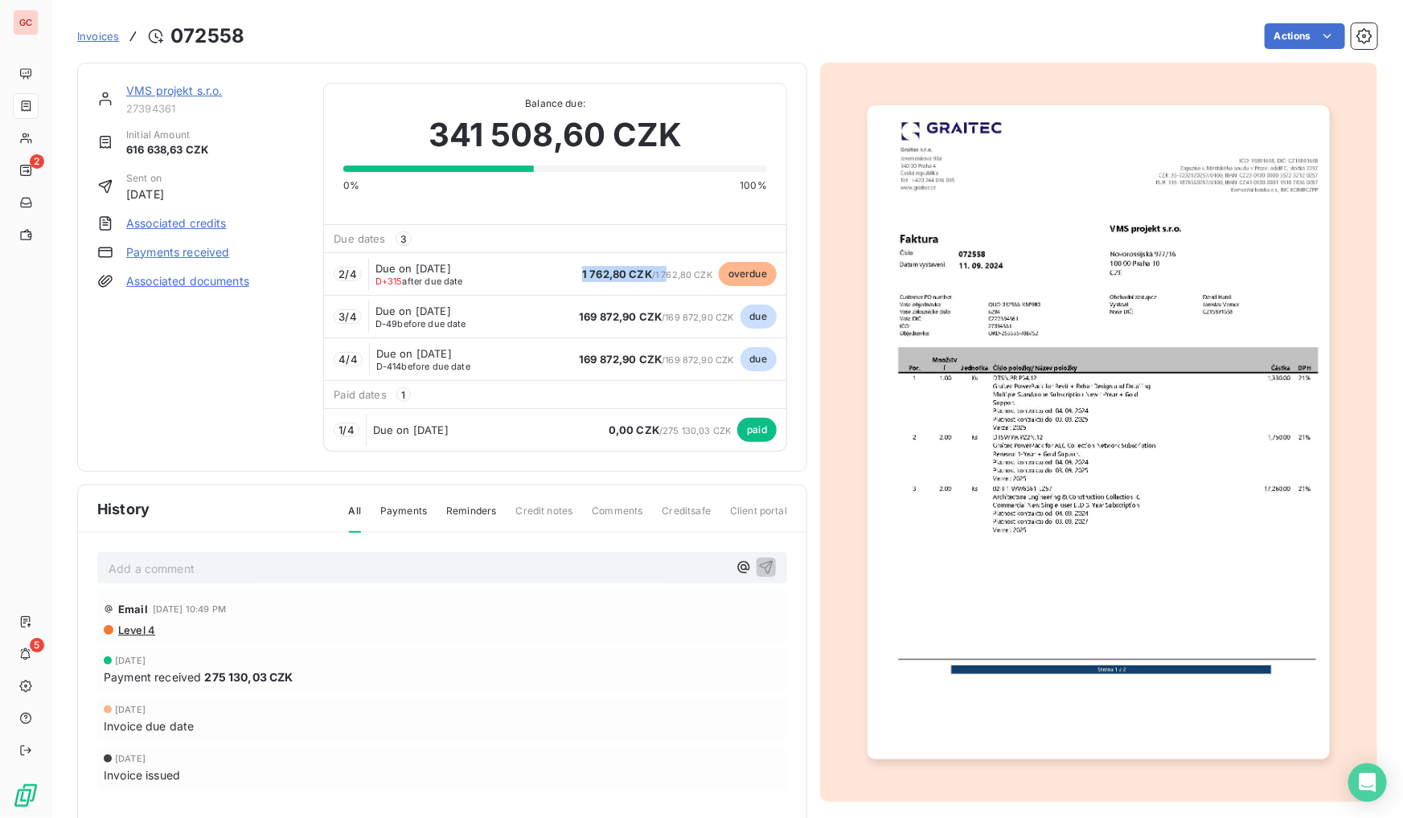
drag, startPoint x: 566, startPoint y: 271, endPoint x: 663, endPoint y: 273, distance: 97.3
click at [663, 273] on div "2 / 4 Due on [DATE] D+315 after due date 1 762,80 CZK / 1 762,80 CZK overdue" at bounding box center [555, 273] width 462 height 43
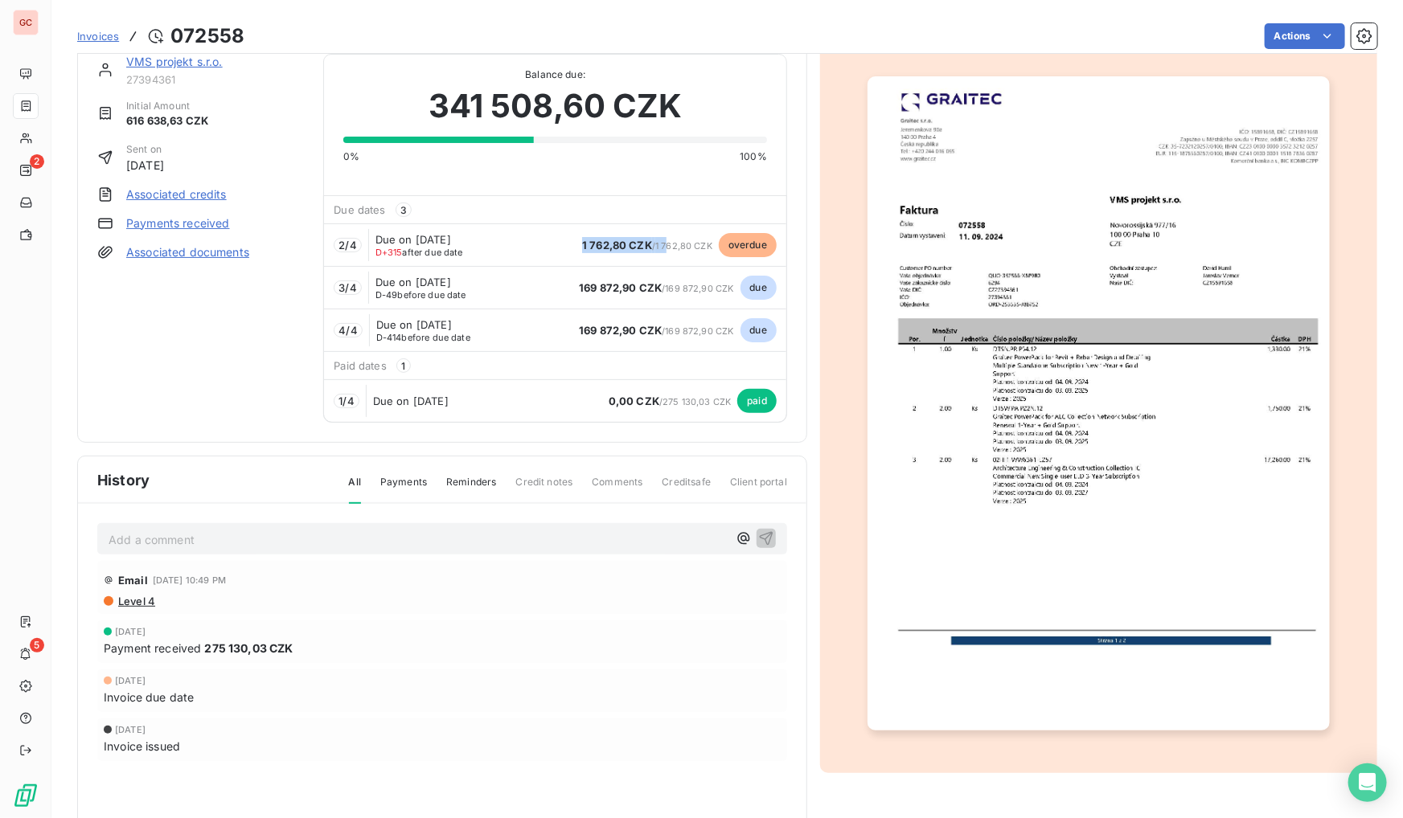
scroll to position [0, 0]
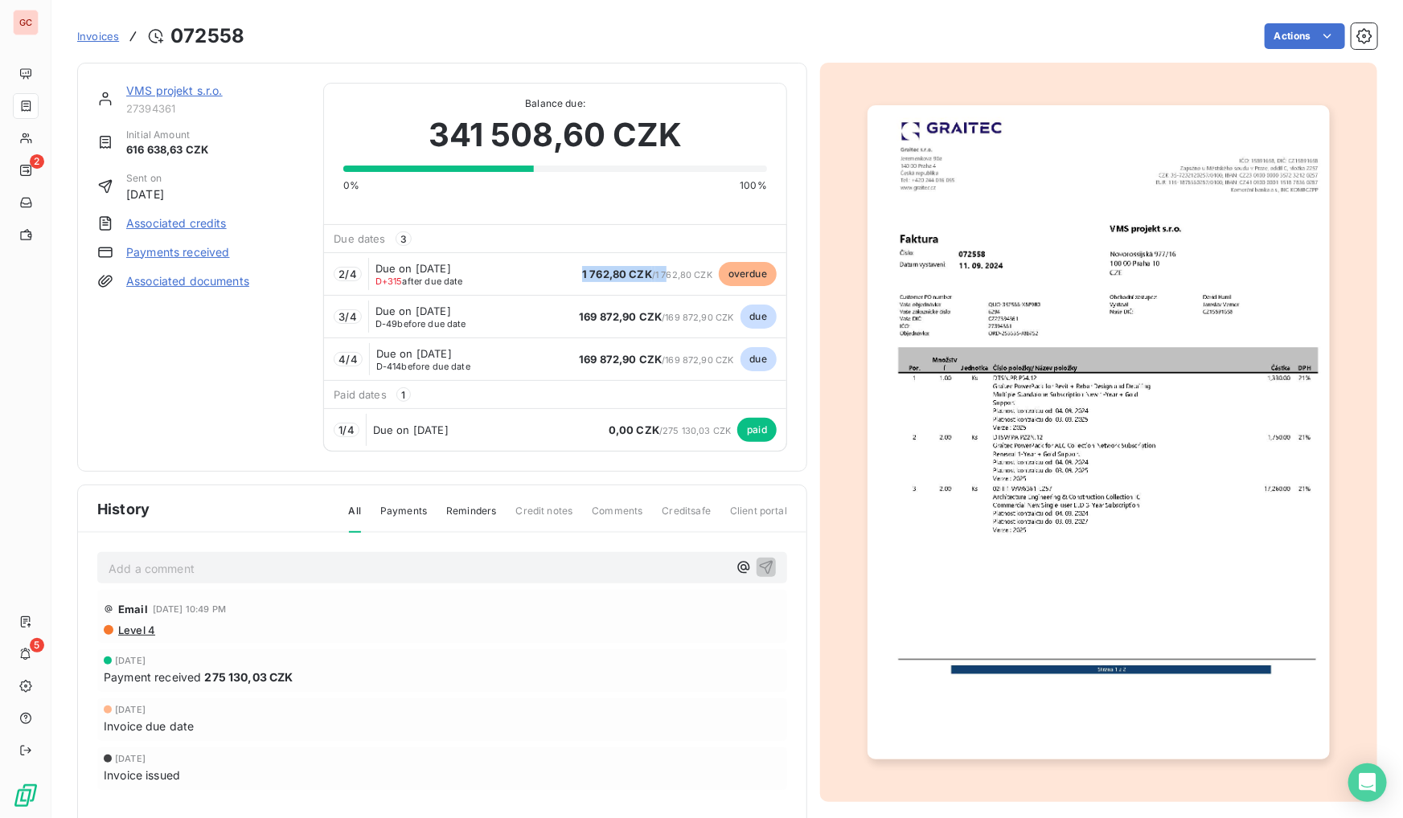
click at [585, 281] on div "1 762,80 CZK / 1 762,80 CZK" at bounding box center [647, 274] width 130 height 16
drag, startPoint x: 572, startPoint y: 274, endPoint x: 632, endPoint y: 277, distance: 60.3
click at [632, 277] on span "1 762,80 CZK" at bounding box center [617, 274] width 70 height 13
click at [1002, 467] on img "button" at bounding box center [1098, 432] width 463 height 654
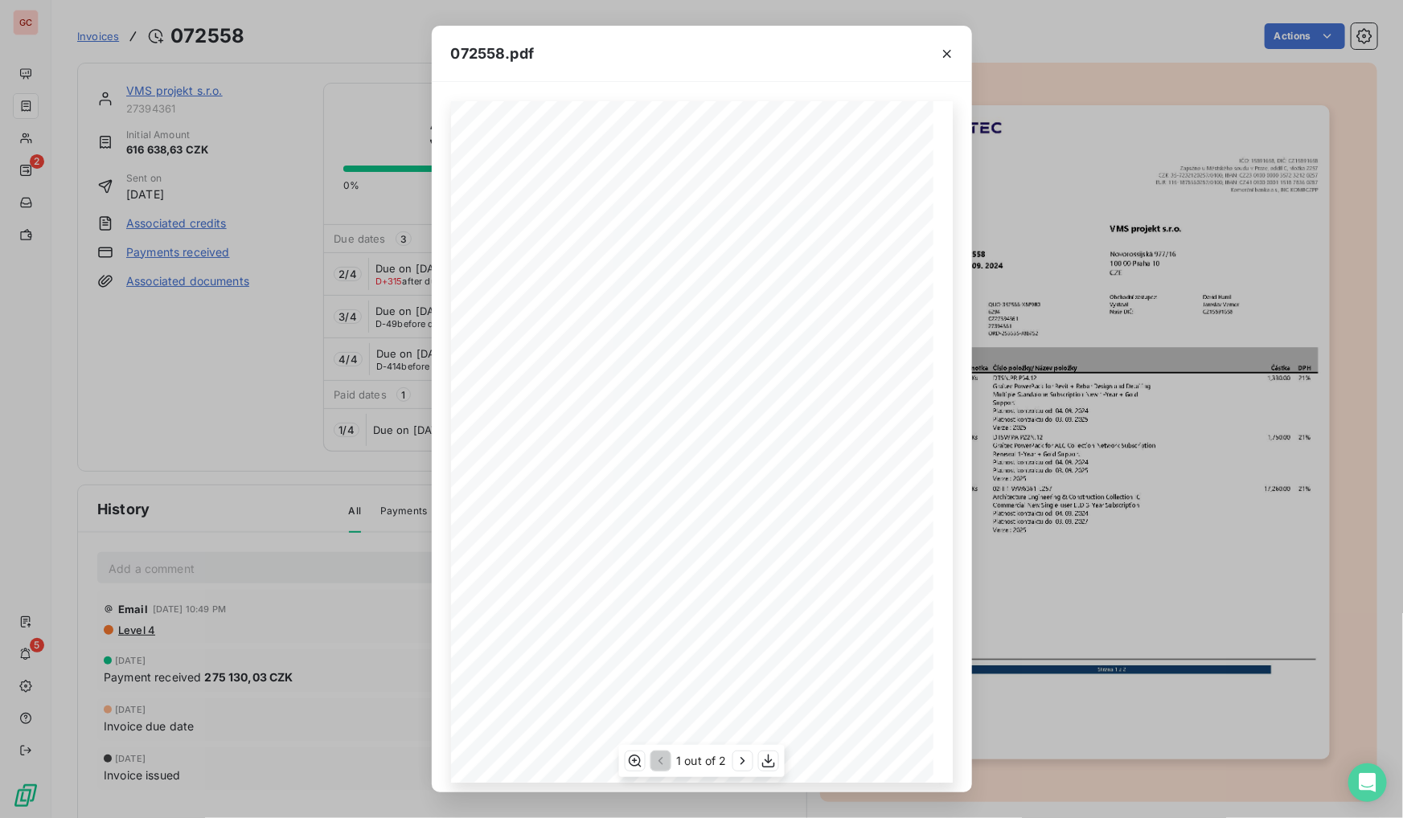
click at [731, 756] on div "1 out of 2" at bounding box center [701, 761] width 166 height 32
click at [737, 763] on icon "button" at bounding box center [743, 761] width 16 height 16
click at [627, 761] on icon "button" at bounding box center [633, 761] width 13 height 12
click at [629, 762] on icon "button" at bounding box center [633, 761] width 16 height 16
click at [633, 758] on icon "button" at bounding box center [633, 761] width 13 height 12
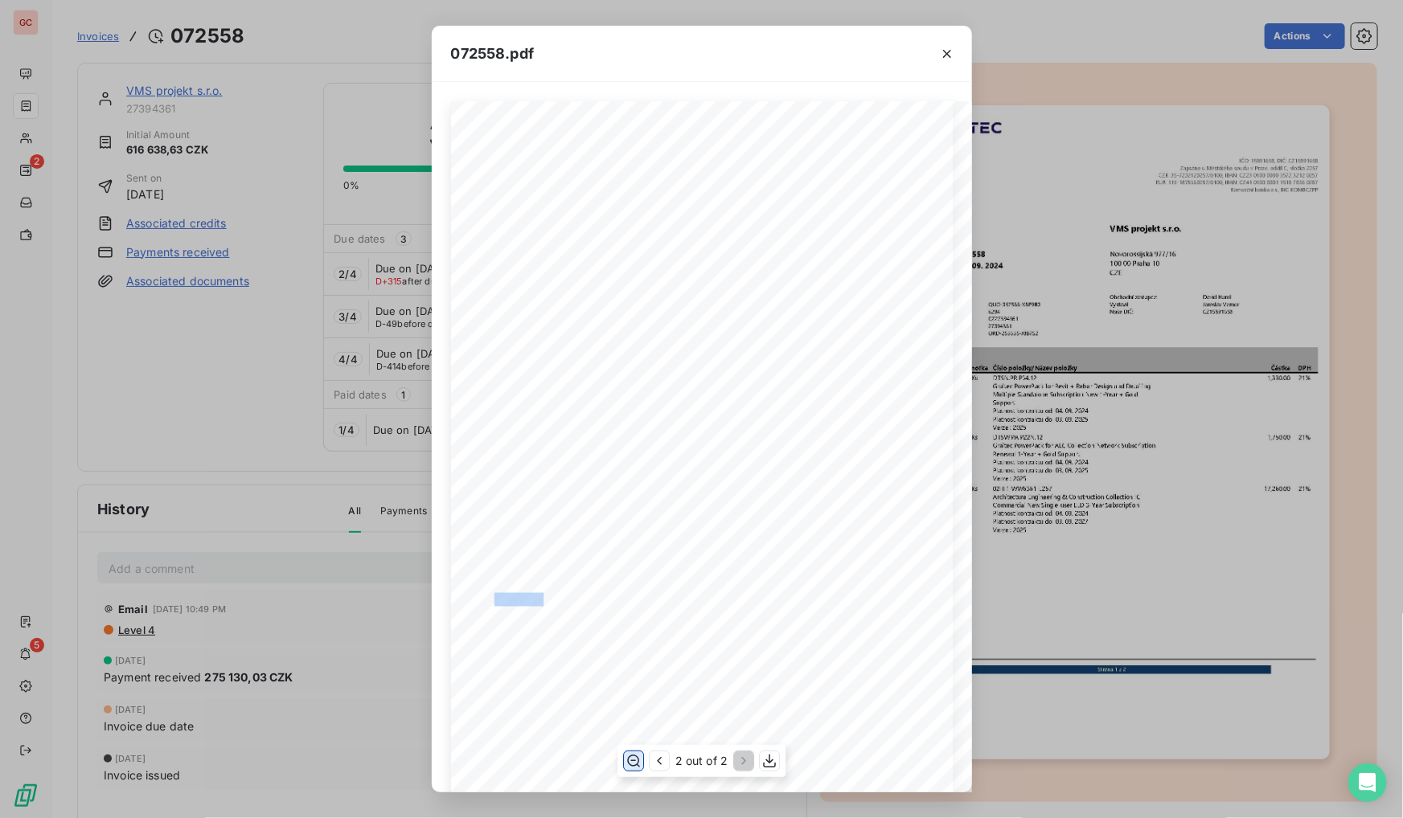
drag, startPoint x: 503, startPoint y: 593, endPoint x: 527, endPoint y: 596, distance: 23.4
click at [527, 596] on span at bounding box center [520, 598] width 52 height 10
click at [541, 596] on span at bounding box center [520, 598] width 52 height 10
drag, startPoint x: 506, startPoint y: 603, endPoint x: 521, endPoint y: 603, distance: 15.3
click at [521, 603] on span at bounding box center [520, 598] width 52 height 10
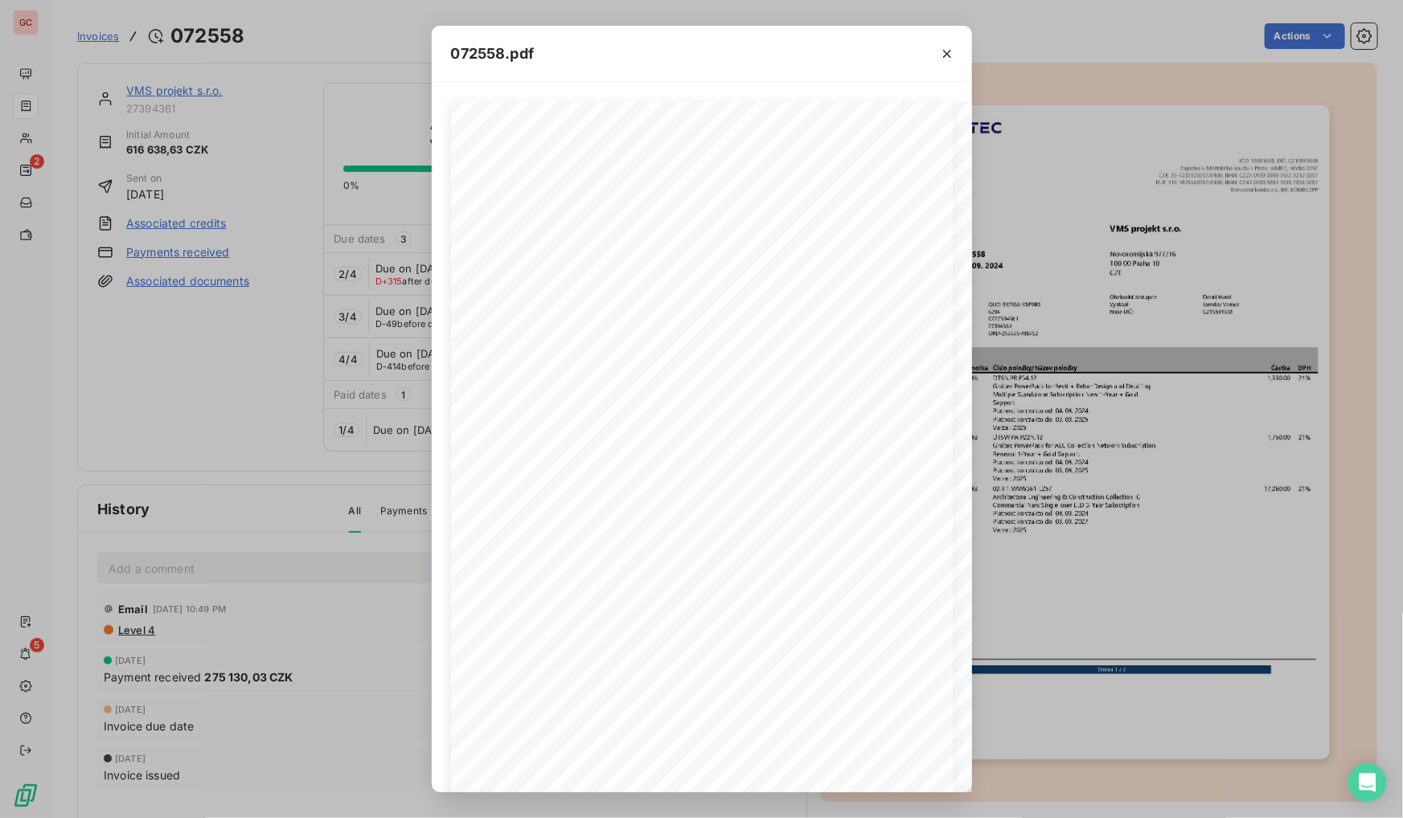
click at [257, 377] on div "072558.pdf Zbývá k úhradě v EUR: 24,611.40 Celková částka v EUR 24,611.40 Datum…" at bounding box center [701, 409] width 1403 height 818
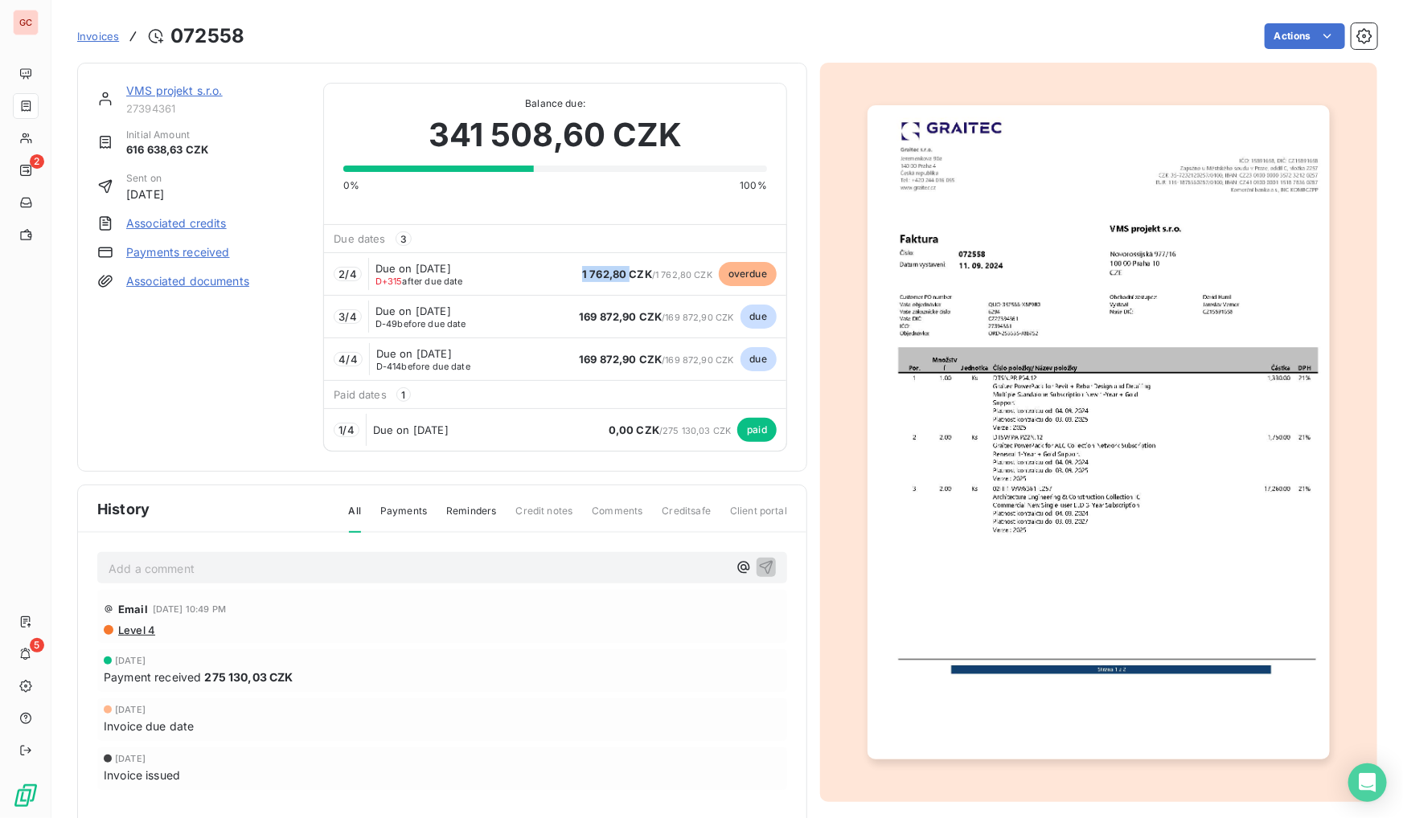
drag, startPoint x: 568, startPoint y: 273, endPoint x: 621, endPoint y: 274, distance: 53.9
click at [621, 274] on div "2 / 4 Due on [DATE] D+315 after due date 1 762,80 CZK / 1 762,80 CZK overdue" at bounding box center [555, 273] width 462 height 43
drag, startPoint x: 457, startPoint y: 353, endPoint x: 475, endPoint y: 360, distance: 19.9
click at [475, 360] on div "Due on [DATE] D-414 before due date" at bounding box center [428, 359] width 105 height 24
drag, startPoint x: 475, startPoint y: 360, endPoint x: 620, endPoint y: 273, distance: 168.8
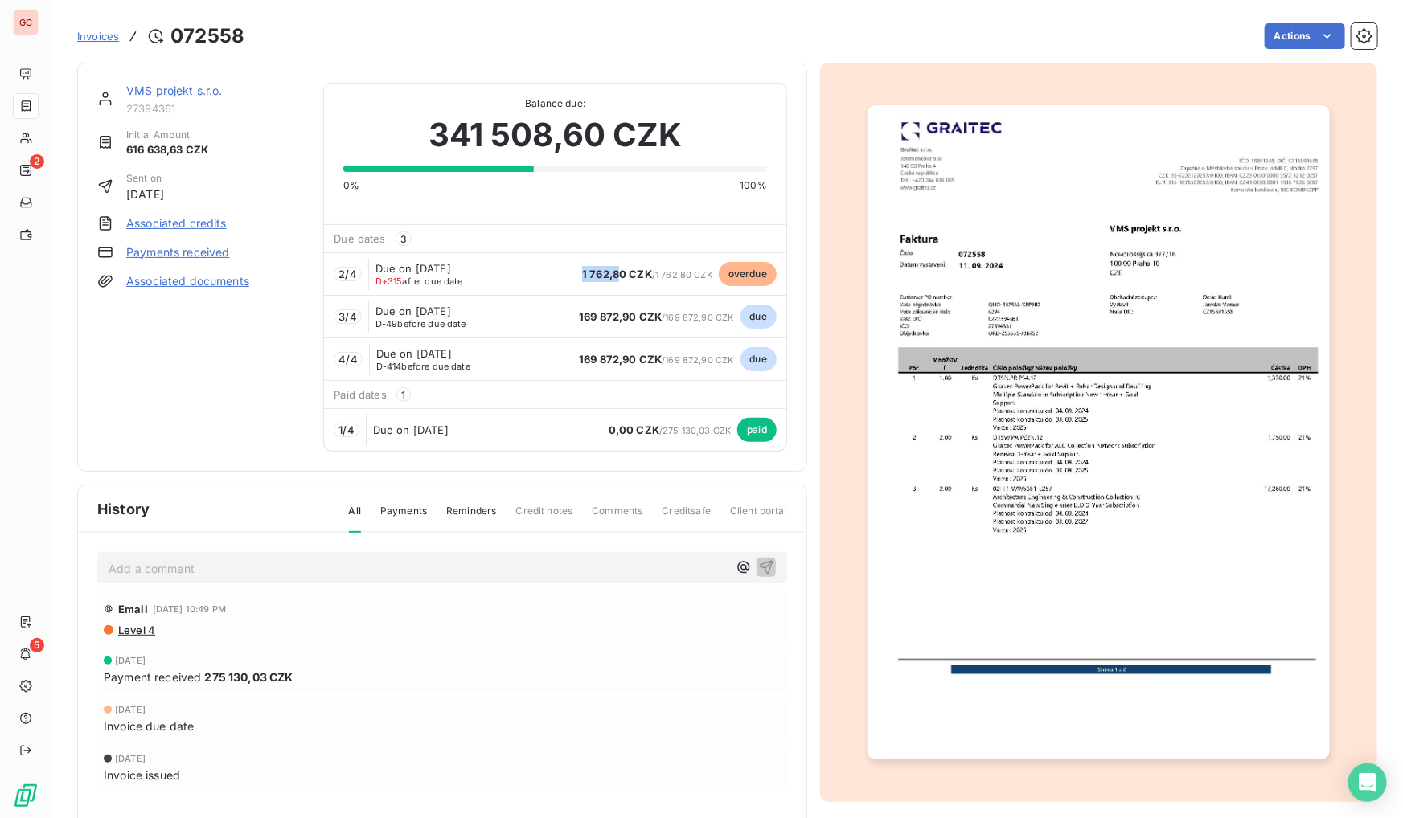
click at [620, 273] on span "1 762,80 CZK" at bounding box center [617, 274] width 70 height 13
drag, startPoint x: 620, startPoint y: 273, endPoint x: 602, endPoint y: 273, distance: 17.7
click at [619, 273] on span "1 762,80 CZK" at bounding box center [617, 274] width 70 height 13
drag, startPoint x: 373, startPoint y: 266, endPoint x: 704, endPoint y: 278, distance: 331.4
click at [704, 278] on div "2 / 4 Due on [DATE] D+315 after due date 1 762,80 CZK / 1 762,80 CZK overdue" at bounding box center [555, 273] width 462 height 43
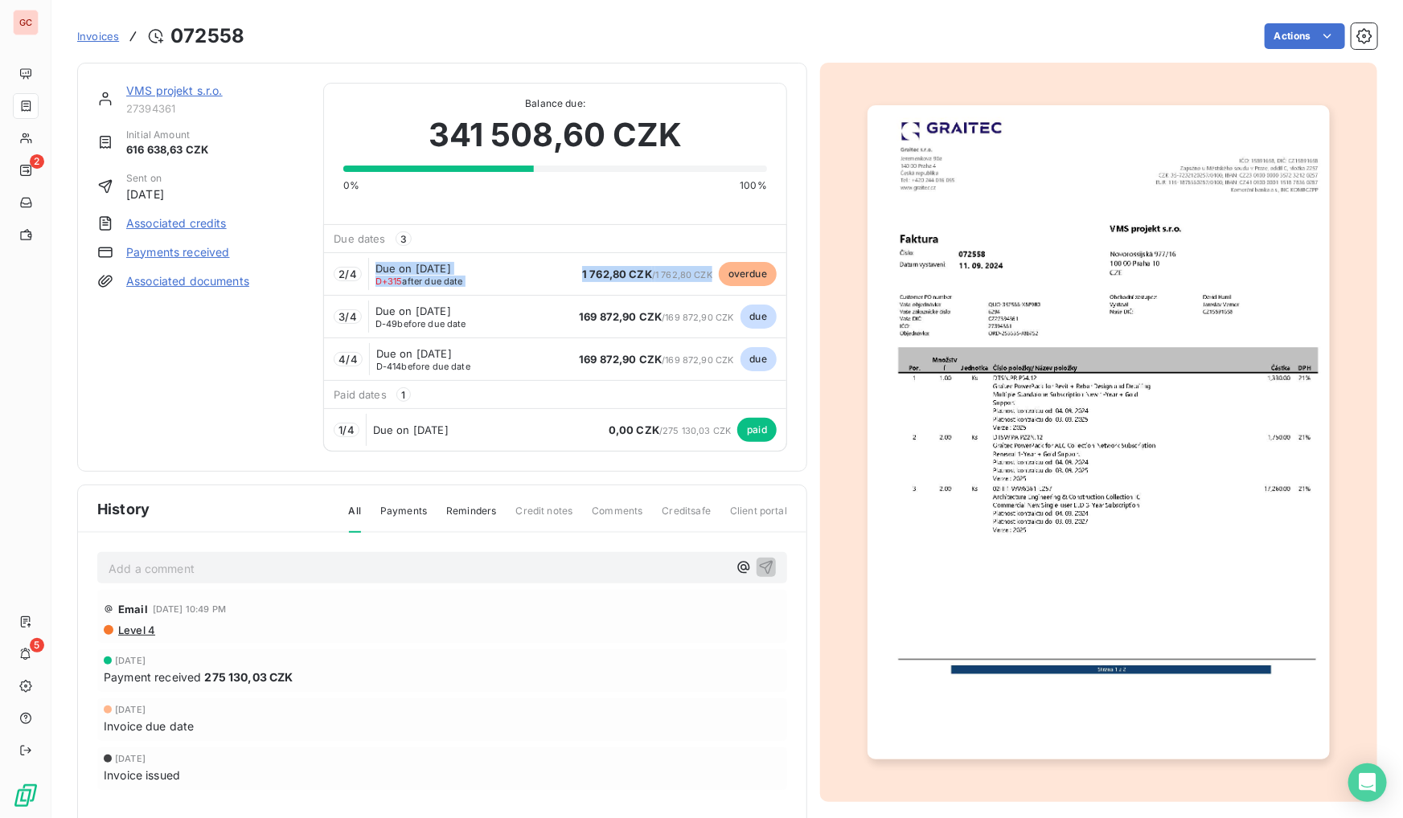
click at [520, 277] on div "2 / 4 Due on [DATE] D+315 after due date 1 762,80 CZK / 1 762,80 CZK overdue" at bounding box center [555, 273] width 462 height 43
drag, startPoint x: 558, startPoint y: 318, endPoint x: 646, endPoint y: 320, distance: 87.6
click at [646, 320] on div "3 / 4 Due on [DATE] D-49 before due date 169 872,90 CZK / 169 872,90 CZK due" at bounding box center [555, 316] width 462 height 43
drag, startPoint x: 646, startPoint y: 320, endPoint x: 616, endPoint y: 277, distance: 52.0
click at [616, 277] on div "2 / 4 Due on [DATE] D+315 after due date 1 762,80 CZK / 1 762,80 CZK overdue" at bounding box center [555, 273] width 462 height 43
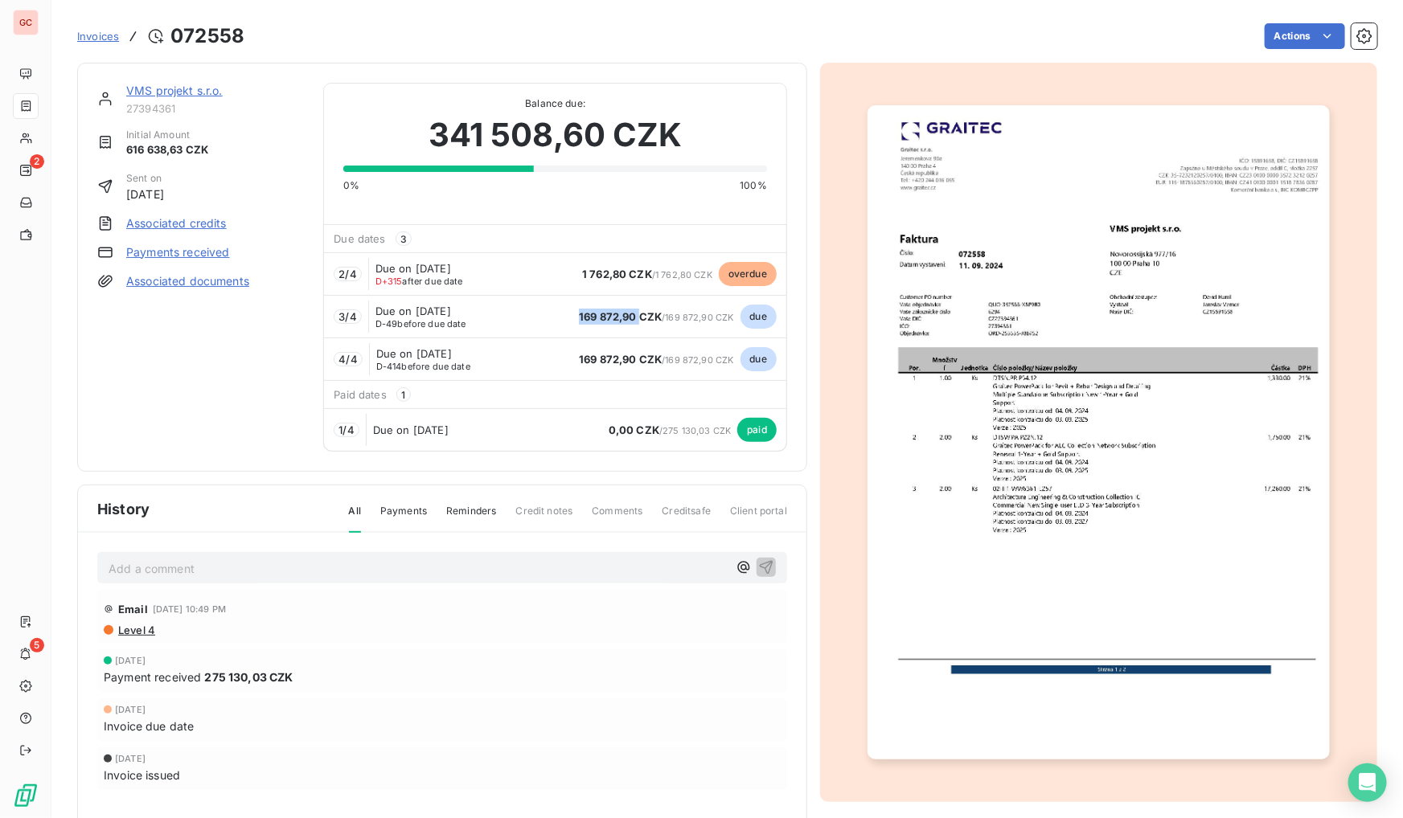
drag, startPoint x: 616, startPoint y: 277, endPoint x: 630, endPoint y: 315, distance: 40.5
click at [630, 315] on div "3 / 4 Due on [DATE] D-49 before due date 169 872,90 CZK / 169 872,90 CZK due" at bounding box center [555, 316] width 462 height 43
drag, startPoint x: 630, startPoint y: 315, endPoint x: 629, endPoint y: 274, distance: 41.0
click at [629, 274] on div "2 / 4 Due on [DATE] D+315 after due date 1 762,80 CZK / 1 762,80 CZK overdue" at bounding box center [555, 273] width 462 height 43
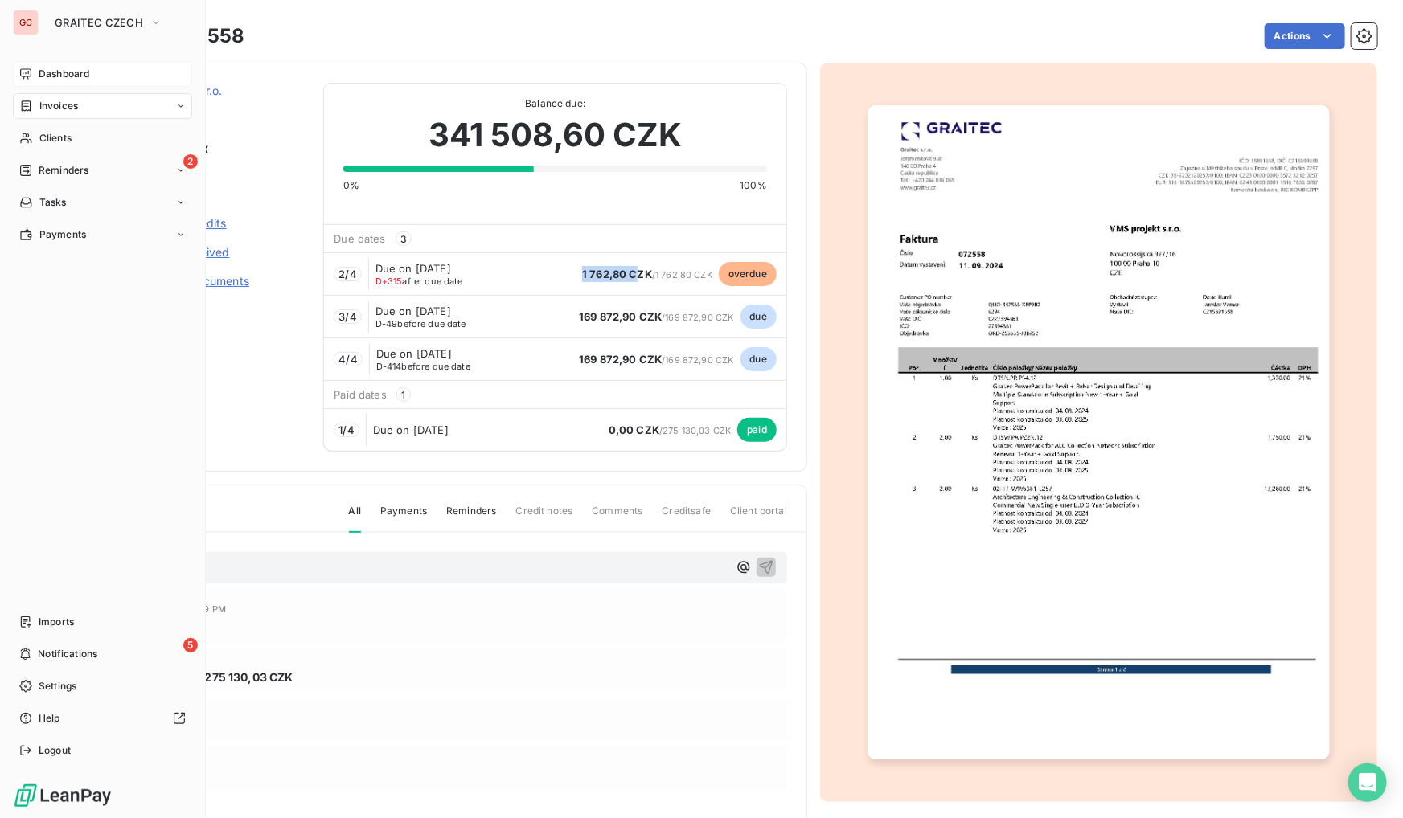
click at [43, 70] on span "Dashboard" at bounding box center [64, 74] width 51 height 14
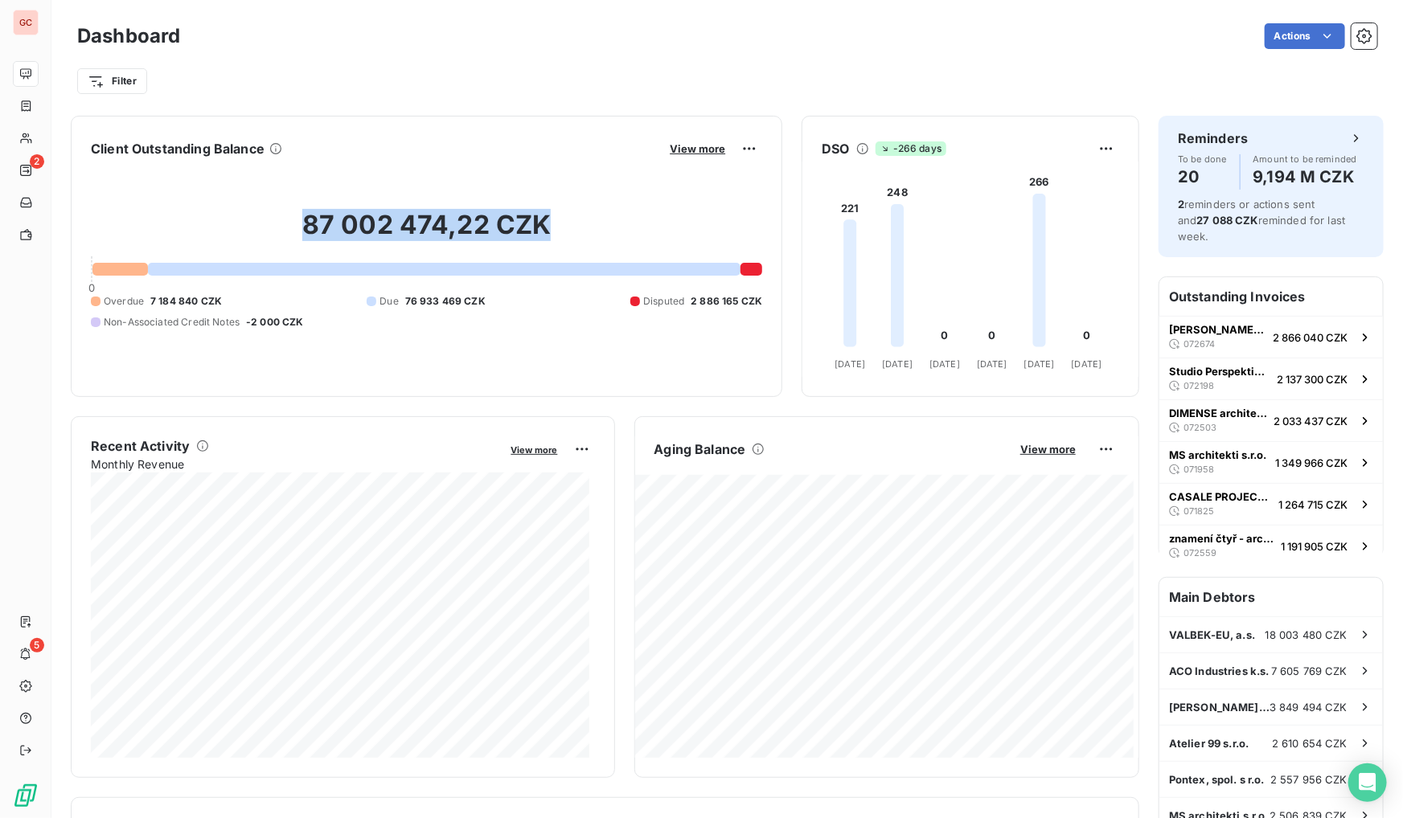
drag, startPoint x: 304, startPoint y: 222, endPoint x: 539, endPoint y: 217, distance: 234.8
click at [539, 217] on h2 "87 002 474,22 CZK" at bounding box center [426, 233] width 671 height 48
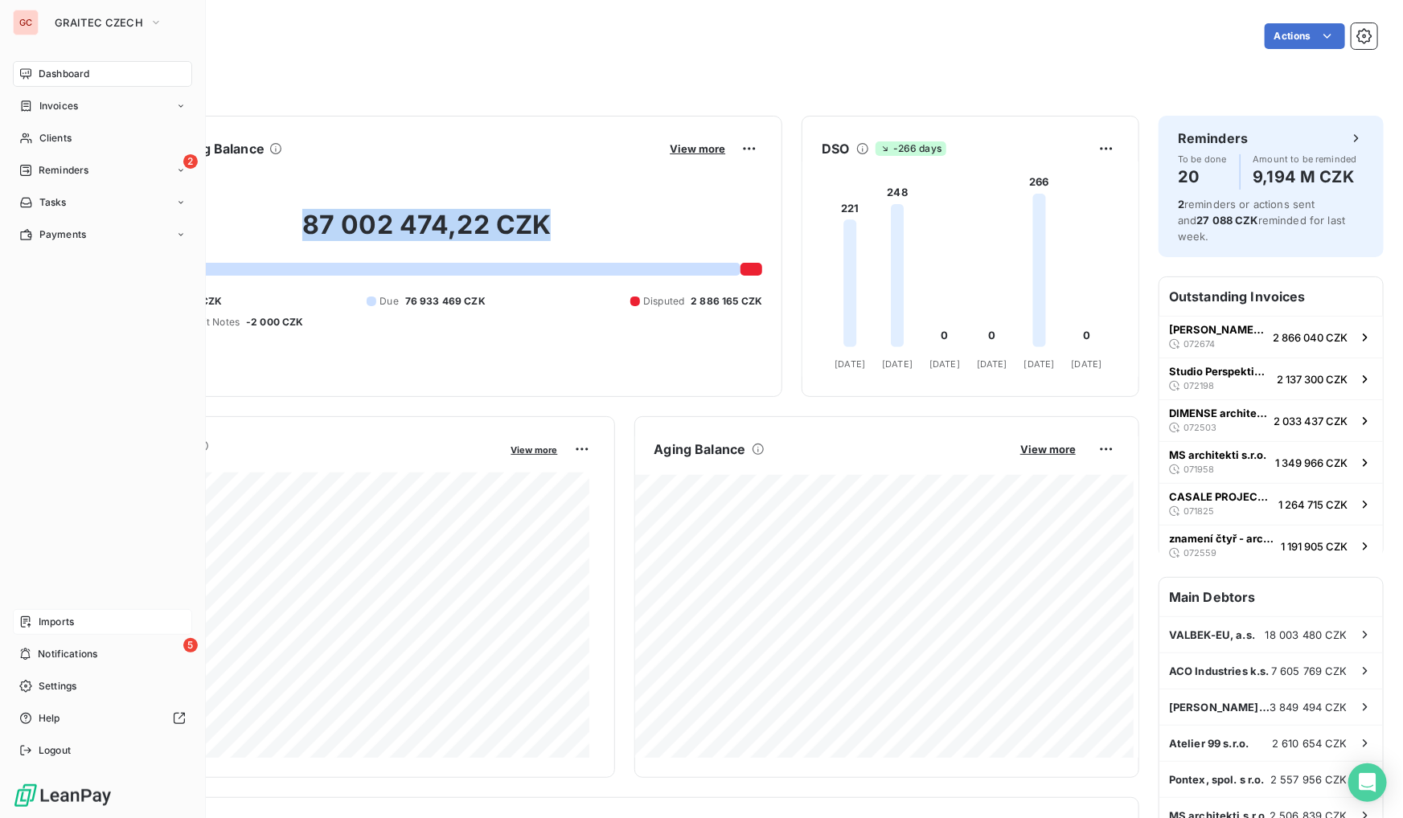
click at [60, 625] on span "Imports" at bounding box center [56, 622] width 35 height 14
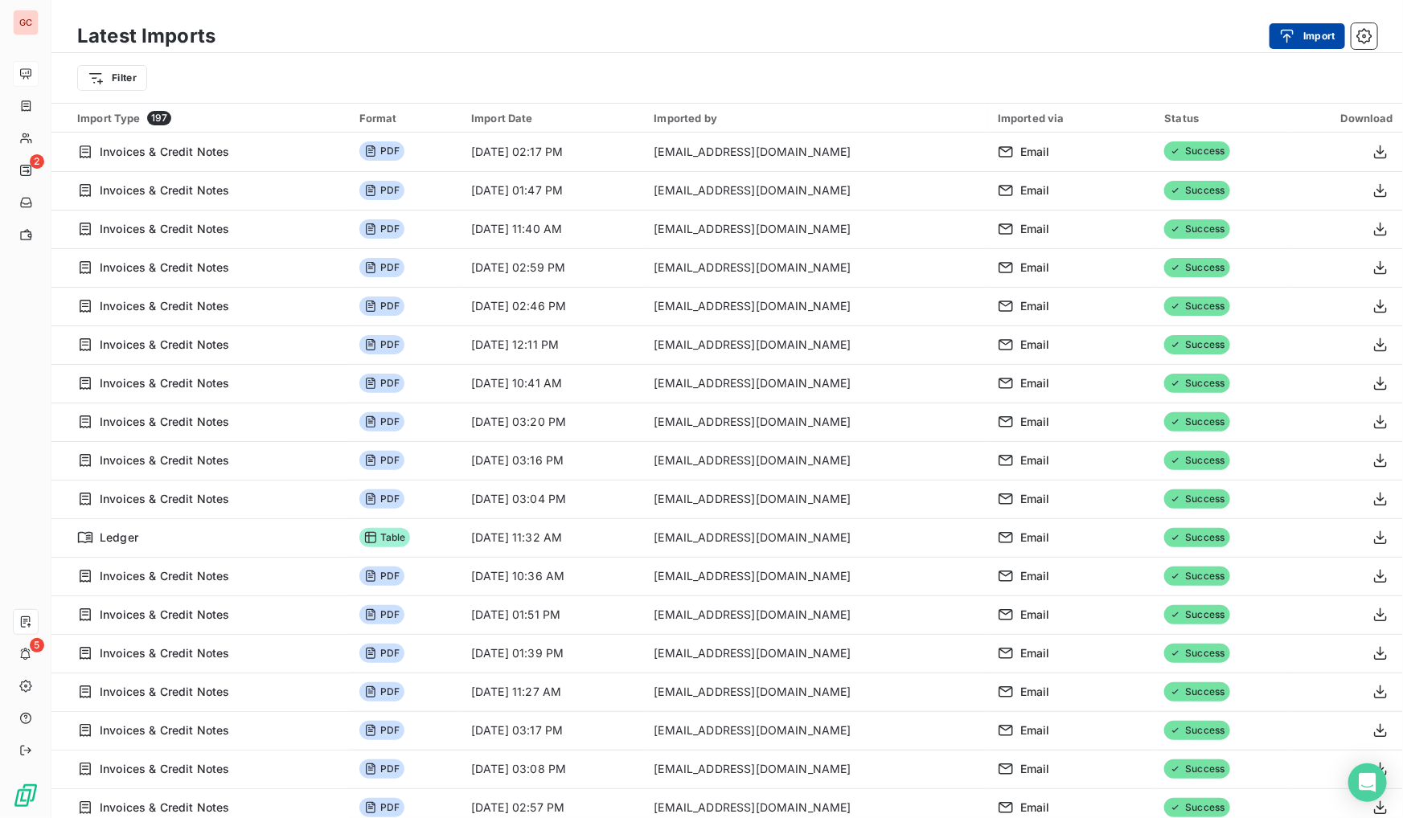
click at [1330, 42] on button "Import" at bounding box center [1307, 36] width 76 height 26
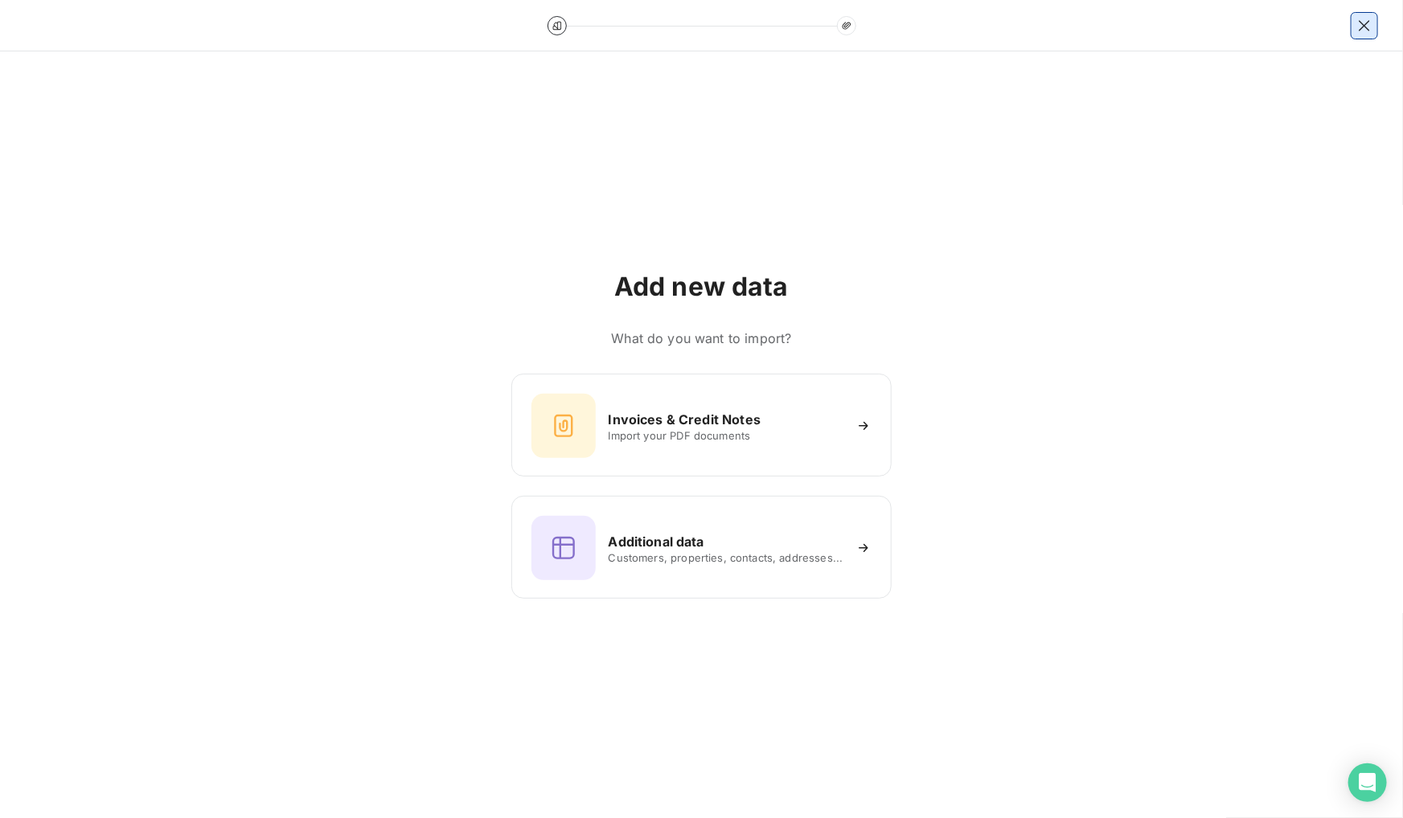
click at [1363, 27] on icon "button" at bounding box center [1364, 25] width 10 height 10
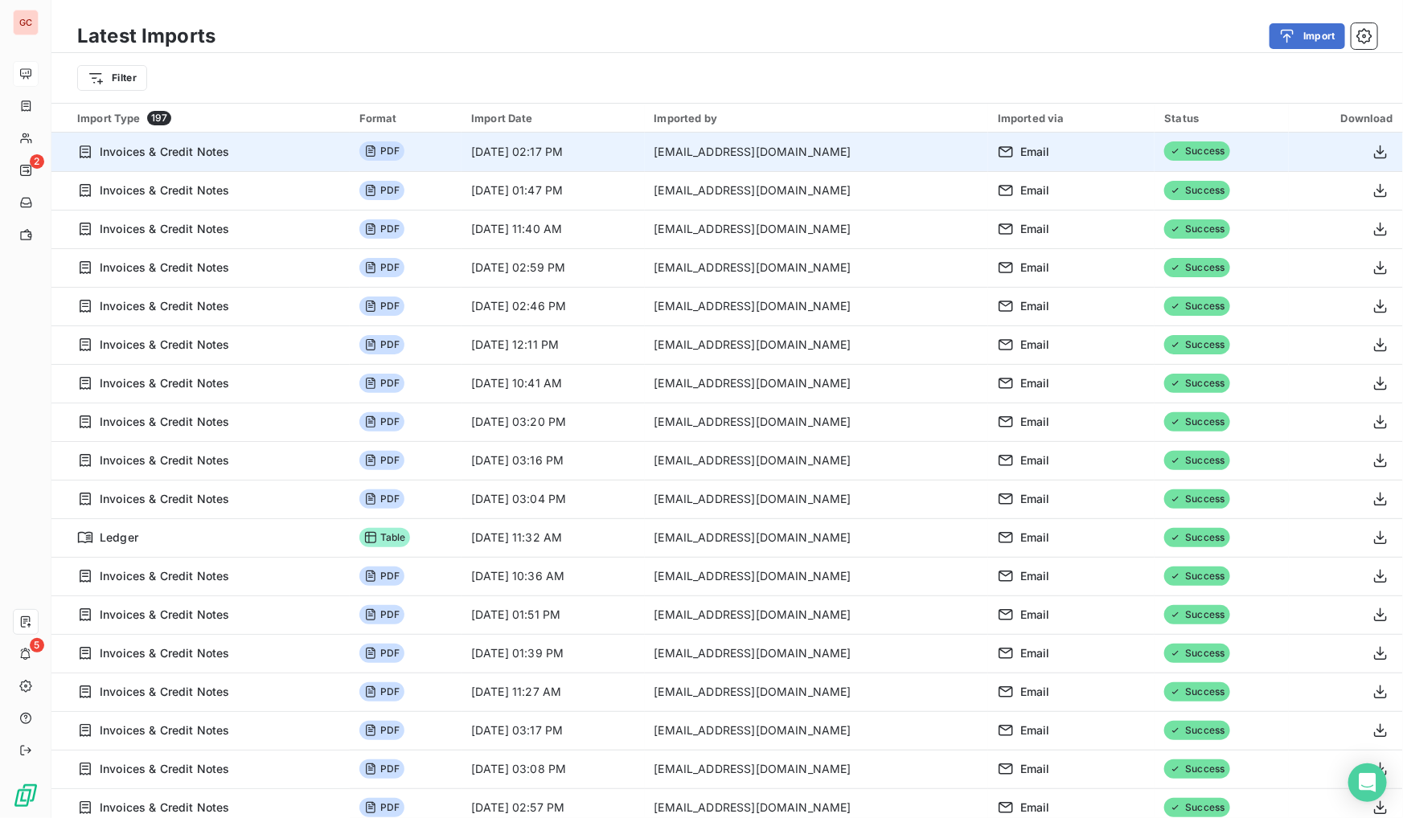
drag, startPoint x: 669, startPoint y: 154, endPoint x: 878, endPoint y: 162, distance: 209.2
click at [878, 162] on td "[EMAIL_ADDRESS][DOMAIN_NAME]" at bounding box center [816, 152] width 343 height 39
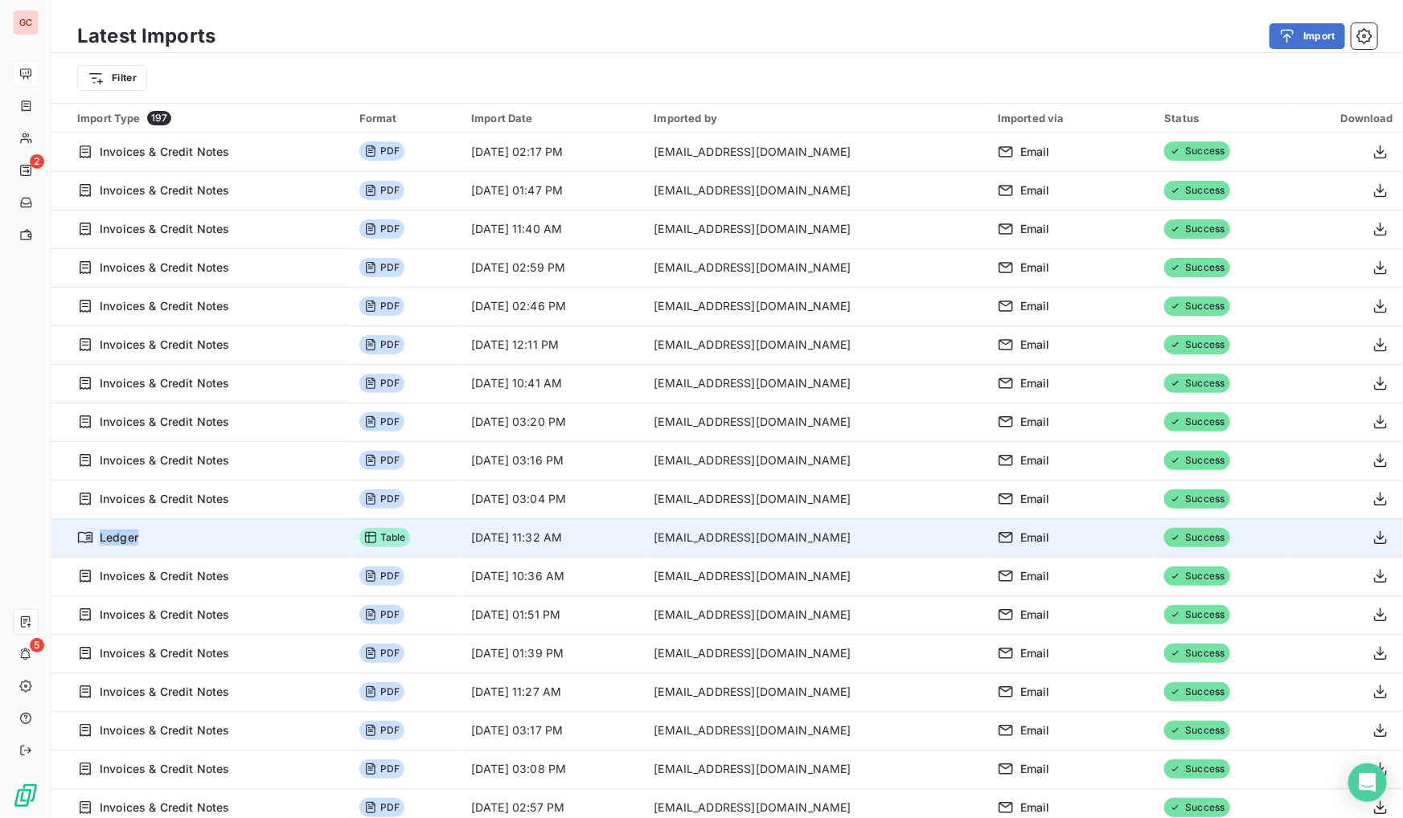
drag, startPoint x: 72, startPoint y: 539, endPoint x: 290, endPoint y: 542, distance: 217.9
click at [290, 542] on td "Ledger" at bounding box center [200, 538] width 298 height 39
drag, startPoint x: 290, startPoint y: 542, endPoint x: 584, endPoint y: 541, distance: 294.2
click at [584, 541] on td "[DATE] 11:32 AM" at bounding box center [552, 538] width 182 height 39
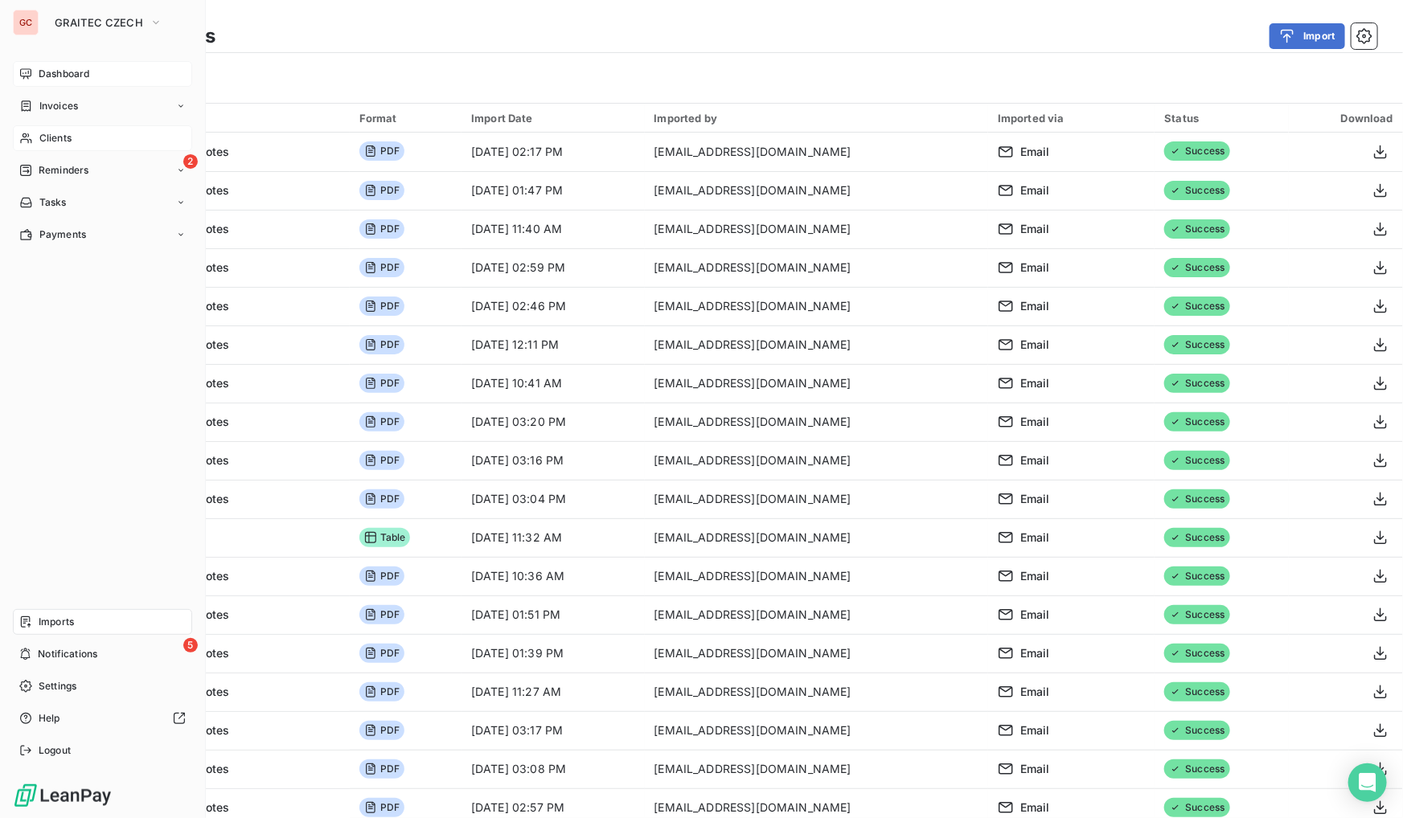
click at [59, 134] on span "Clients" at bounding box center [55, 138] width 32 height 14
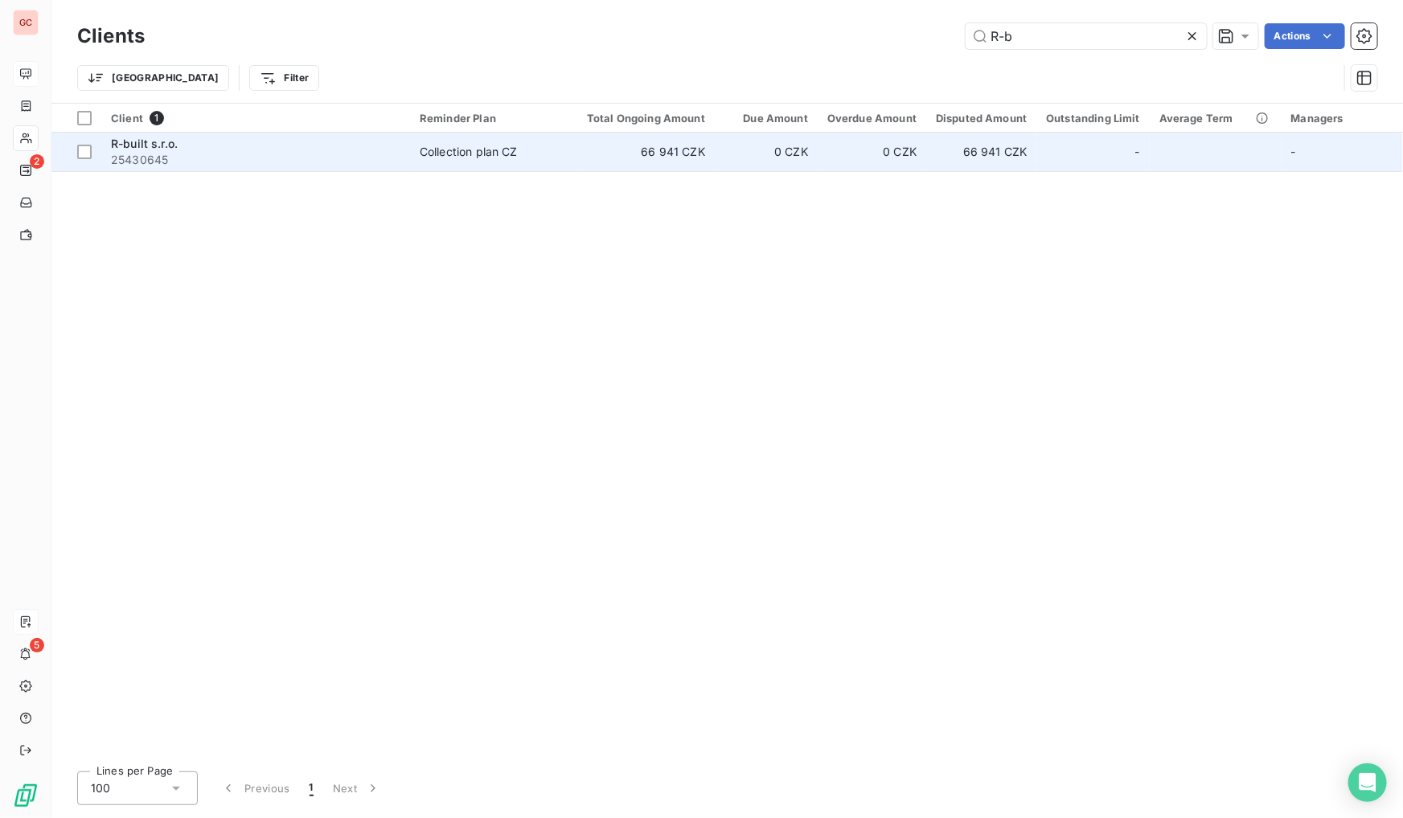
type input "R-b"
click at [140, 139] on span "R-built s.r.o." at bounding box center [144, 144] width 67 height 14
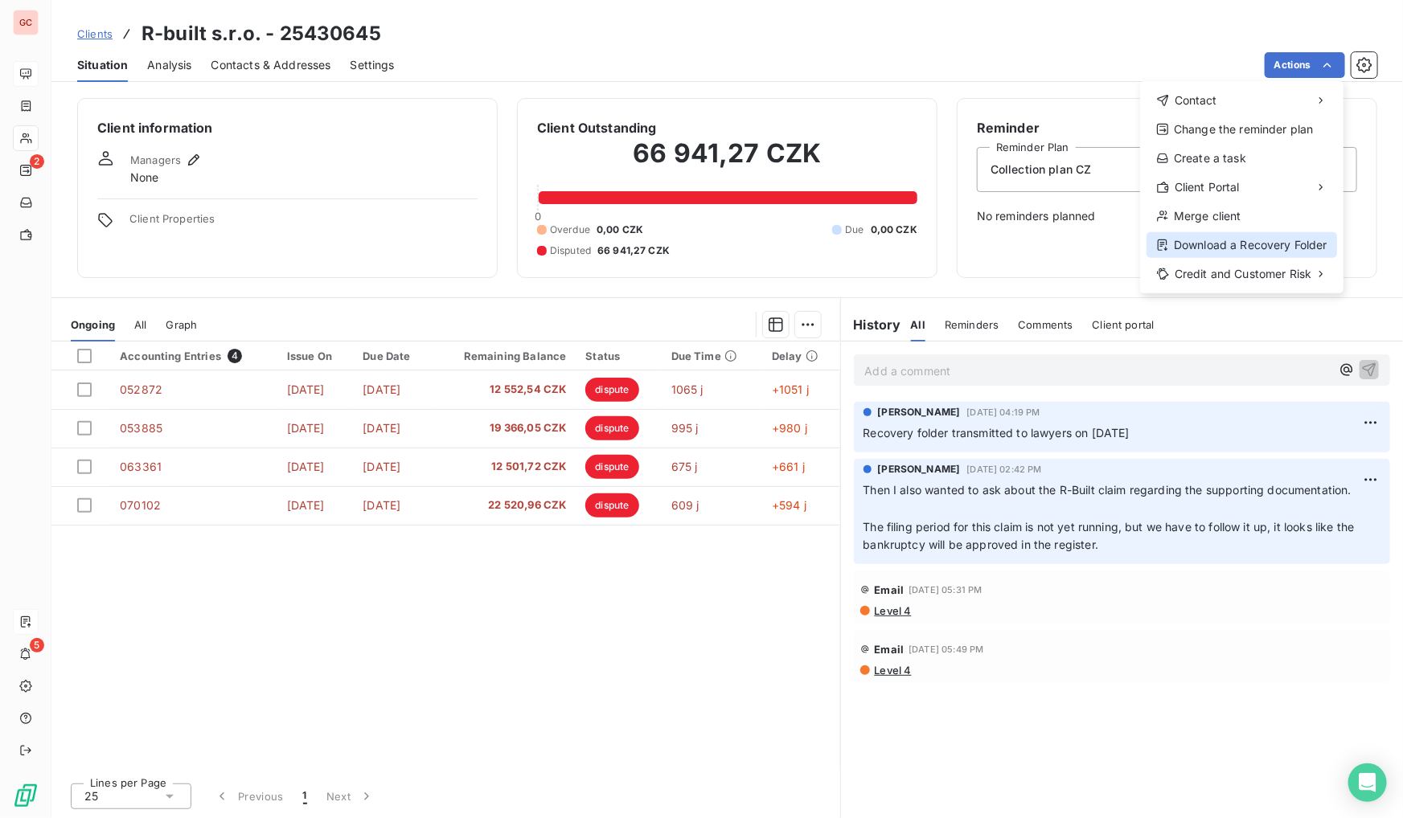
click at [1270, 242] on div "Download a Recovery Folder" at bounding box center [1241, 245] width 191 height 26
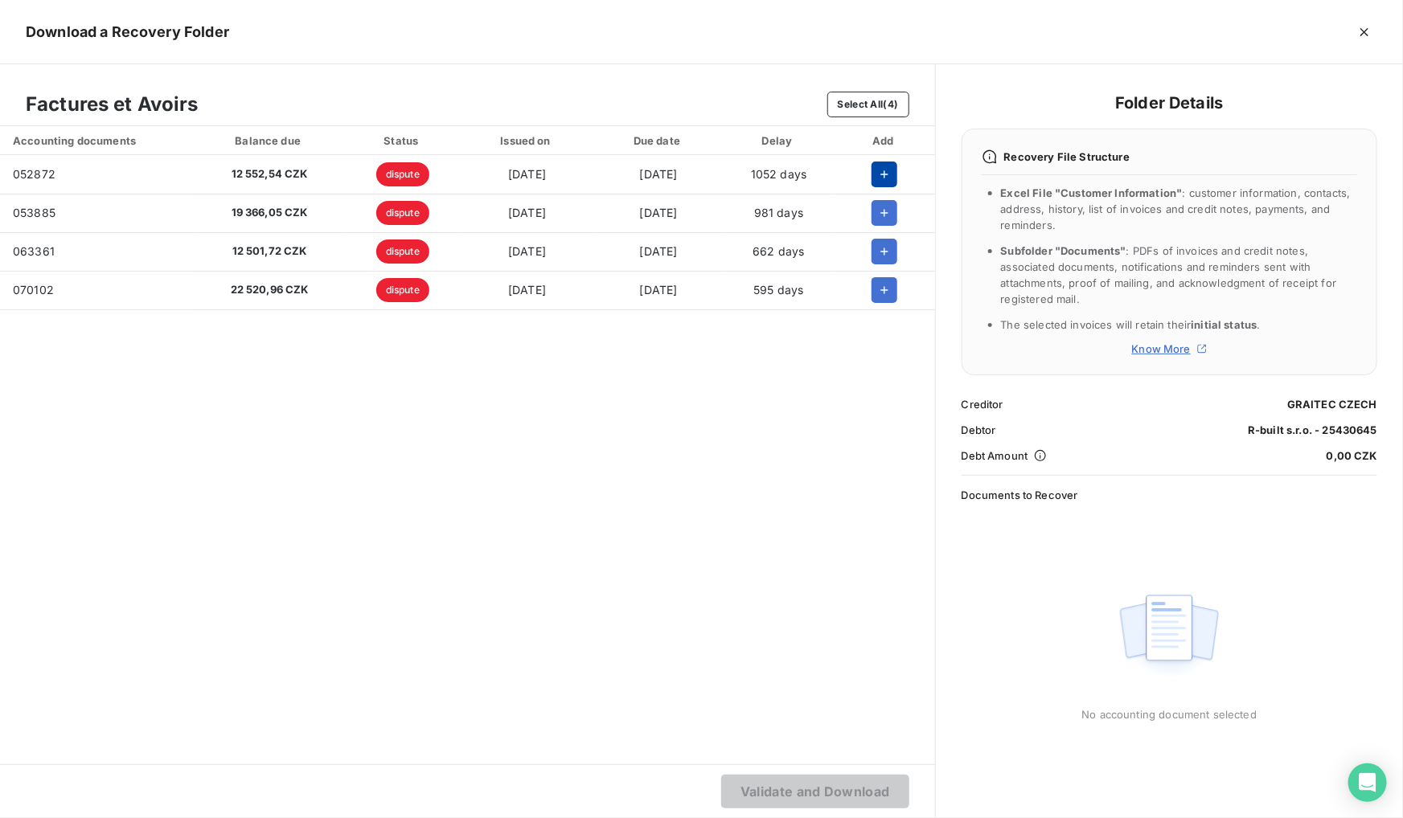
click at [896, 177] on button "button" at bounding box center [884, 175] width 26 height 26
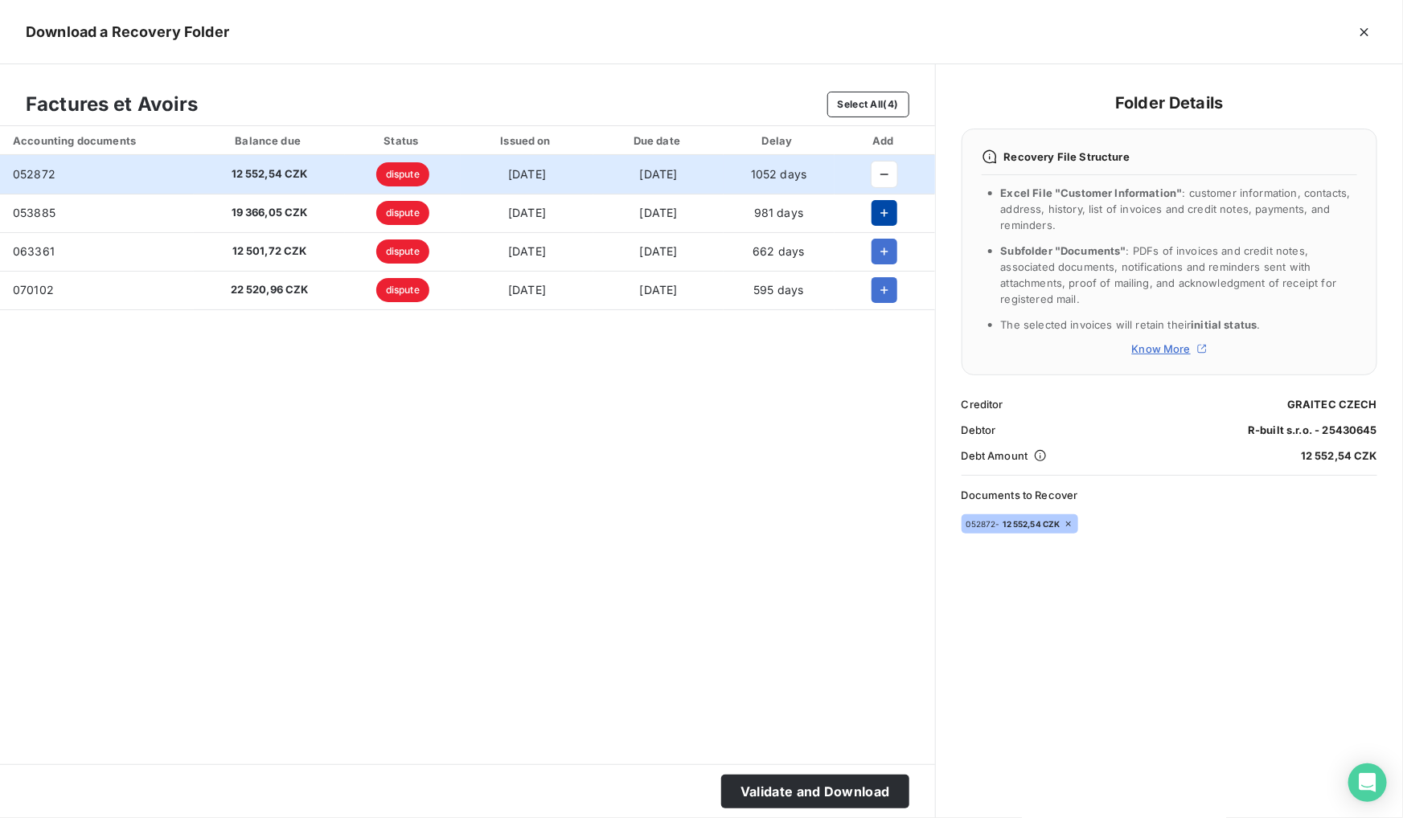
click at [892, 209] on icon "button" at bounding box center [884, 213] width 16 height 16
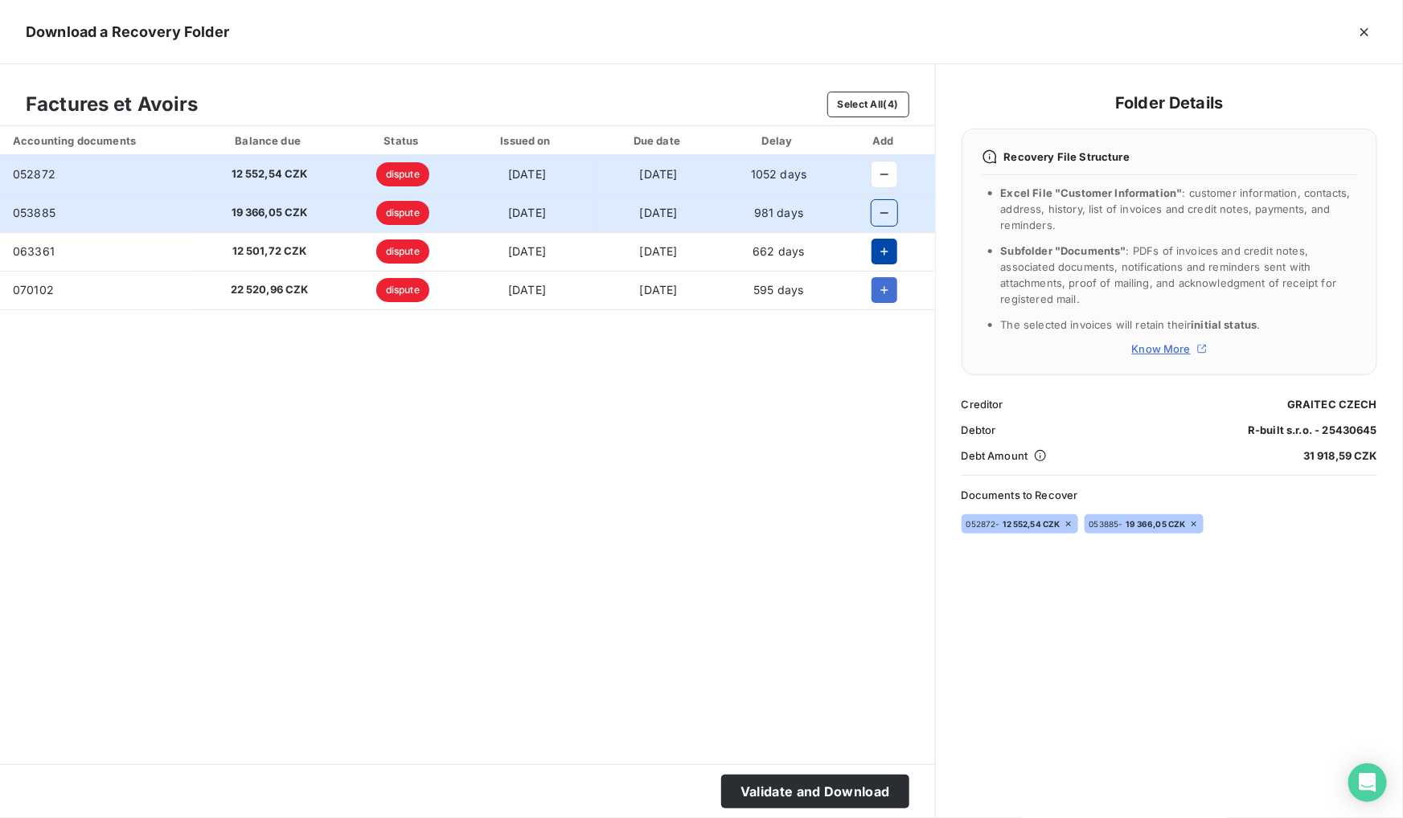
click at [892, 249] on icon "button" at bounding box center [884, 252] width 16 height 16
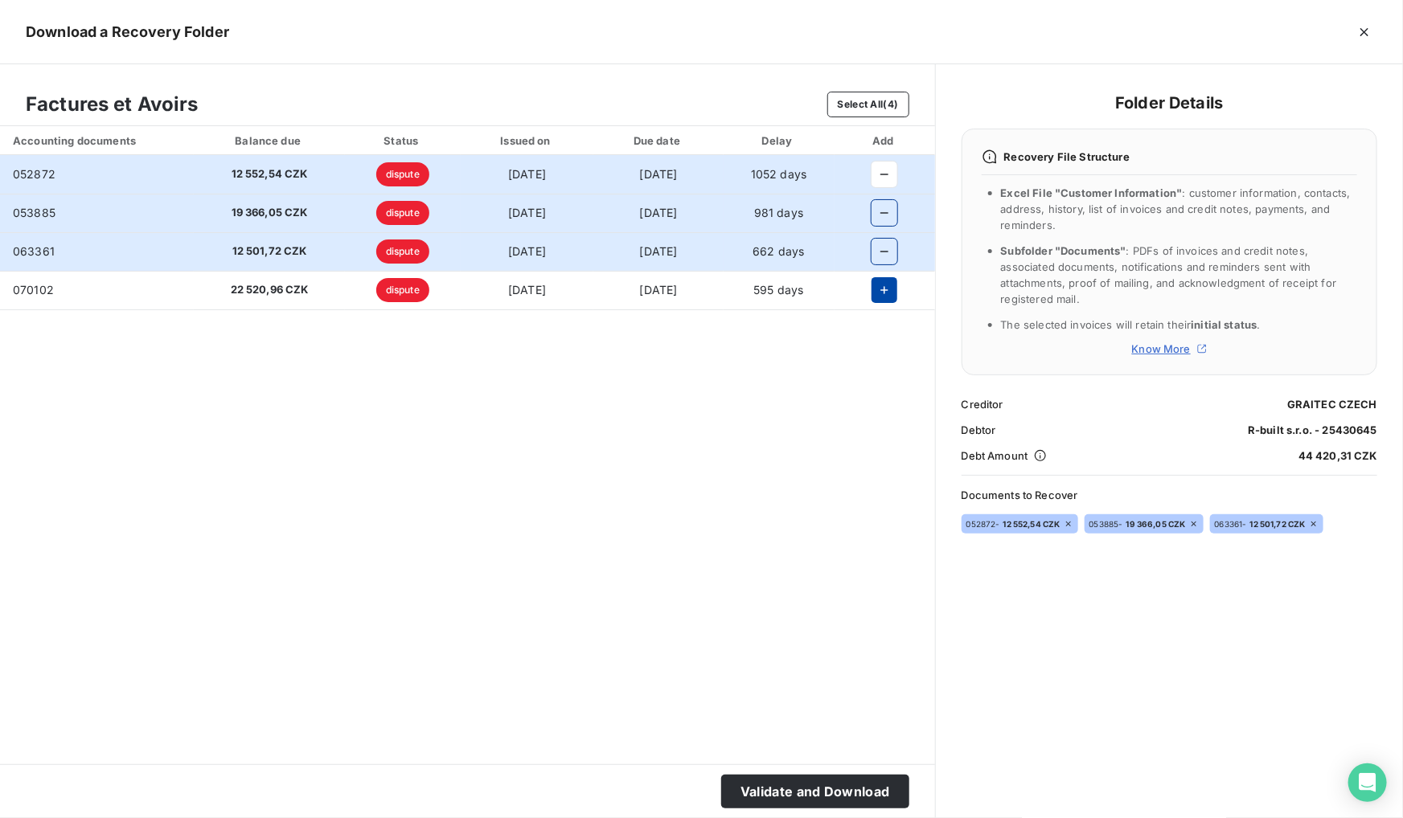
click at [886, 293] on icon "button" at bounding box center [884, 290] width 16 height 16
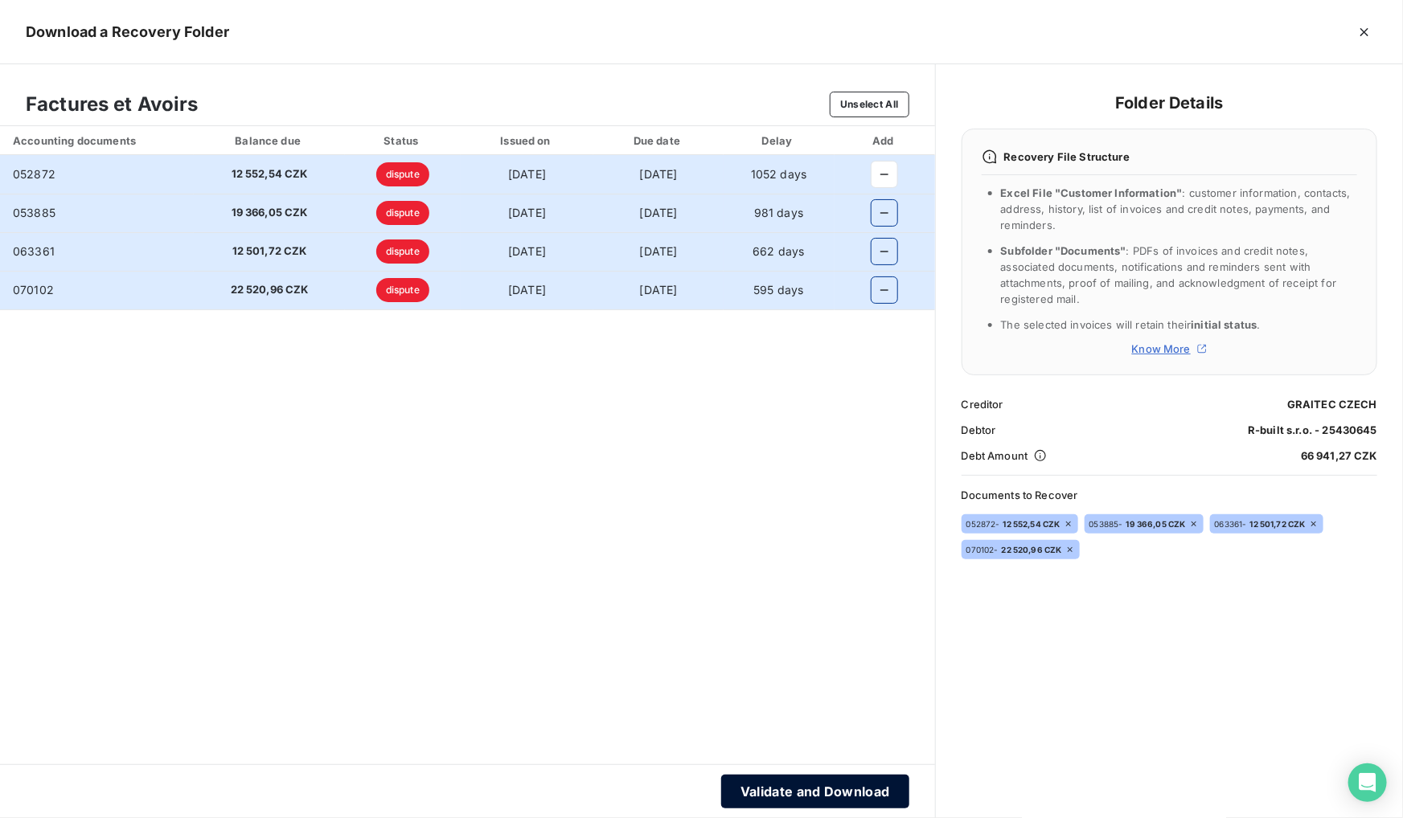
click at [812, 795] on button "Validate and Download" at bounding box center [815, 792] width 188 height 34
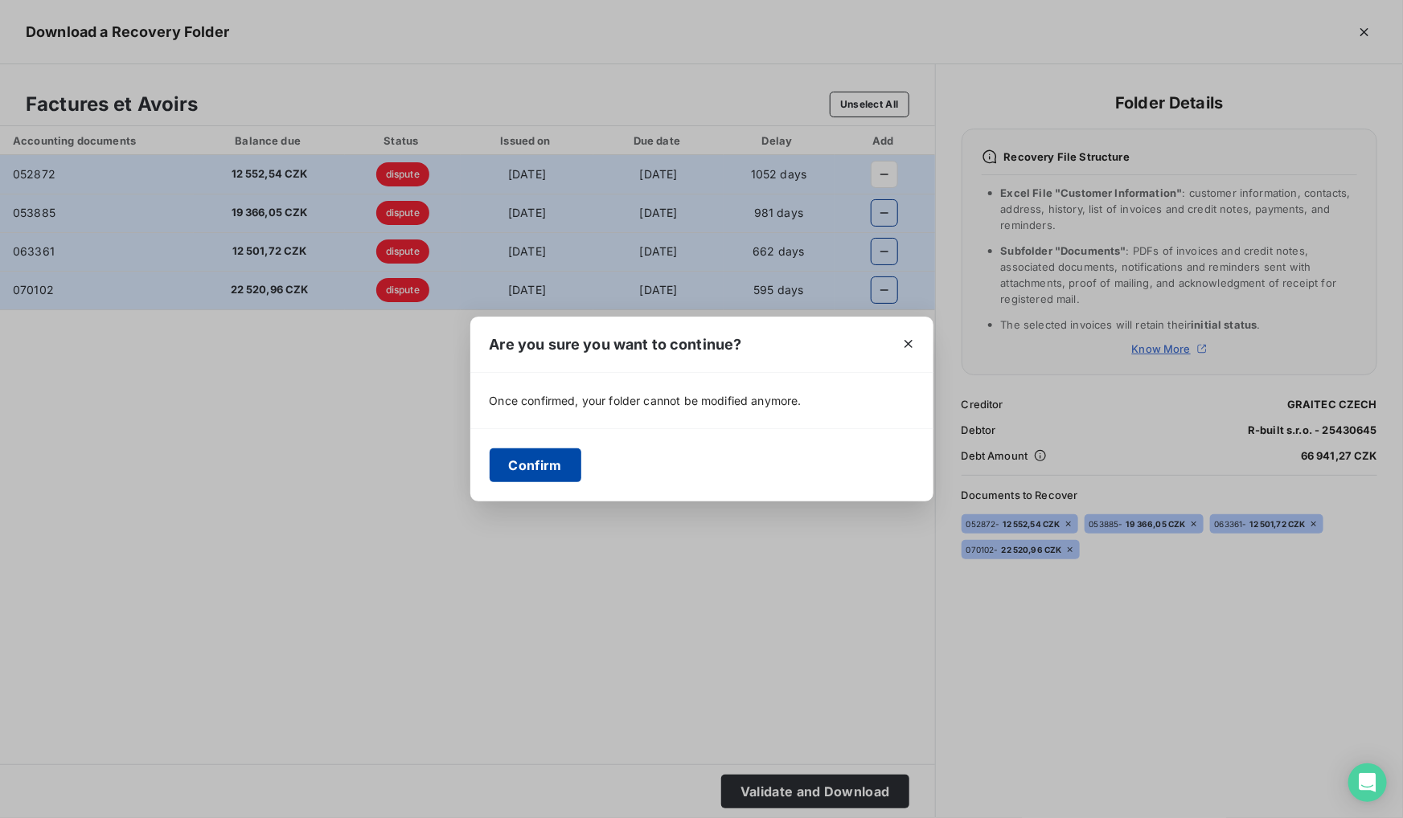
click at [524, 466] on button "Confirm" at bounding box center [536, 466] width 92 height 34
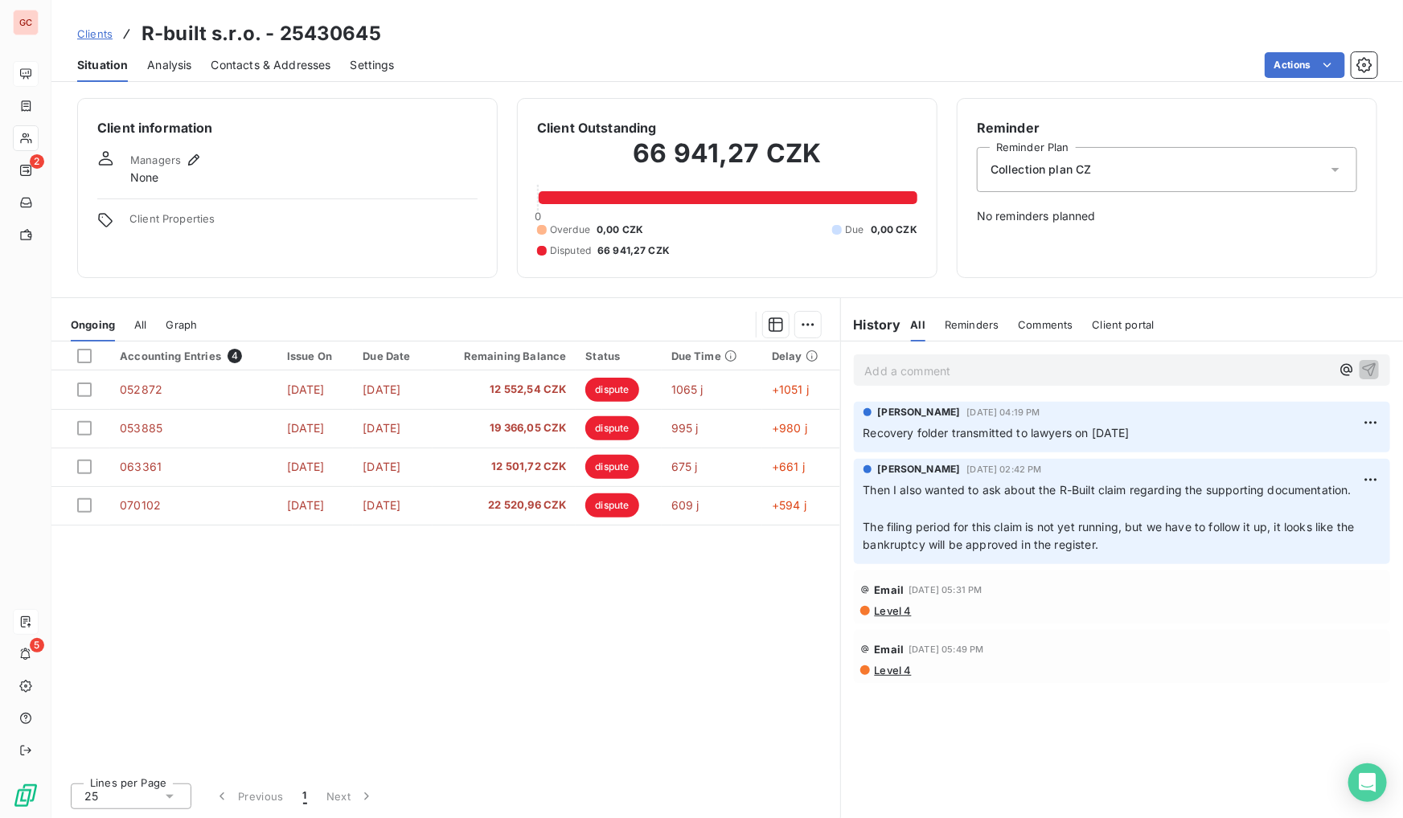
click at [913, 53] on div "Actions" at bounding box center [895, 65] width 963 height 26
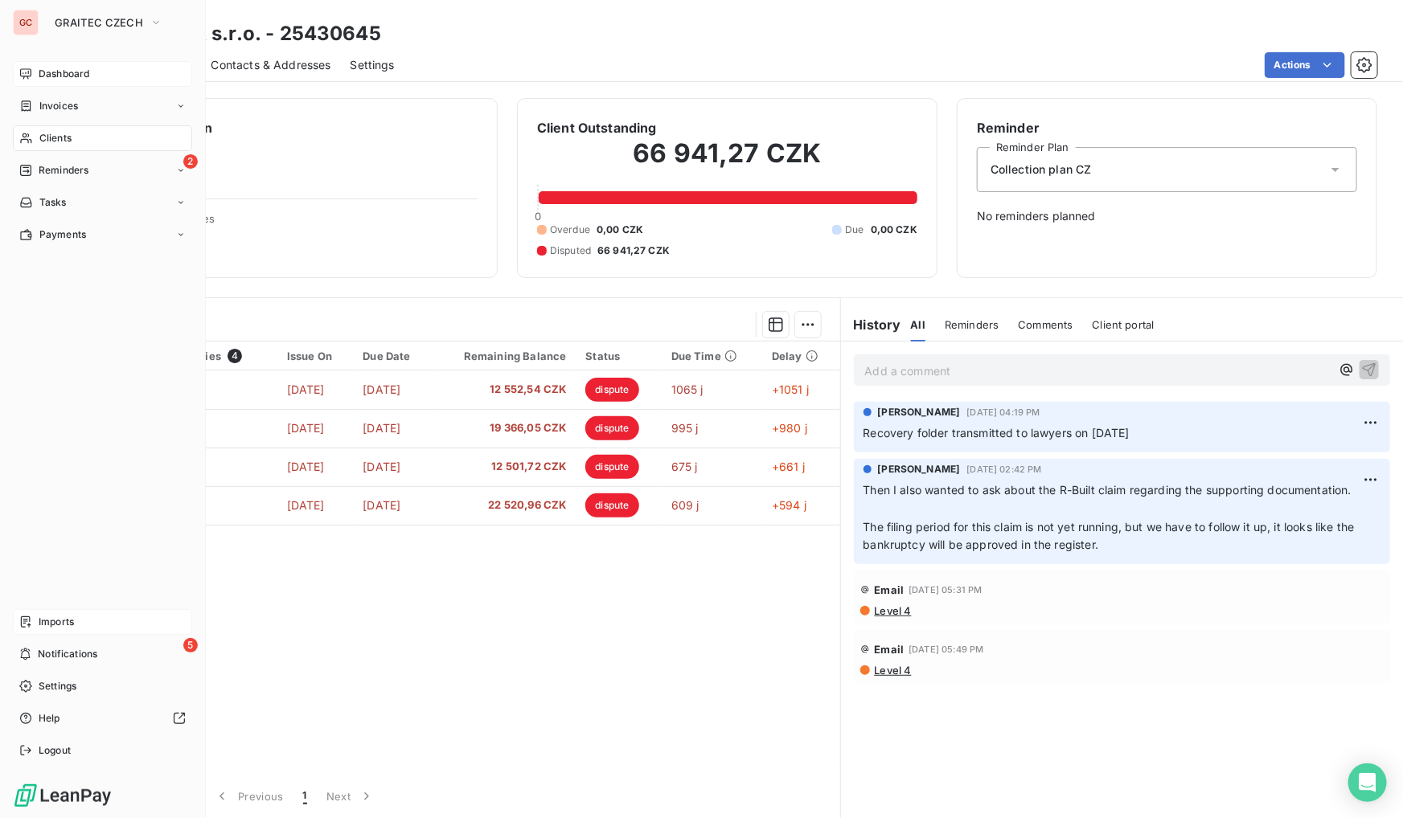
click at [53, 76] on span "Dashboard" at bounding box center [64, 74] width 51 height 14
